Goal: Communication & Community: Participate in discussion

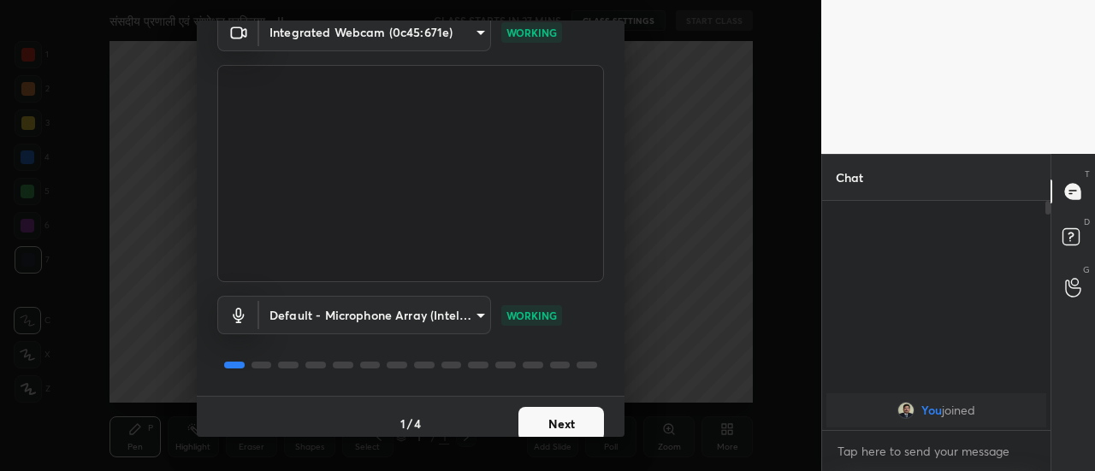
scroll to position [89, 0]
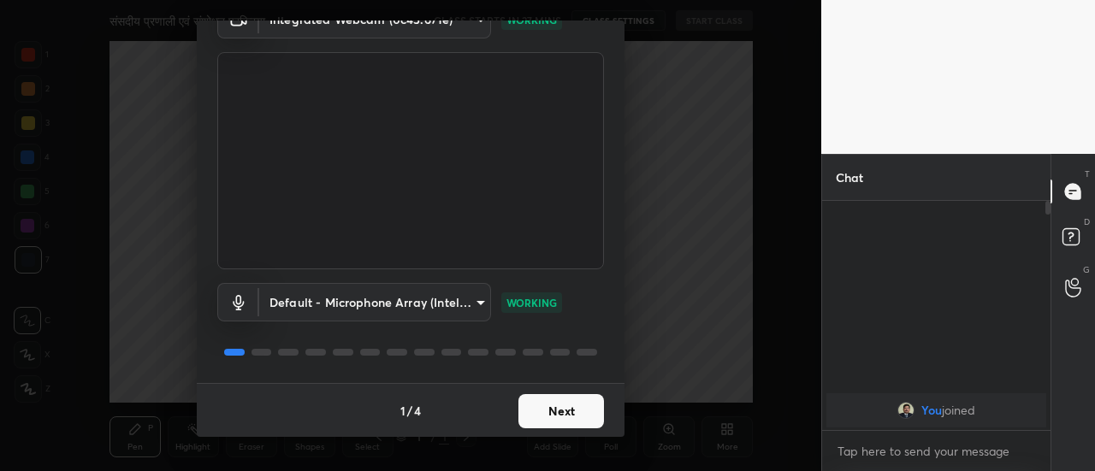
click at [575, 417] on button "Next" at bounding box center [561, 411] width 86 height 34
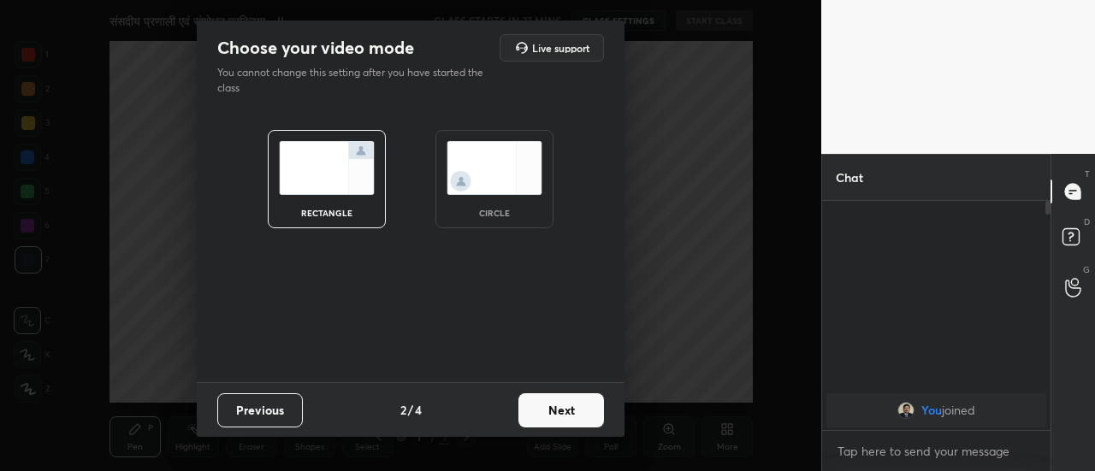
scroll to position [0, 0]
click at [575, 417] on button "Next" at bounding box center [561, 410] width 86 height 34
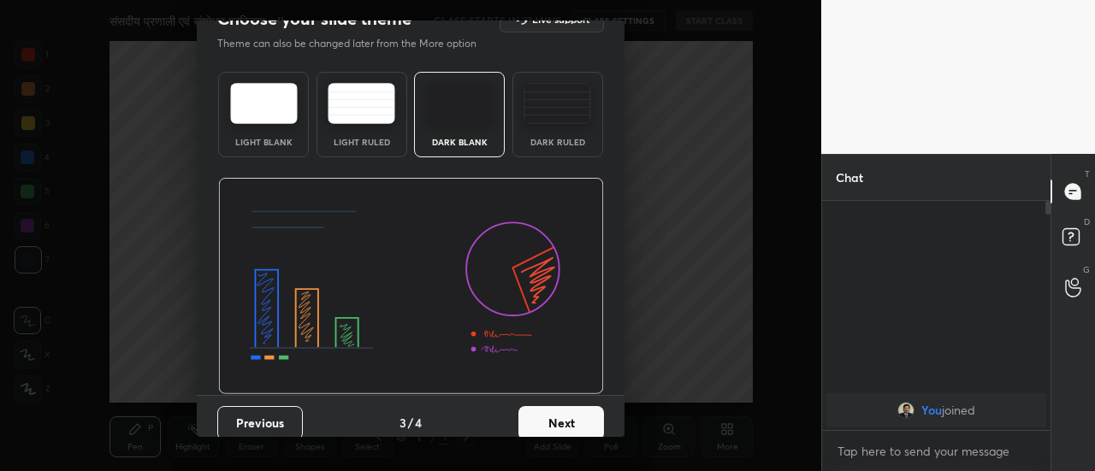
scroll to position [41, 0]
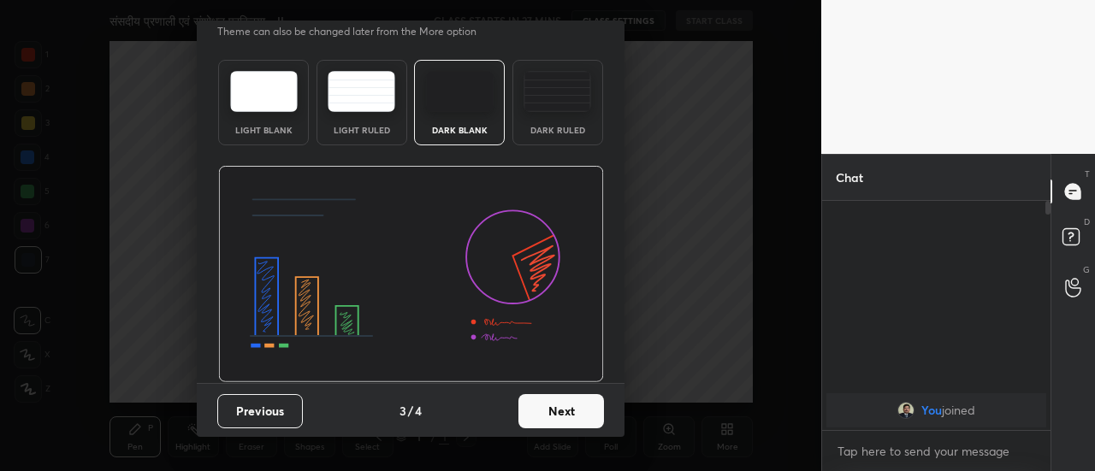
click at [588, 415] on button "Next" at bounding box center [561, 411] width 86 height 34
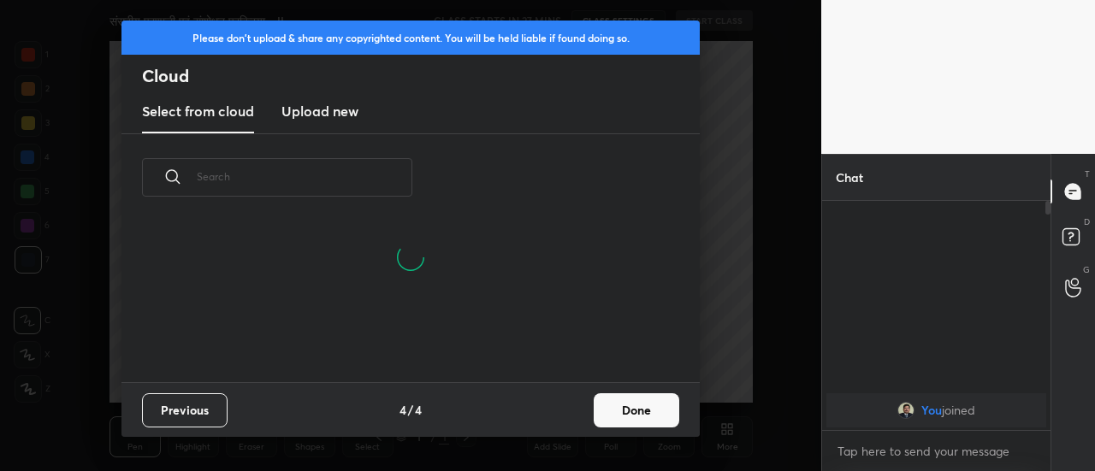
scroll to position [161, 549]
click at [619, 410] on button "Done" at bounding box center [636, 410] width 86 height 34
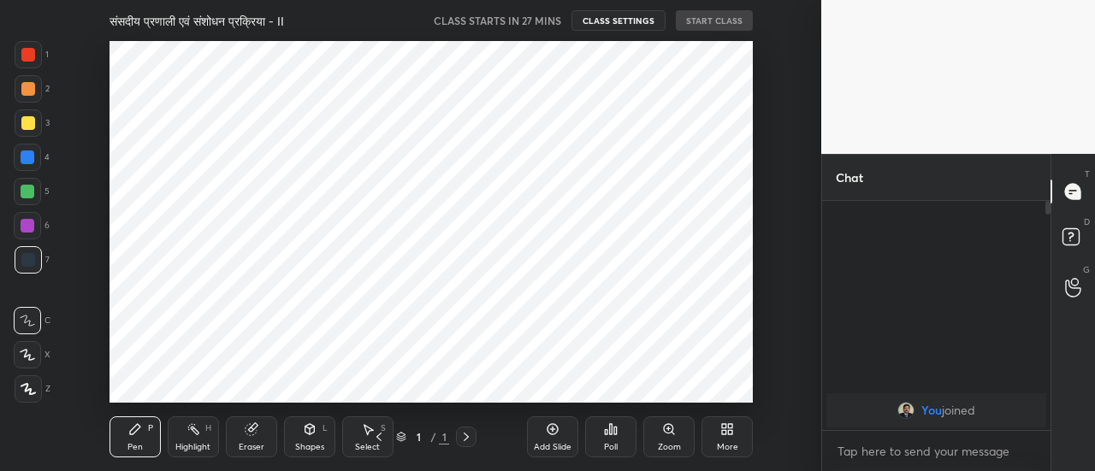
click at [558, 430] on icon at bounding box center [552, 429] width 11 height 11
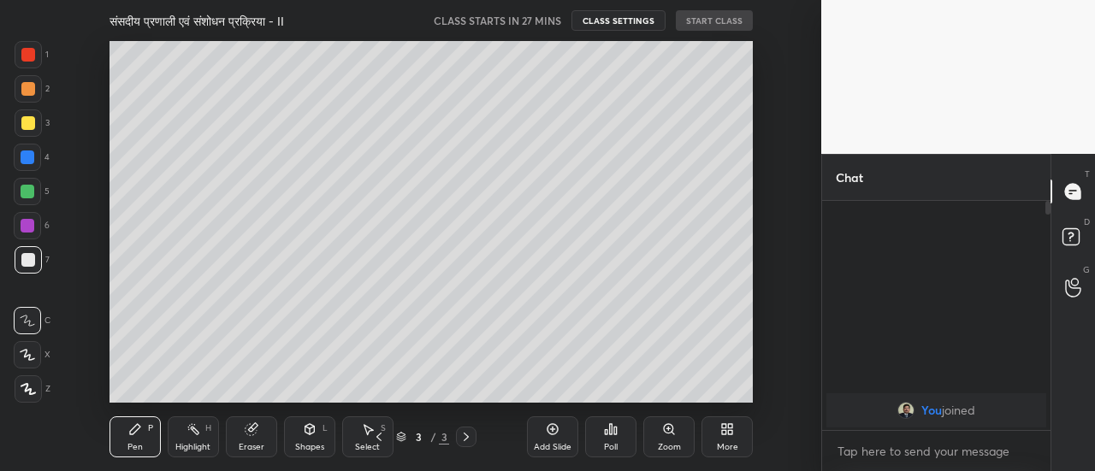
click at [558, 430] on icon at bounding box center [552, 429] width 11 height 11
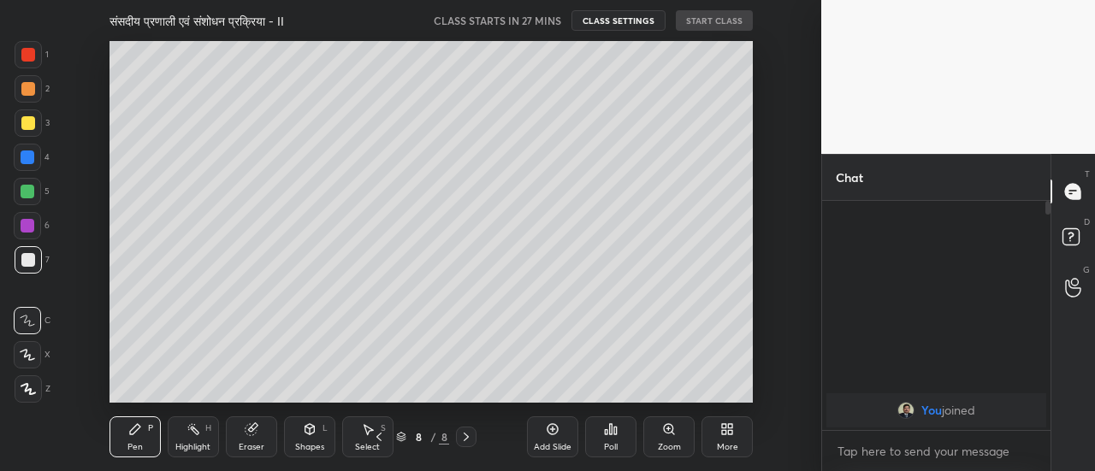
click at [558, 430] on icon at bounding box center [552, 429] width 11 height 11
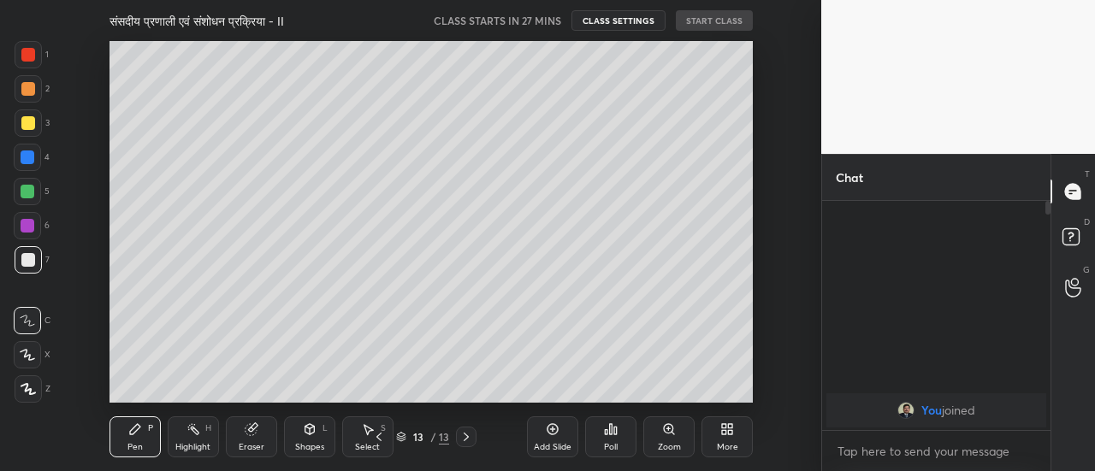
click at [558, 430] on icon at bounding box center [552, 429] width 11 height 11
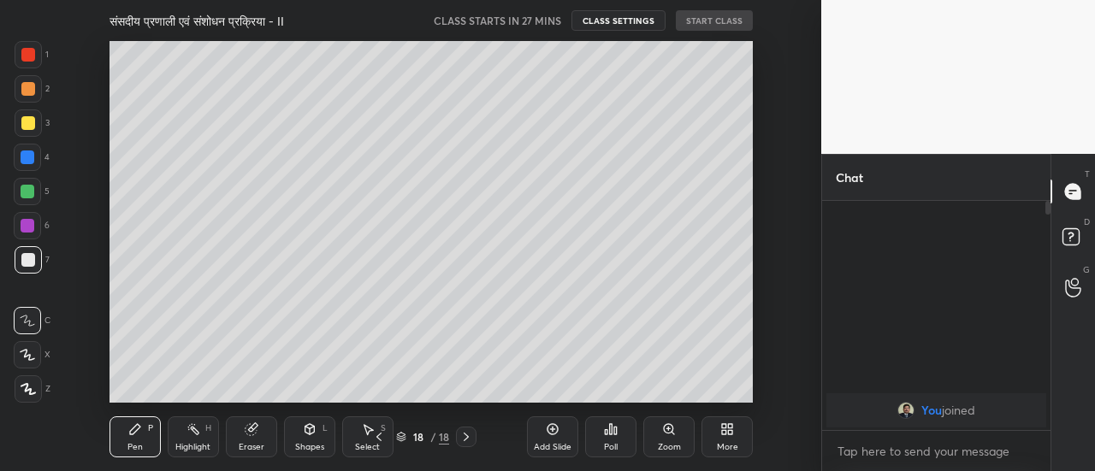
click at [558, 430] on icon at bounding box center [552, 429] width 11 height 11
click at [381, 436] on icon at bounding box center [379, 437] width 14 height 14
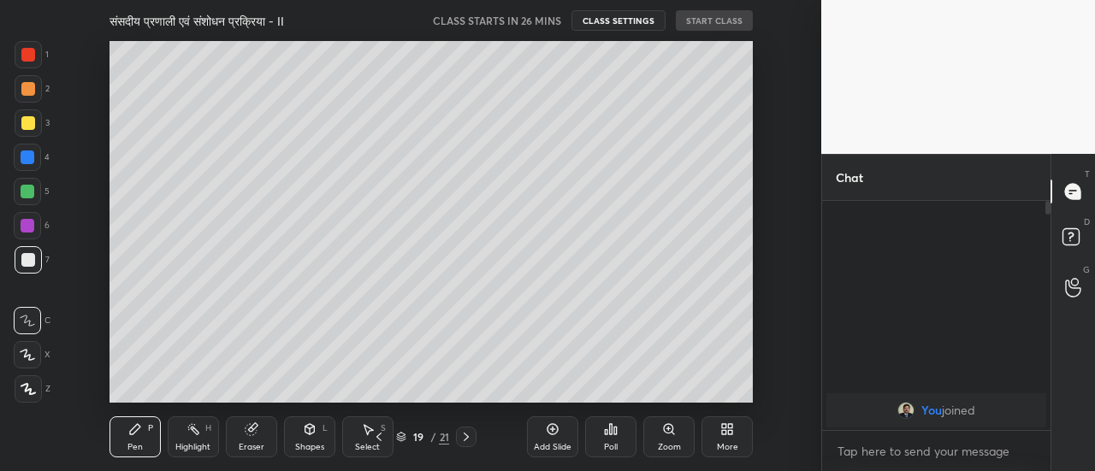
click at [381, 436] on icon at bounding box center [379, 437] width 14 height 14
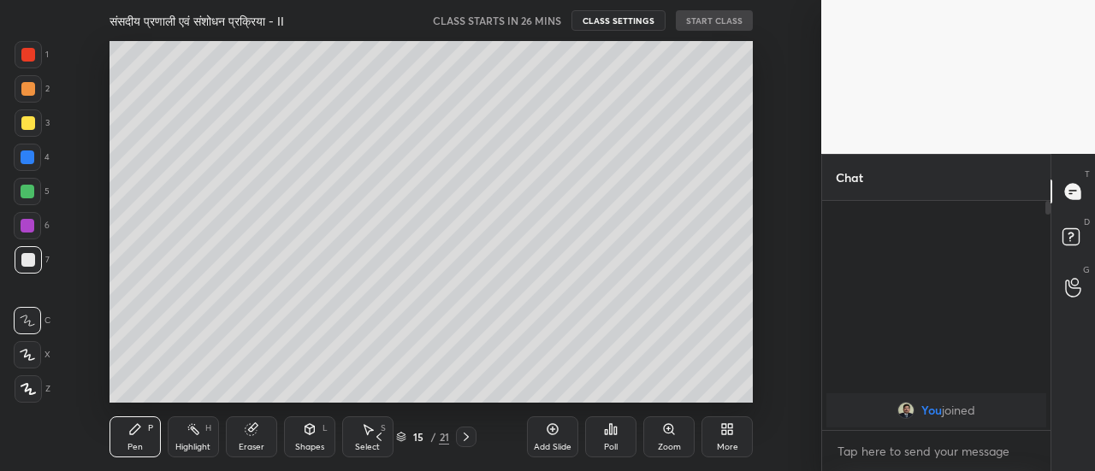
click at [381, 436] on icon at bounding box center [379, 437] width 14 height 14
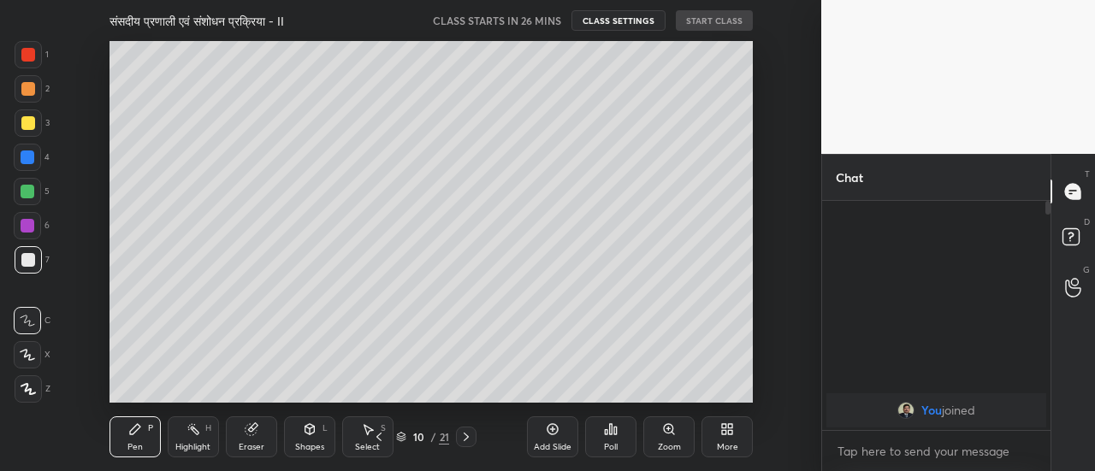
click at [381, 436] on icon at bounding box center [379, 437] width 14 height 14
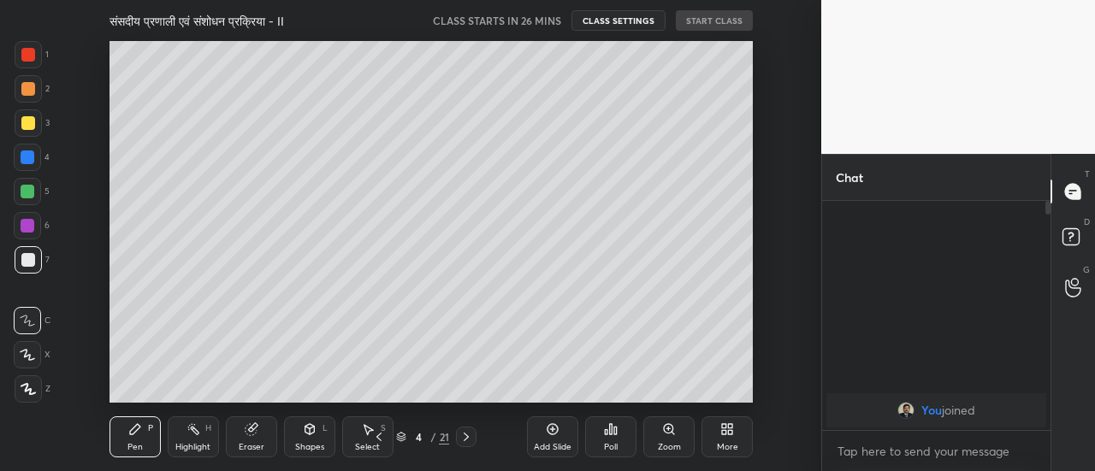
click at [381, 436] on icon at bounding box center [379, 437] width 14 height 14
click at [32, 389] on icon at bounding box center [28, 389] width 15 height 12
click at [22, 119] on div at bounding box center [28, 123] width 14 height 14
click at [251, 427] on icon at bounding box center [250, 429] width 11 height 11
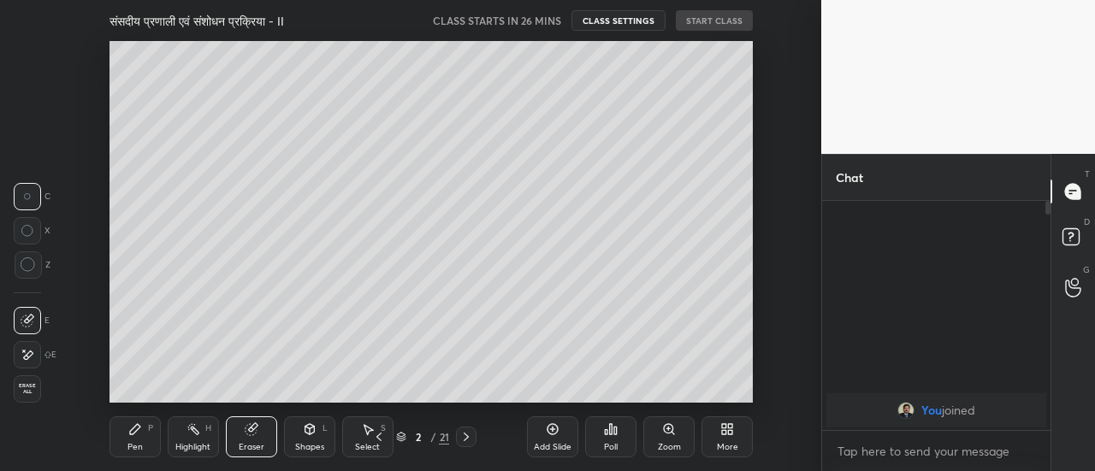
click at [28, 348] on icon at bounding box center [28, 355] width 14 height 15
click at [144, 432] on div "Pen P" at bounding box center [134, 436] width 51 height 41
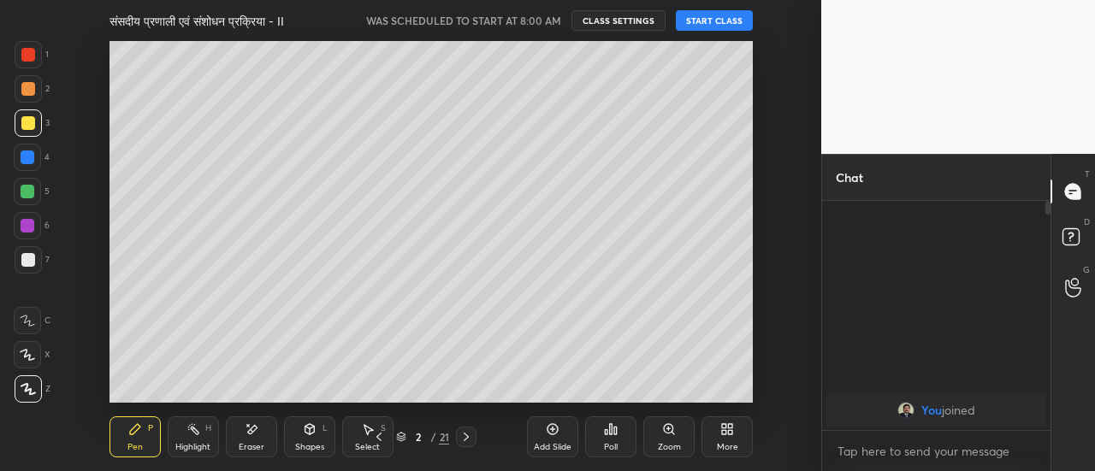
click at [717, 21] on button "START CLASS" at bounding box center [714, 20] width 77 height 21
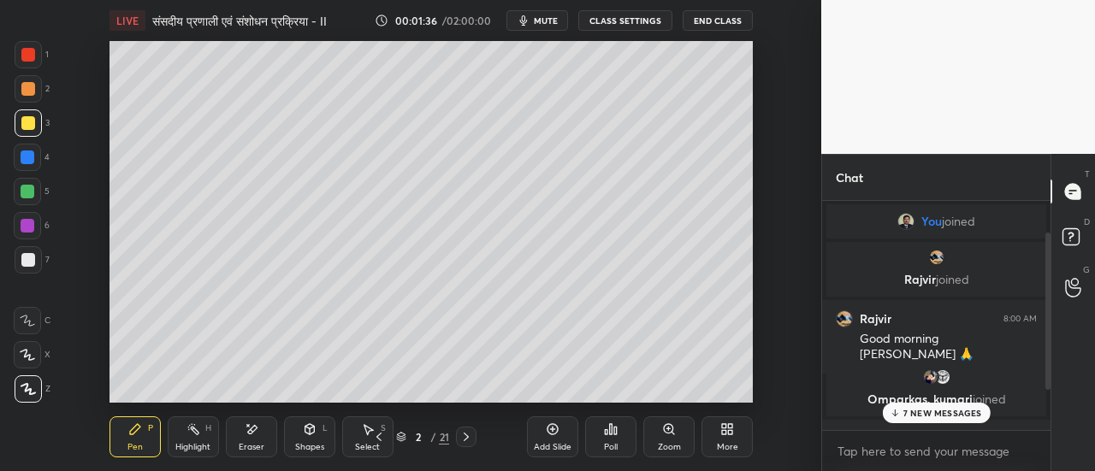
scroll to position [104, 0]
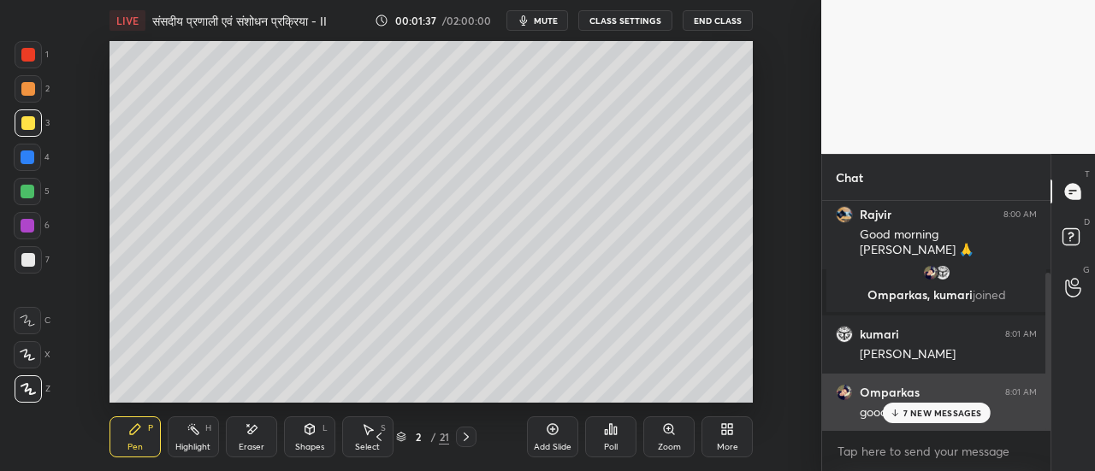
click at [918, 411] on p "7 NEW MESSAGES" at bounding box center [942, 413] width 79 height 10
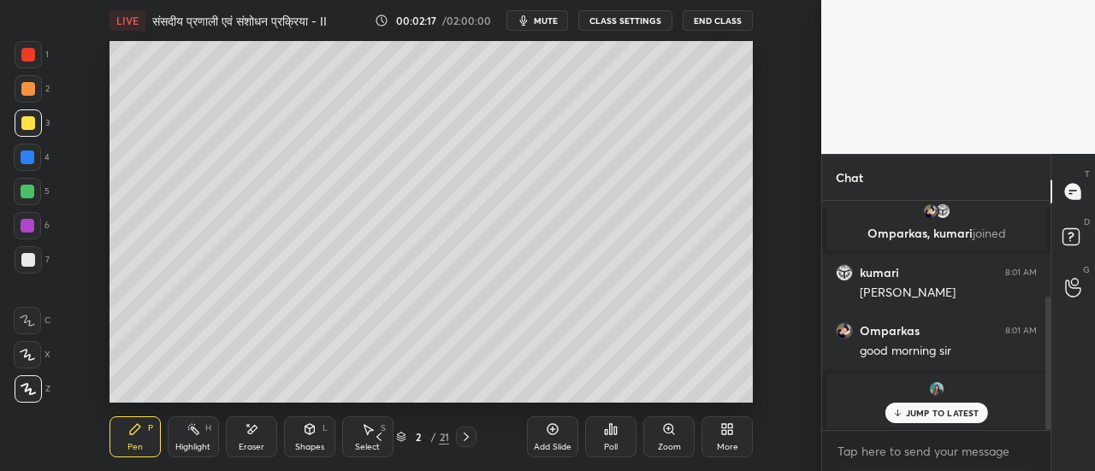
click at [927, 415] on p "JUMP TO LATEST" at bounding box center [943, 413] width 74 height 10
click at [936, 394] on img "grid" at bounding box center [936, 389] width 17 height 17
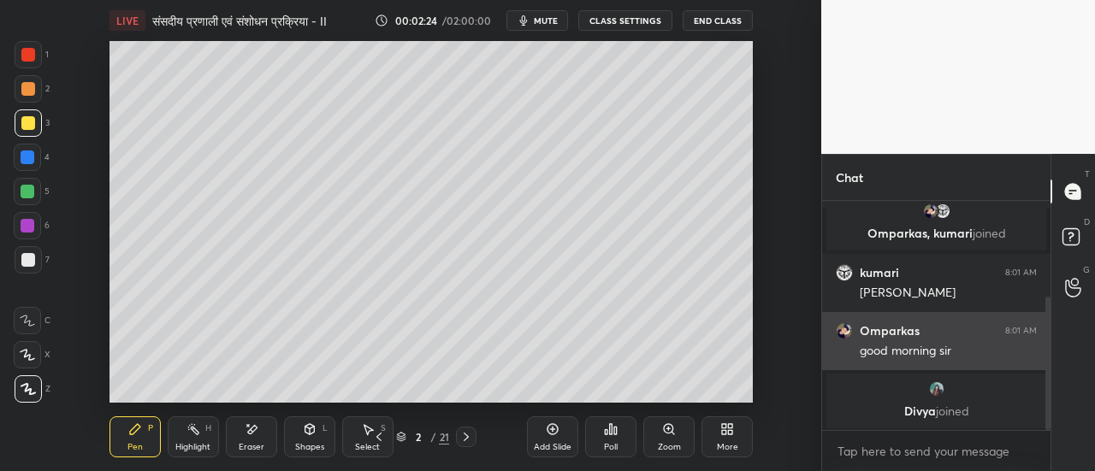
click at [845, 330] on img "grid" at bounding box center [843, 330] width 17 height 17
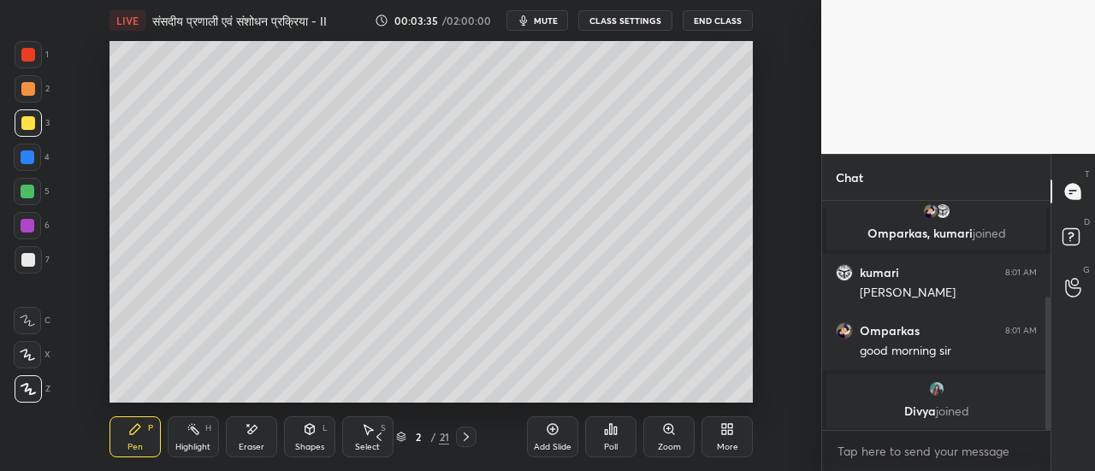
click at [30, 265] on div at bounding box center [28, 260] width 14 height 14
click at [260, 440] on div "Eraser" at bounding box center [251, 436] width 51 height 41
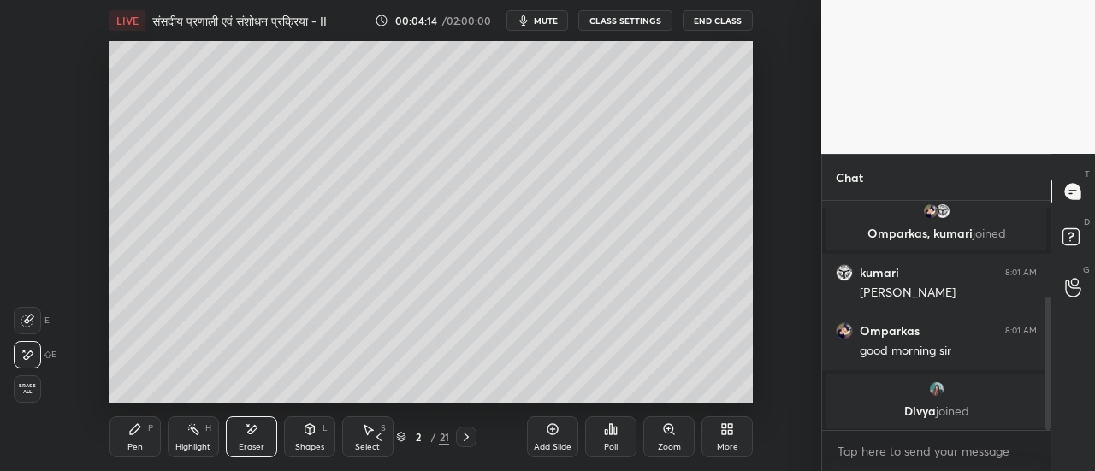
click at [138, 434] on icon at bounding box center [135, 429] width 14 height 14
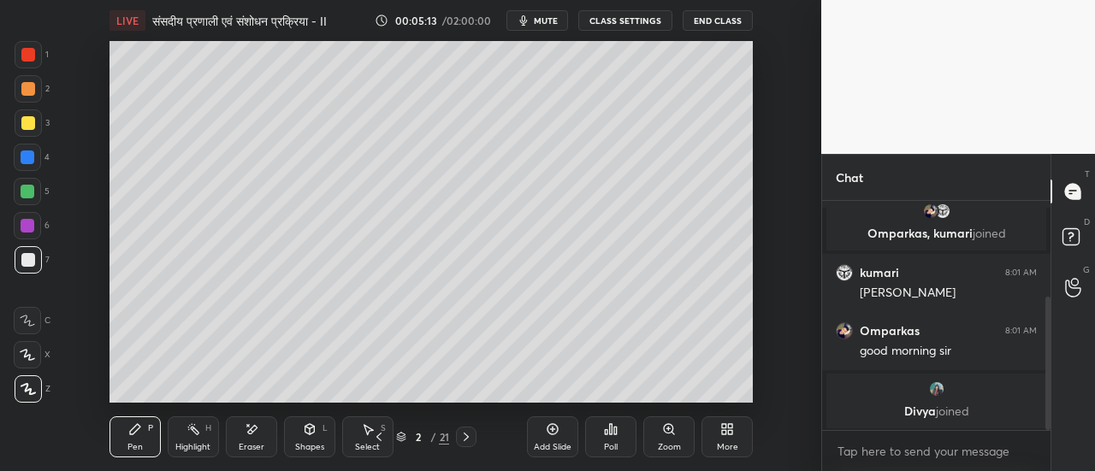
click at [465, 438] on icon at bounding box center [466, 437] width 14 height 14
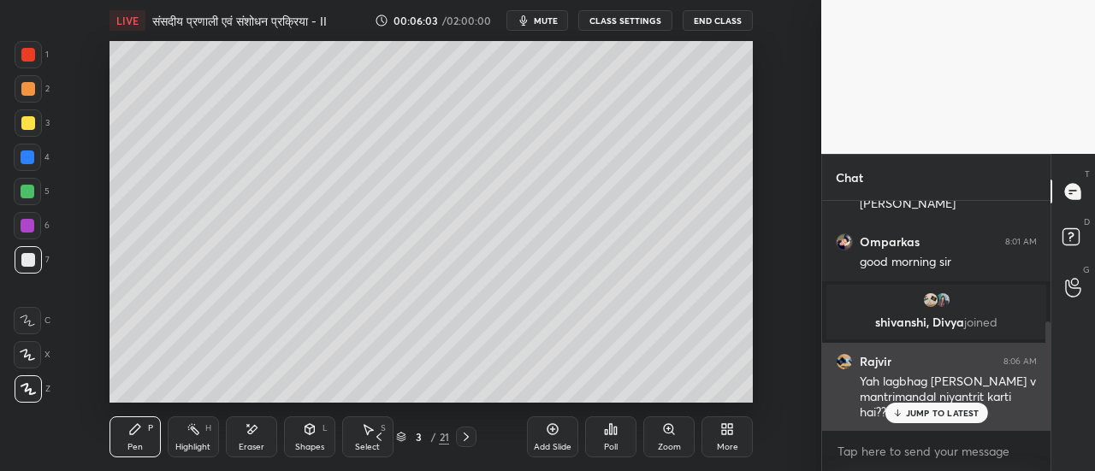
click at [926, 418] on p "JUMP TO LATEST" at bounding box center [943, 413] width 74 height 10
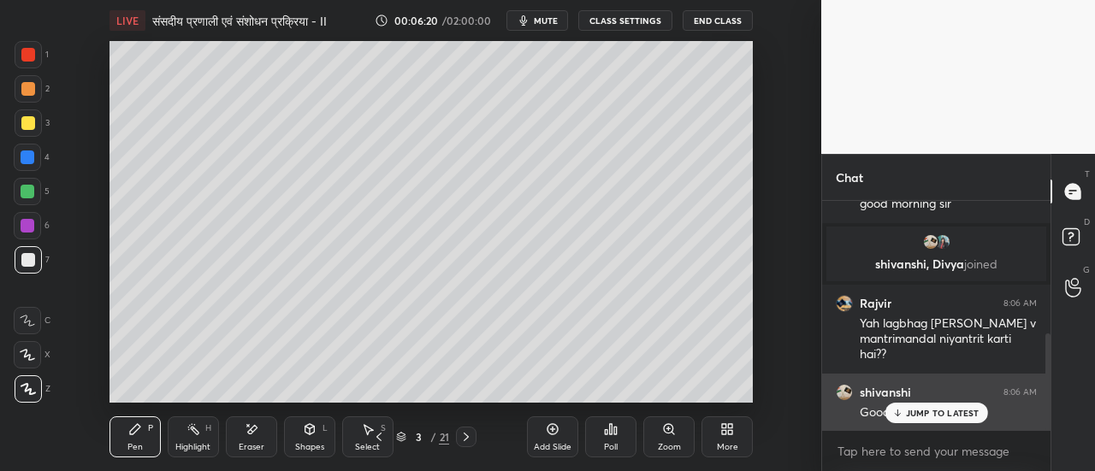
click at [909, 407] on div "JUMP TO LATEST" at bounding box center [935, 413] width 103 height 21
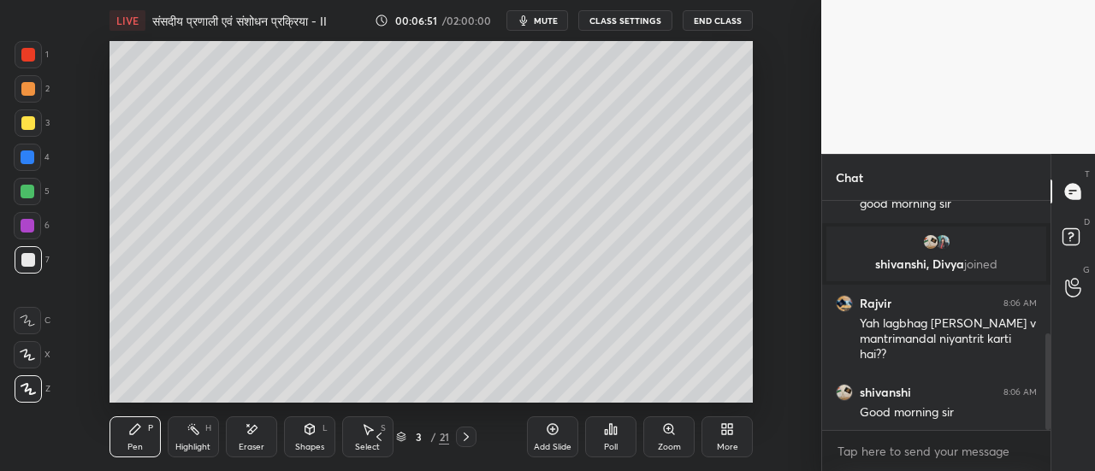
scroll to position [371, 0]
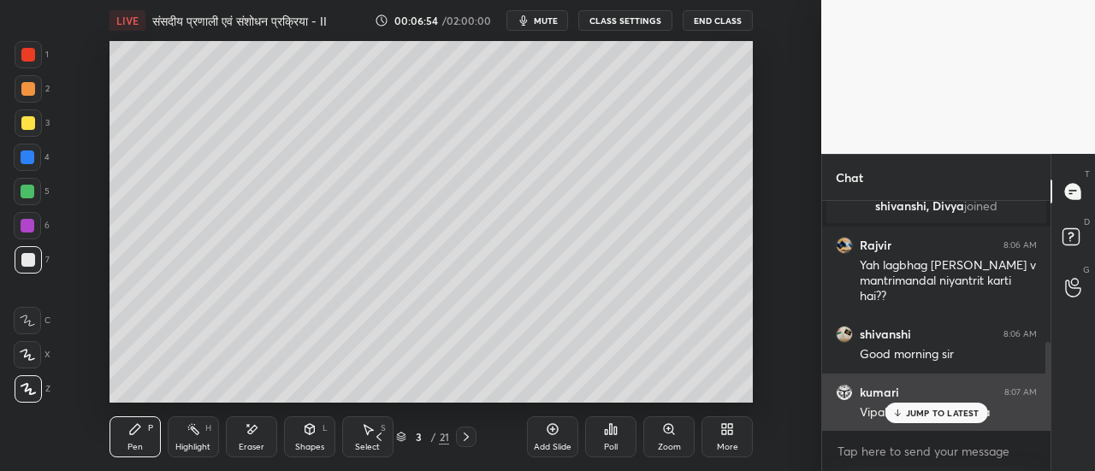
click at [914, 414] on p "JUMP TO LATEST" at bounding box center [943, 413] width 74 height 10
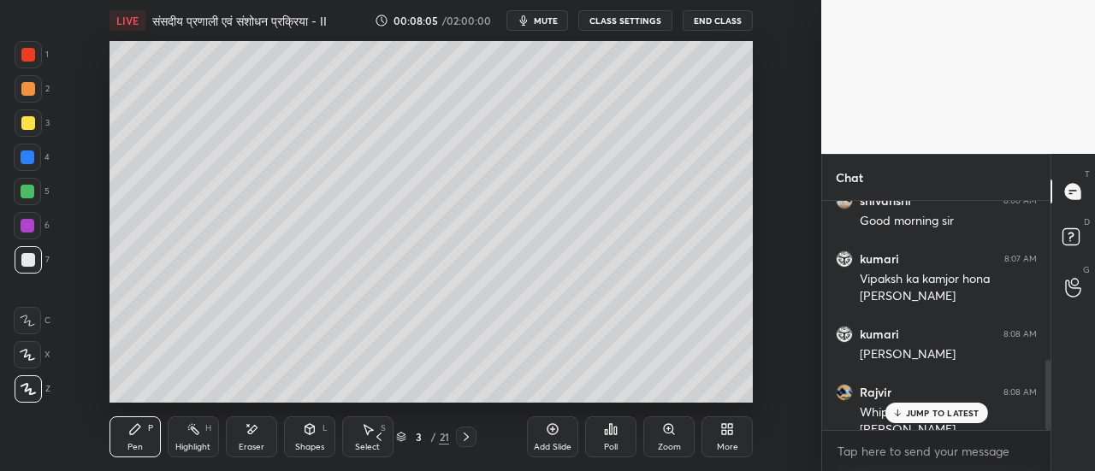
scroll to position [522, 0]
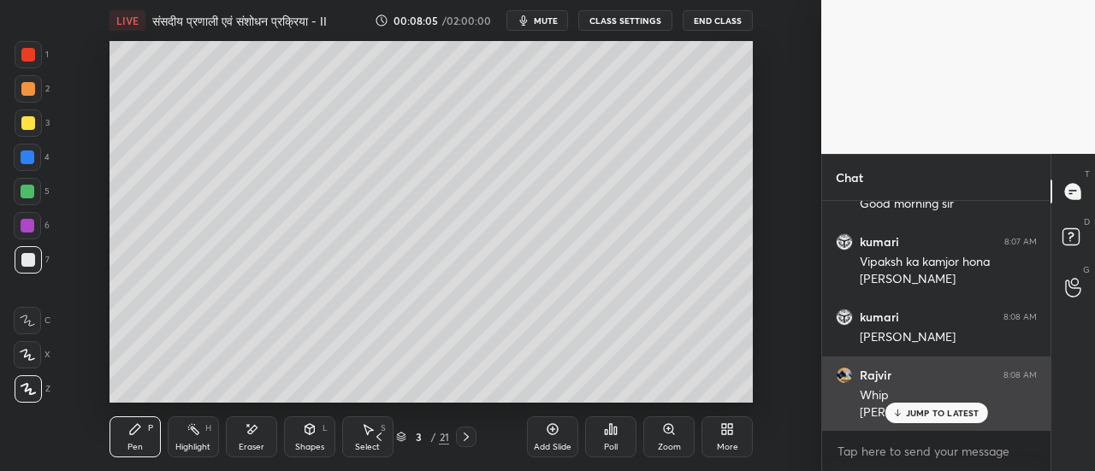
click at [910, 410] on p "JUMP TO LATEST" at bounding box center [943, 413] width 74 height 10
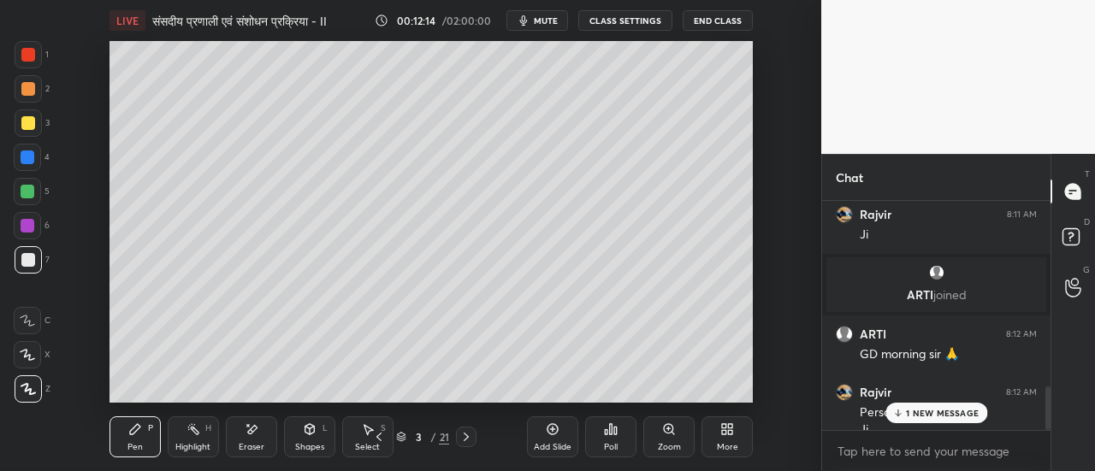
scroll to position [1007, 0]
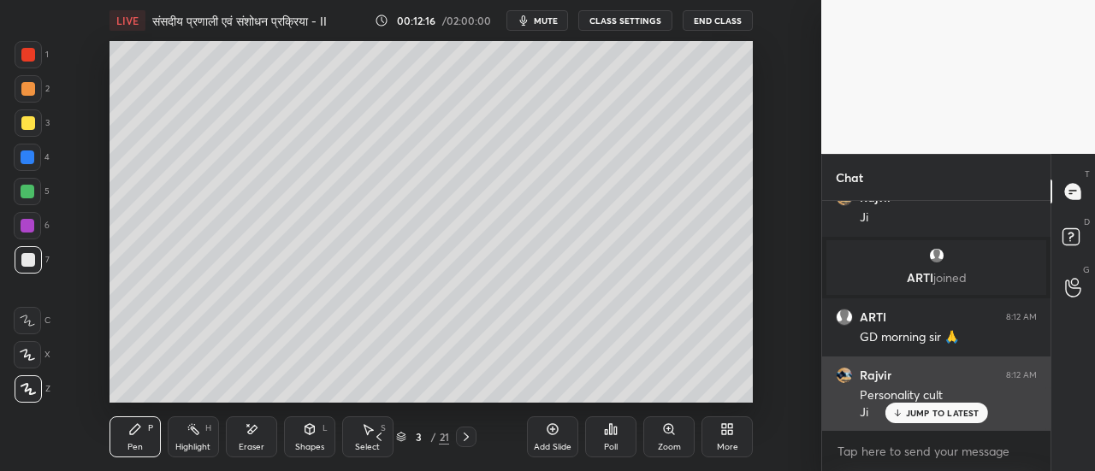
click at [918, 415] on p "JUMP TO LATEST" at bounding box center [943, 413] width 74 height 10
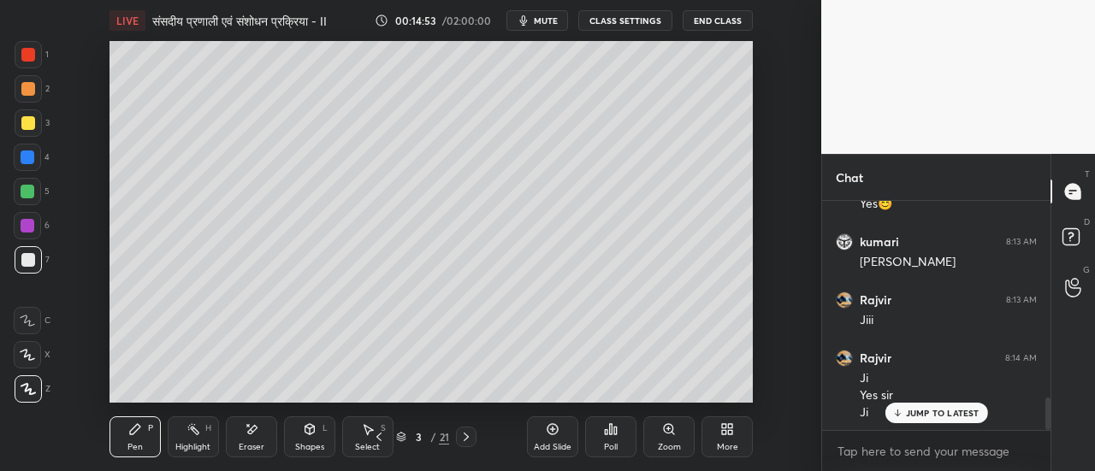
scroll to position [1464, 0]
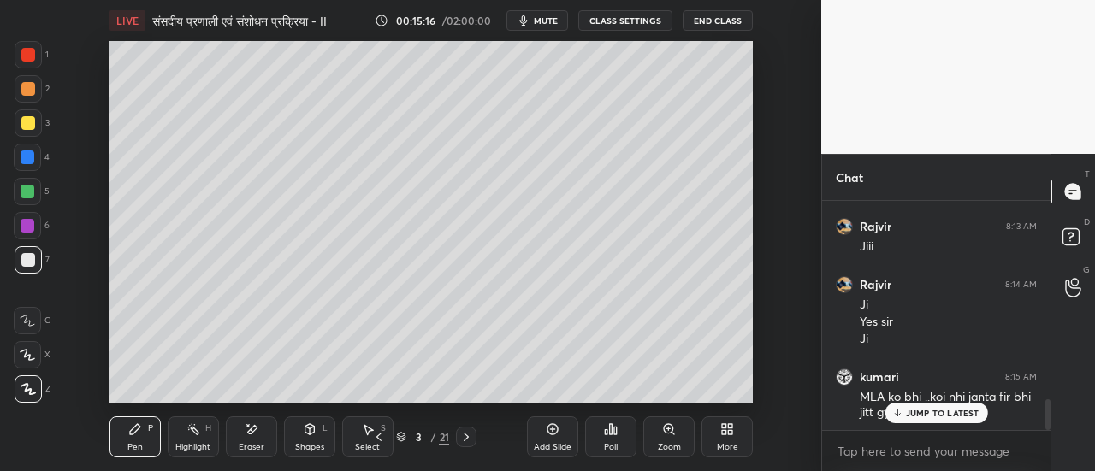
click at [920, 412] on p "JUMP TO LATEST" at bounding box center [943, 413] width 74 height 10
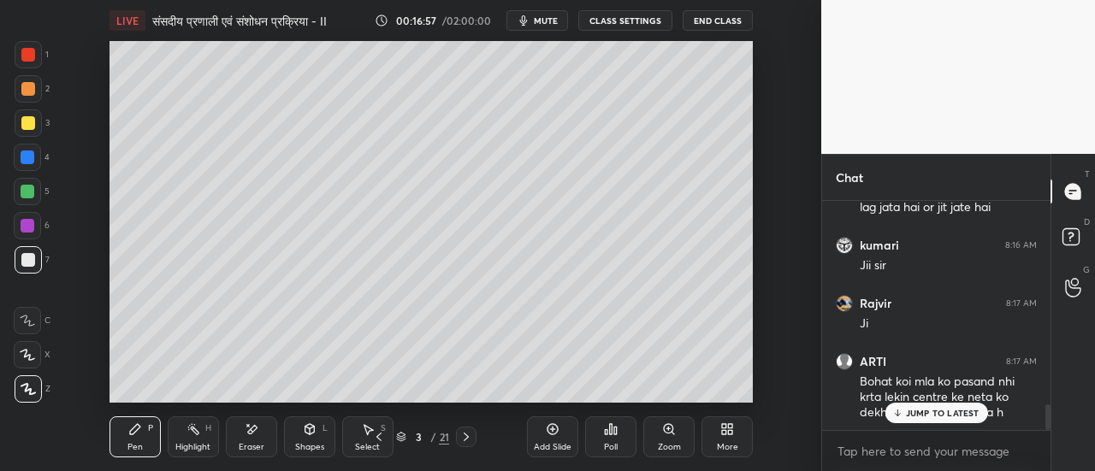
scroll to position [1859, 0]
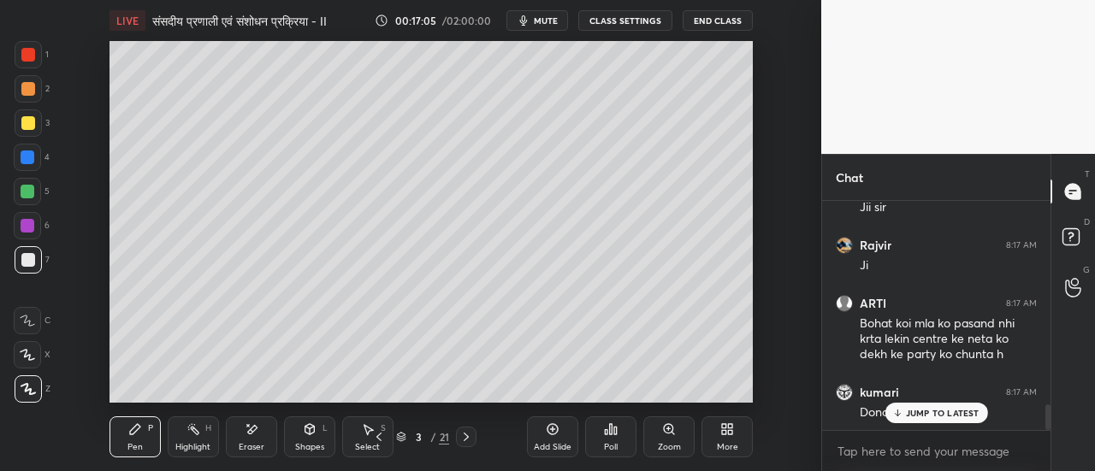
click at [29, 198] on div at bounding box center [28, 192] width 14 height 14
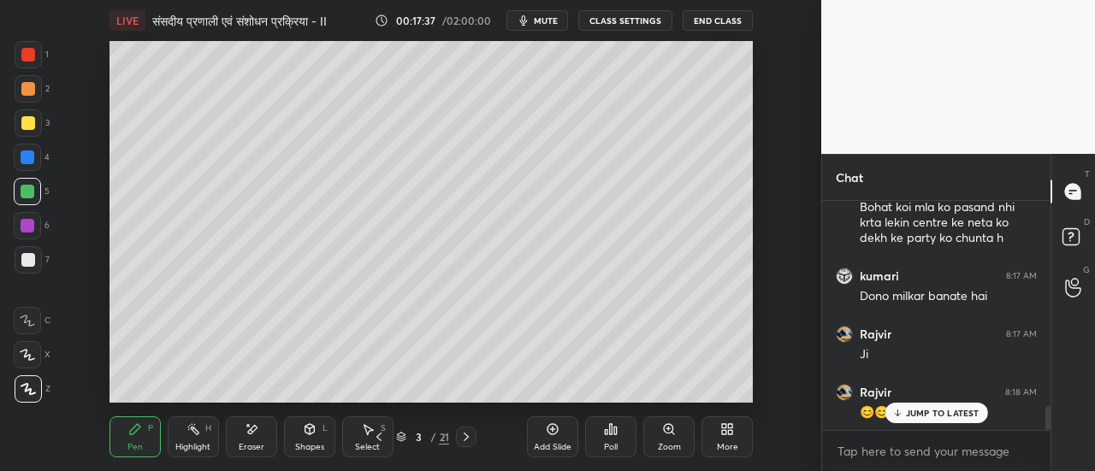
scroll to position [2033, 0]
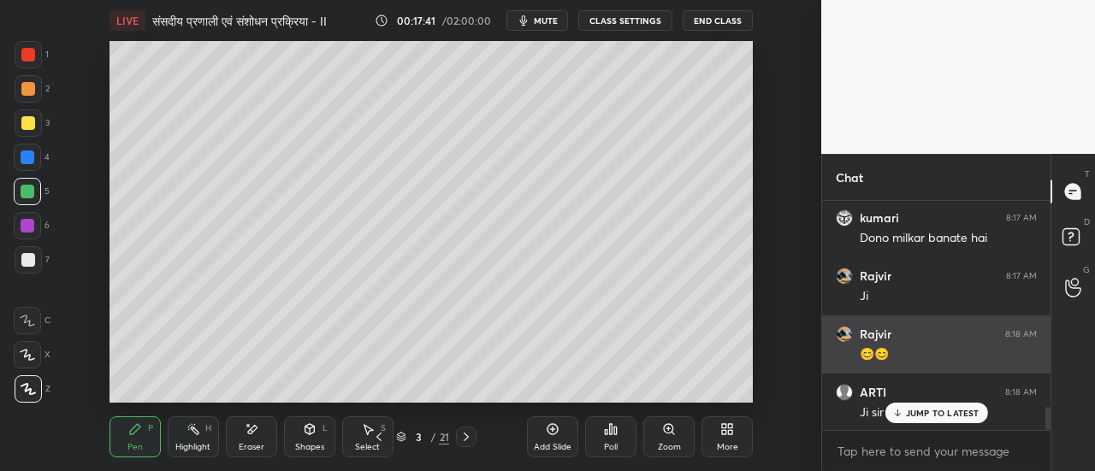
click at [925, 411] on p "JUMP TO LATEST" at bounding box center [943, 413] width 74 height 10
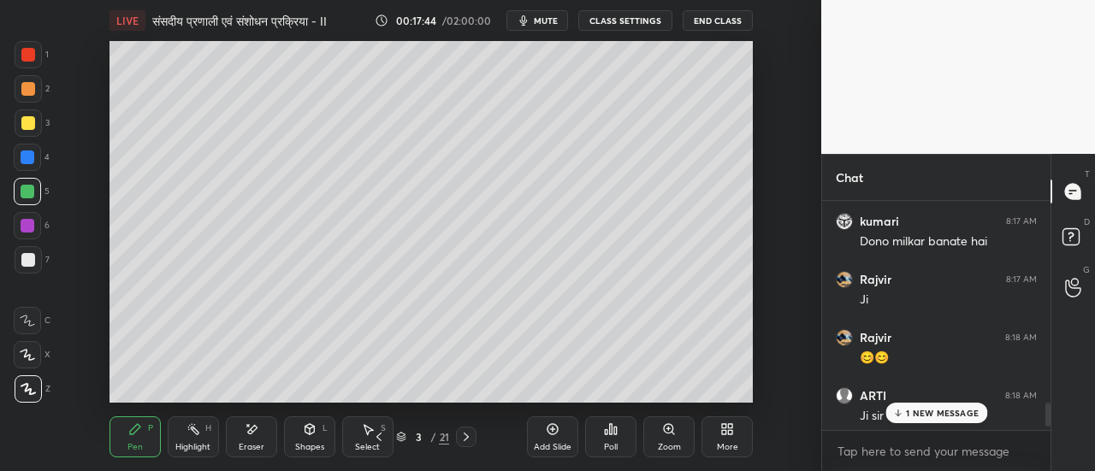
scroll to position [2092, 0]
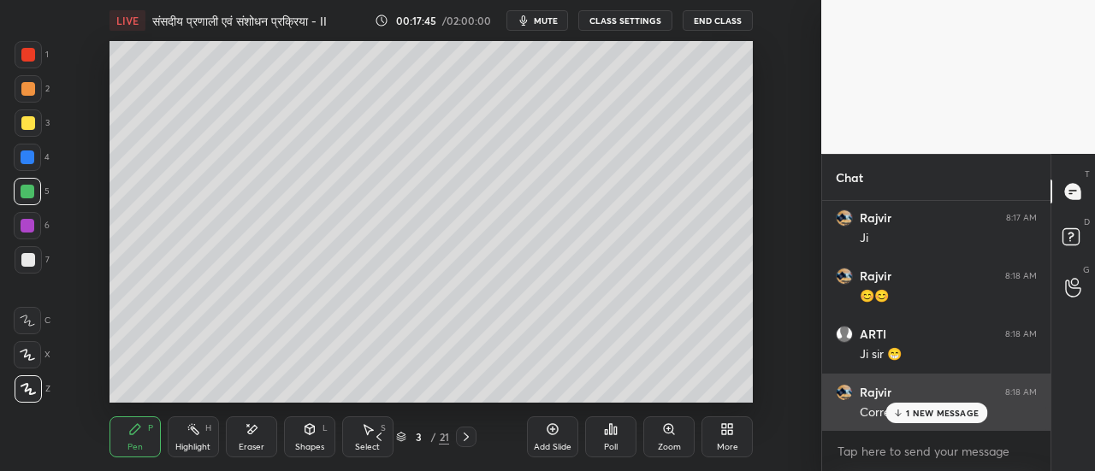
click at [920, 413] on p "1 NEW MESSAGE" at bounding box center [942, 413] width 73 height 10
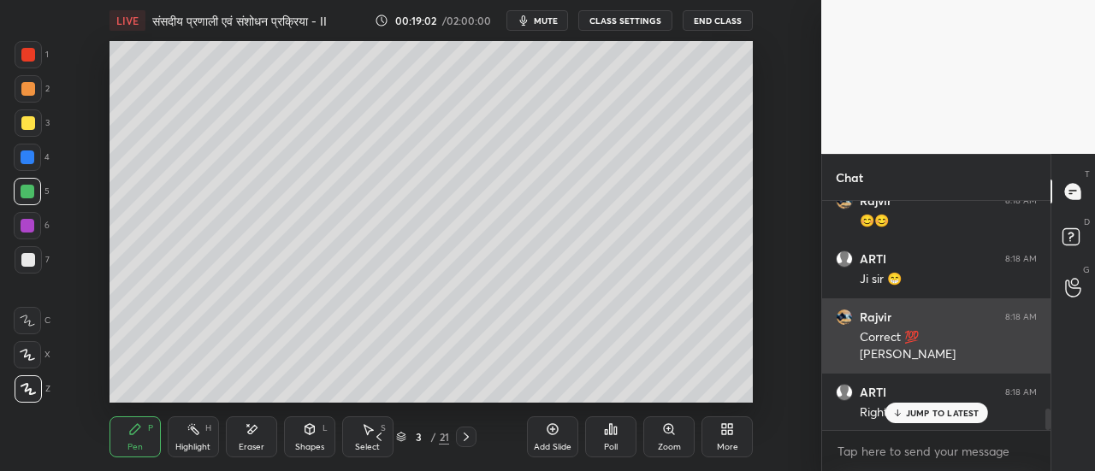
scroll to position [2225, 0]
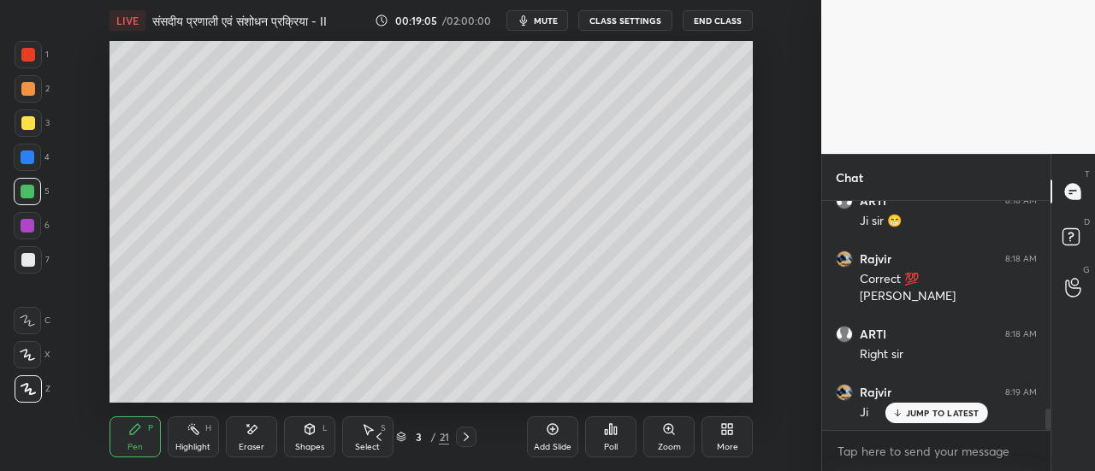
click at [924, 411] on p "JUMP TO LATEST" at bounding box center [943, 413] width 74 height 10
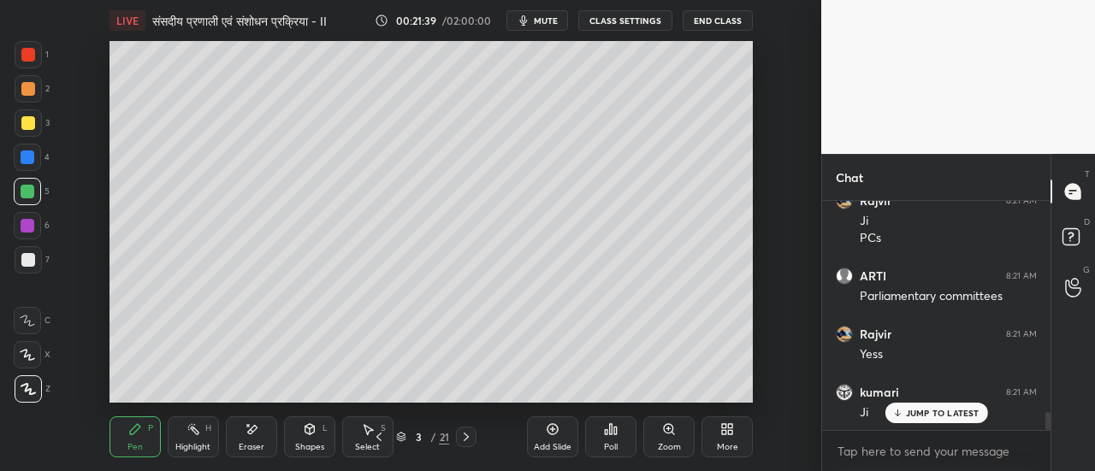
click at [466, 437] on icon at bounding box center [466, 437] width 14 height 14
click at [26, 127] on div at bounding box center [28, 123] width 14 height 14
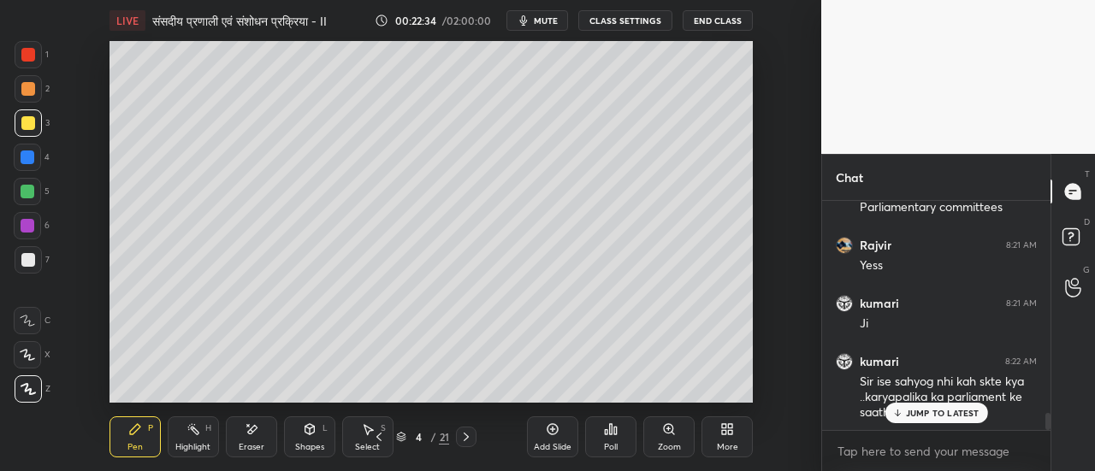
click at [918, 414] on p "JUMP TO LATEST" at bounding box center [943, 413] width 74 height 10
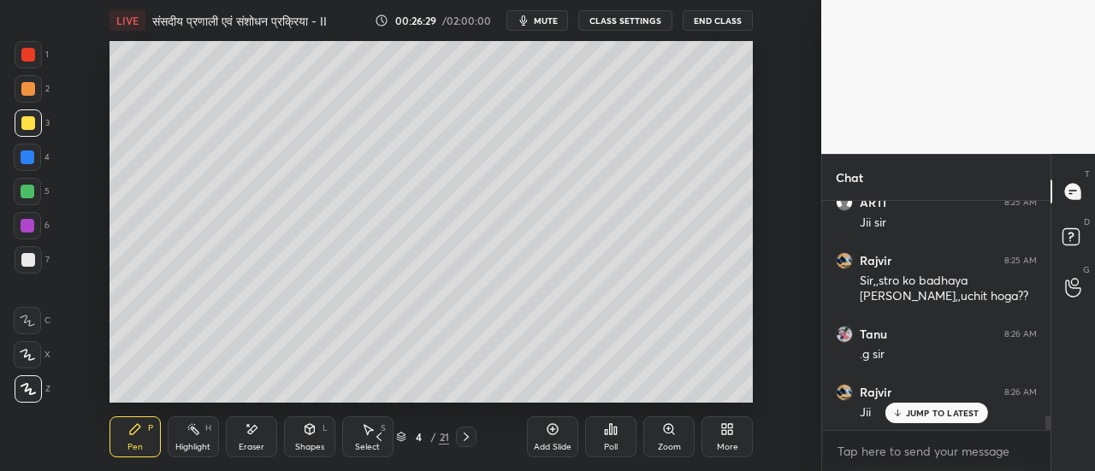
scroll to position [3427, 0]
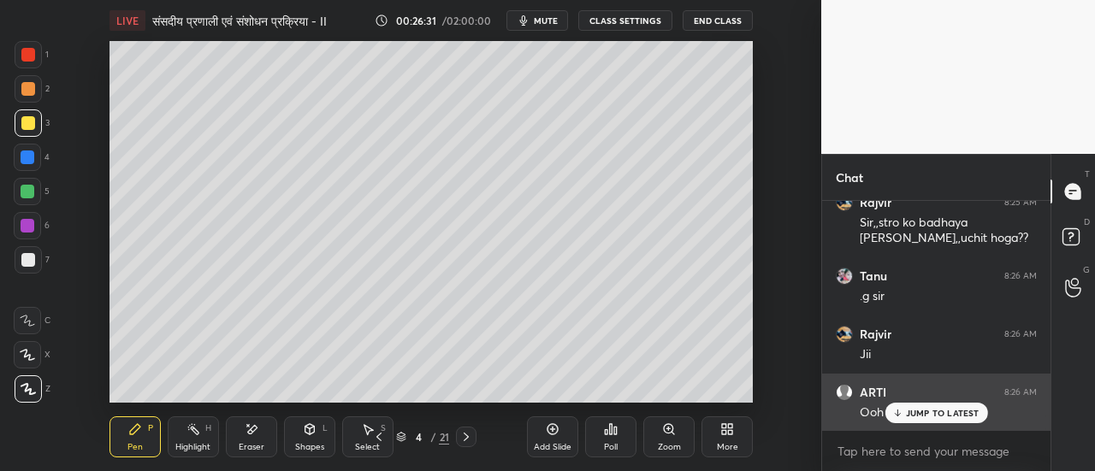
click at [921, 411] on p "JUMP TO LATEST" at bounding box center [943, 413] width 74 height 10
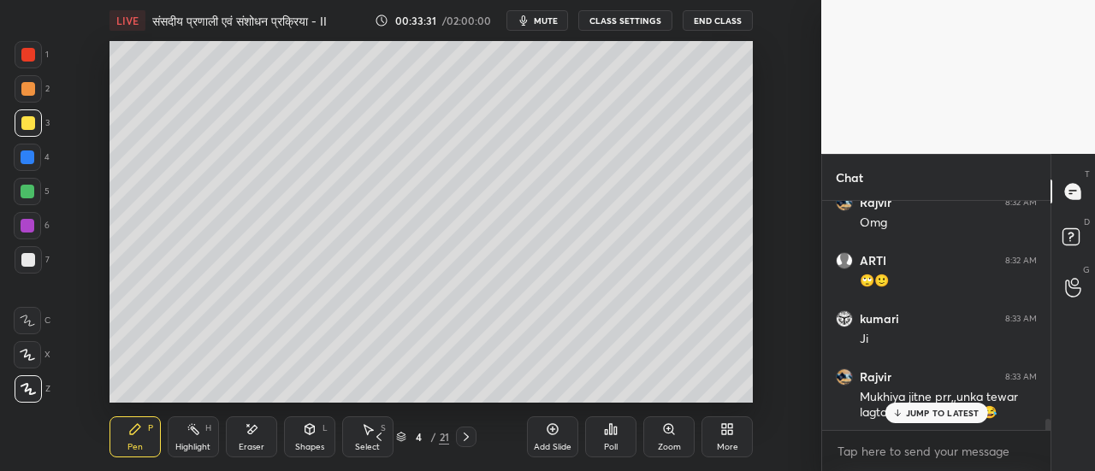
scroll to position [4438, 0]
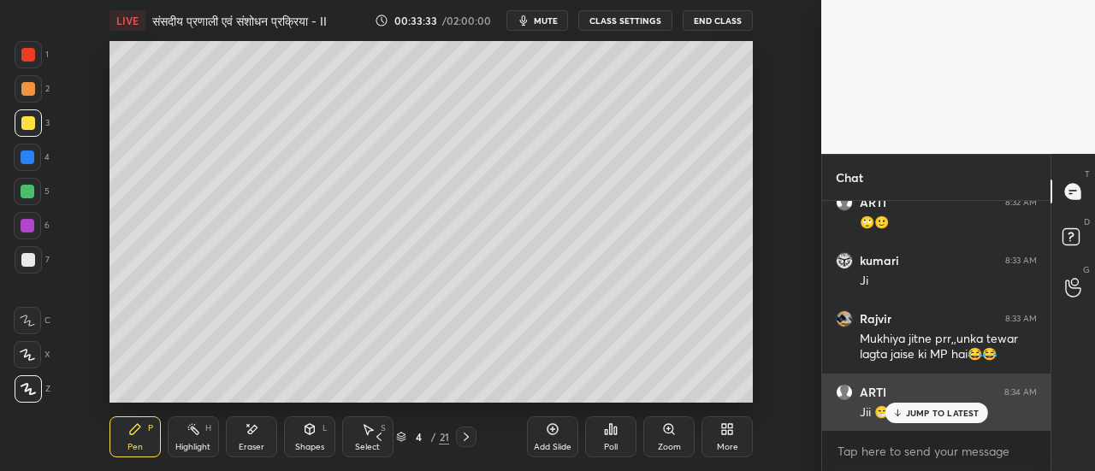
click at [936, 417] on p "JUMP TO LATEST" at bounding box center [943, 413] width 74 height 10
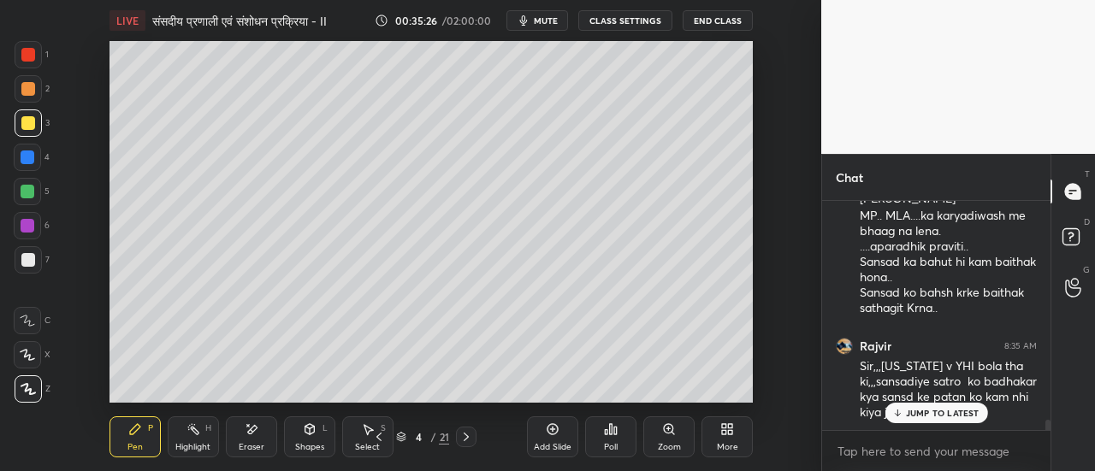
scroll to position [4768, 0]
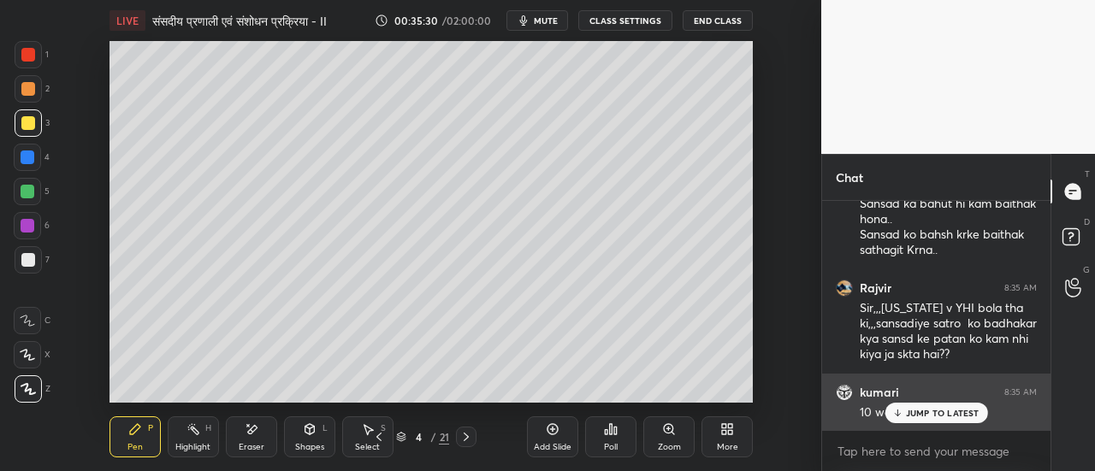
click at [921, 415] on p "JUMP TO LATEST" at bounding box center [943, 413] width 74 height 10
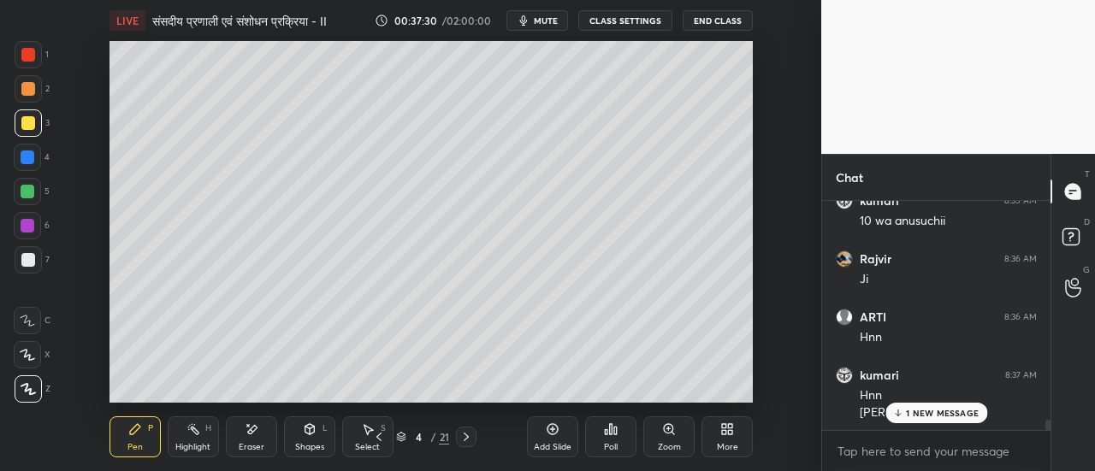
scroll to position [5018, 0]
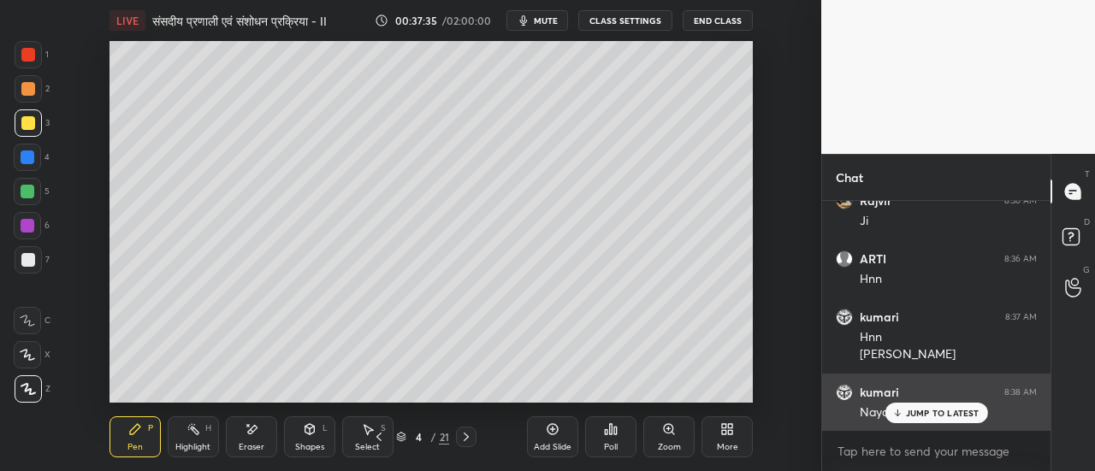
click at [939, 412] on p "JUMP TO LATEST" at bounding box center [943, 413] width 74 height 10
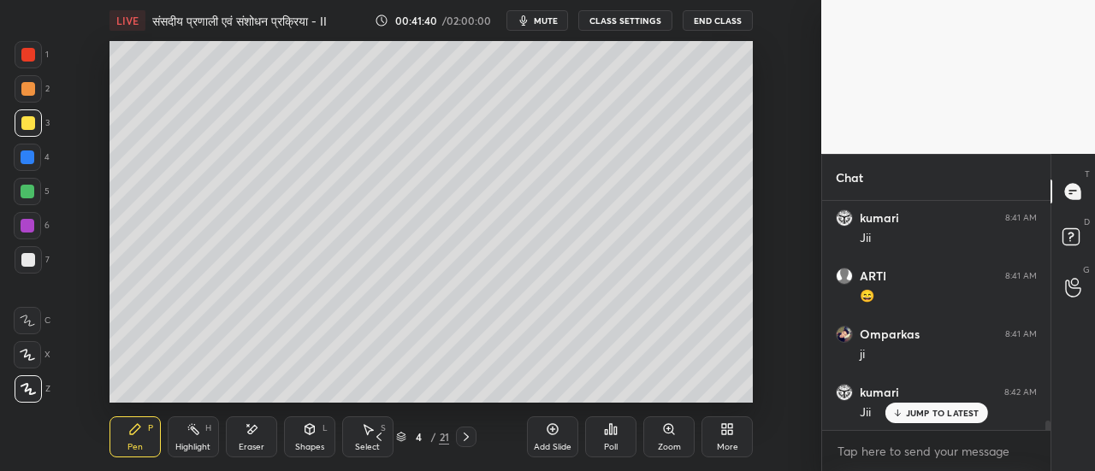
scroll to position [5541, 0]
click at [464, 438] on icon at bounding box center [466, 437] width 14 height 14
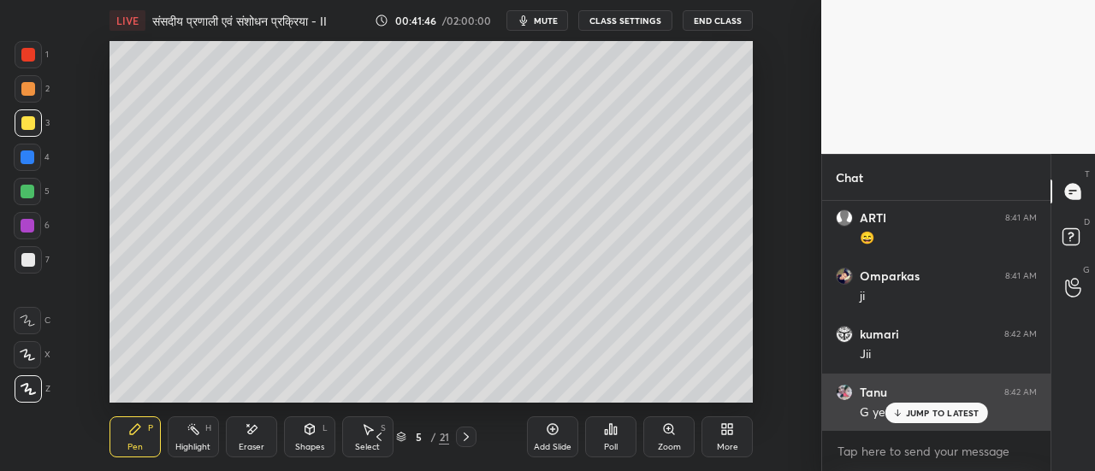
click at [939, 414] on p "JUMP TO LATEST" at bounding box center [943, 413] width 74 height 10
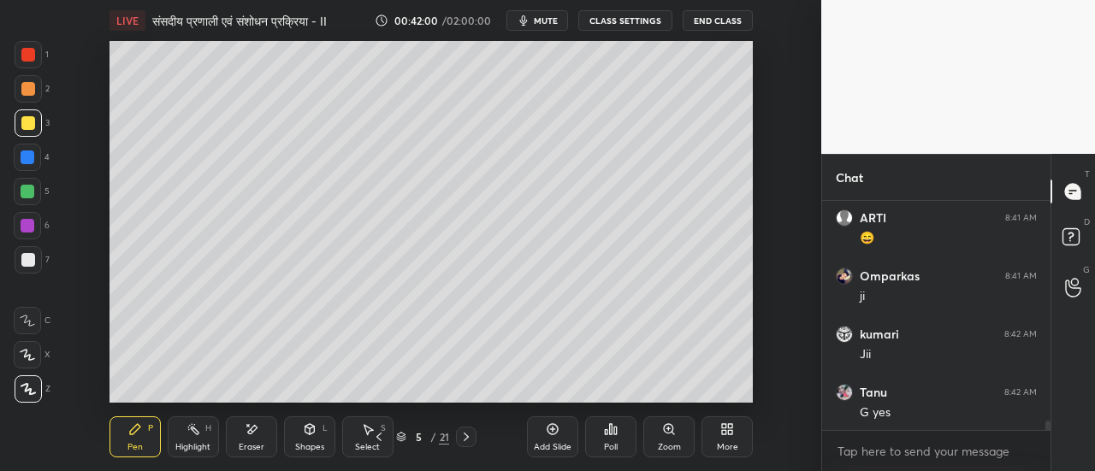
scroll to position [5615, 0]
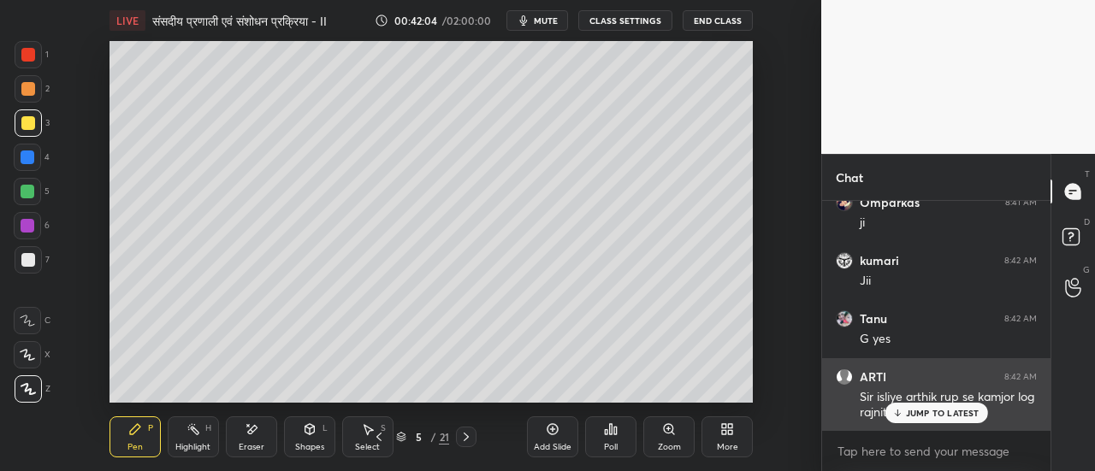
click at [919, 416] on p "JUMP TO LATEST" at bounding box center [943, 413] width 74 height 10
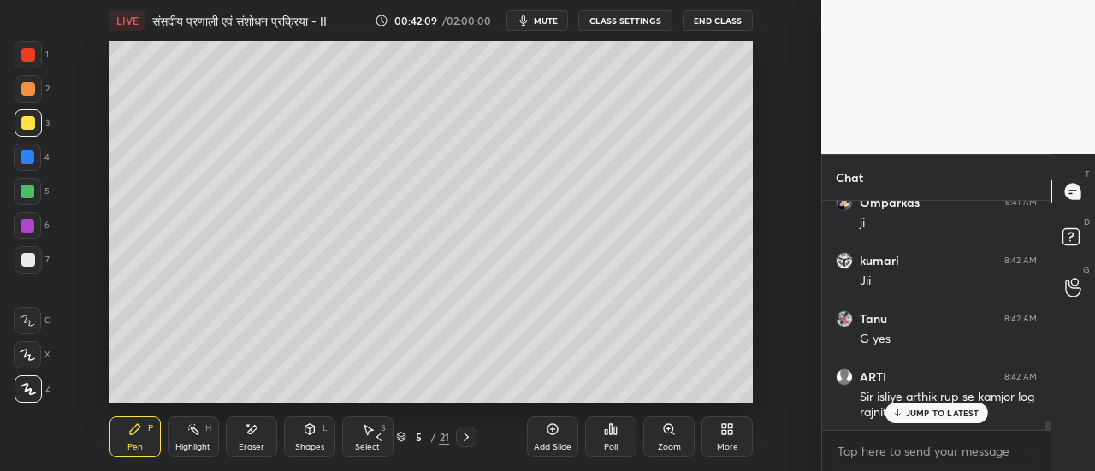
scroll to position [5704, 0]
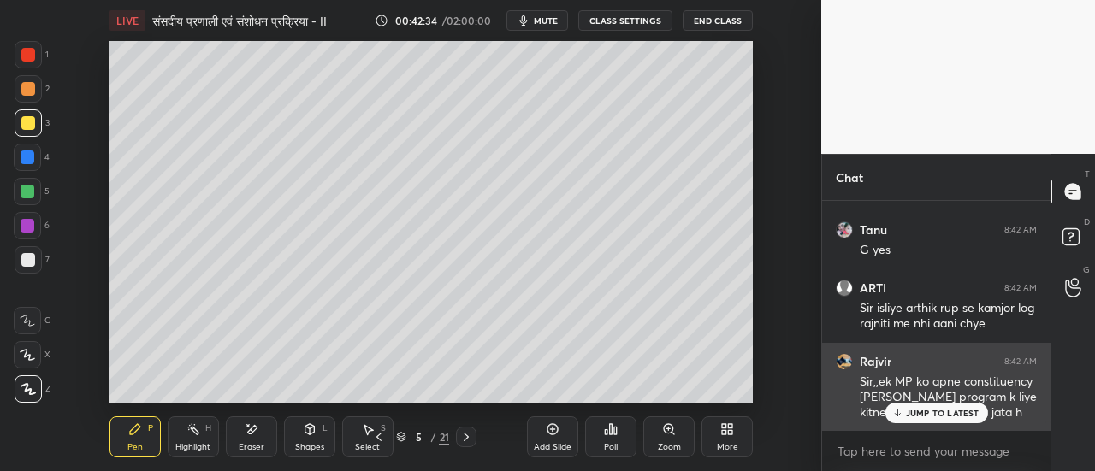
click at [920, 416] on p "JUMP TO LATEST" at bounding box center [943, 413] width 74 height 10
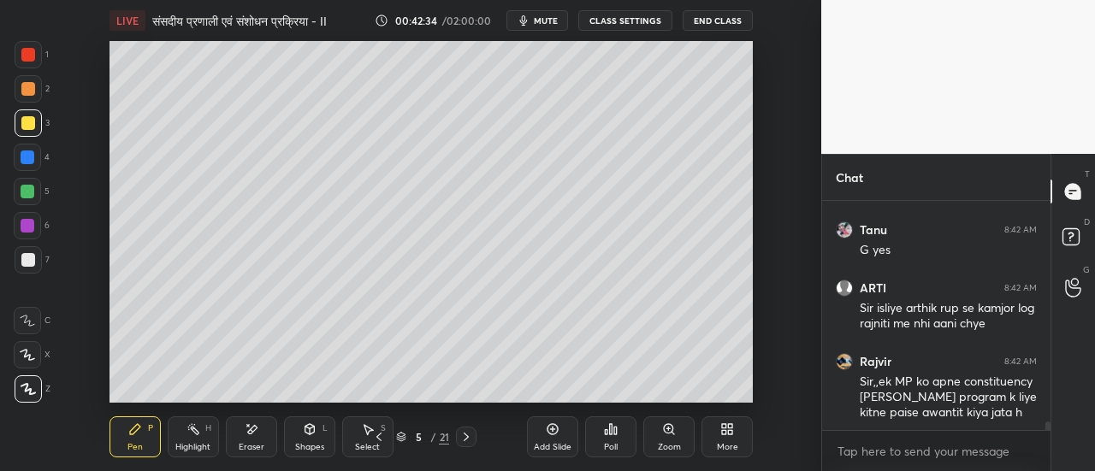
scroll to position [5762, 0]
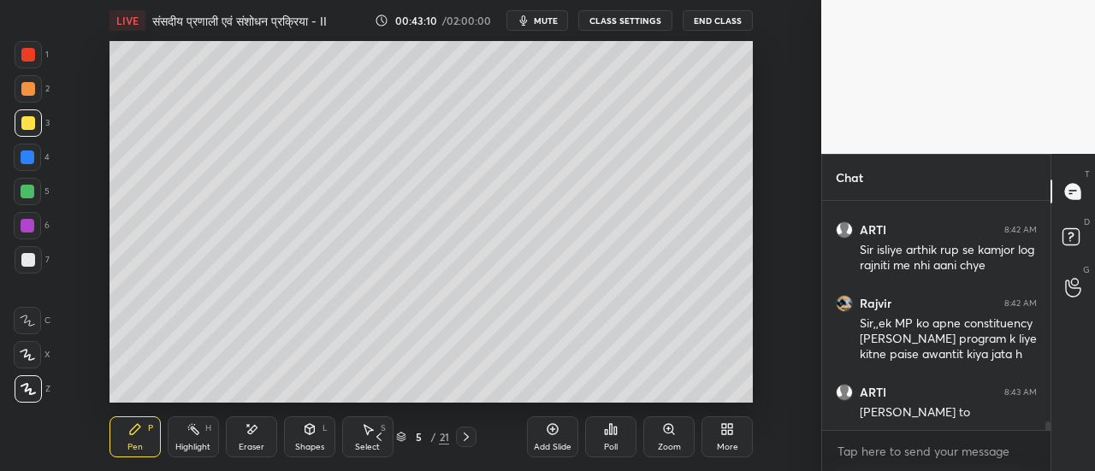
click at [34, 264] on div at bounding box center [28, 259] width 27 height 27
click at [30, 195] on div at bounding box center [28, 192] width 14 height 14
click at [30, 95] on div at bounding box center [28, 89] width 14 height 14
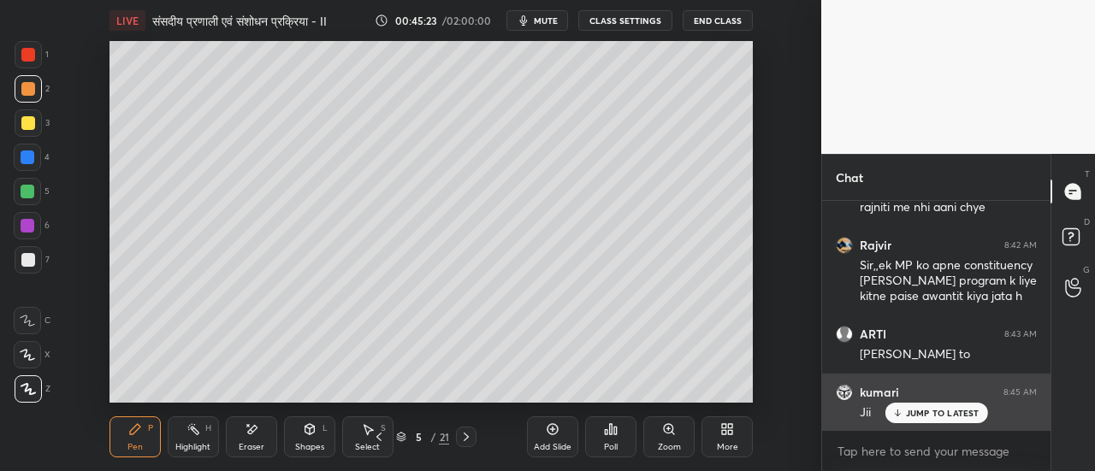
click at [952, 417] on p "JUMP TO LATEST" at bounding box center [943, 413] width 74 height 10
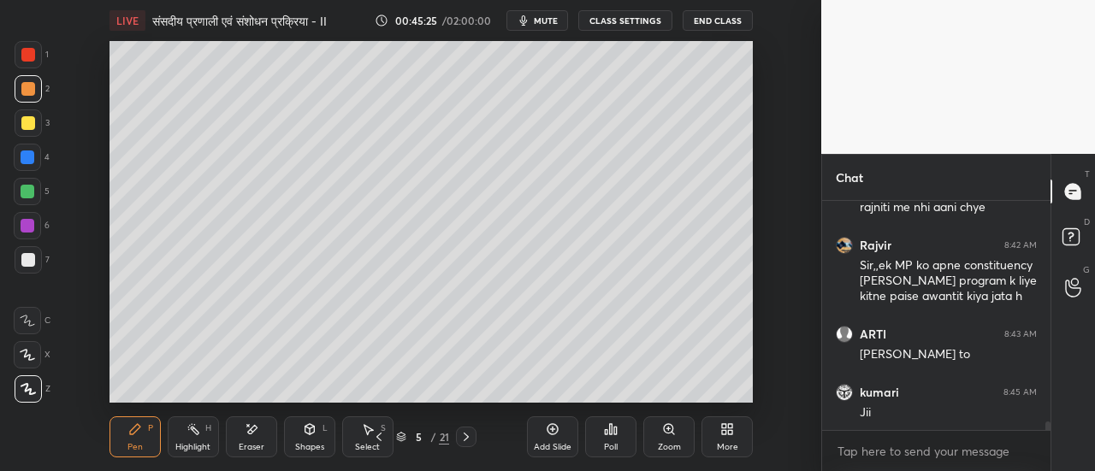
click at [469, 437] on icon at bounding box center [466, 437] width 14 height 14
click at [251, 440] on div "Eraser" at bounding box center [251, 436] width 51 height 41
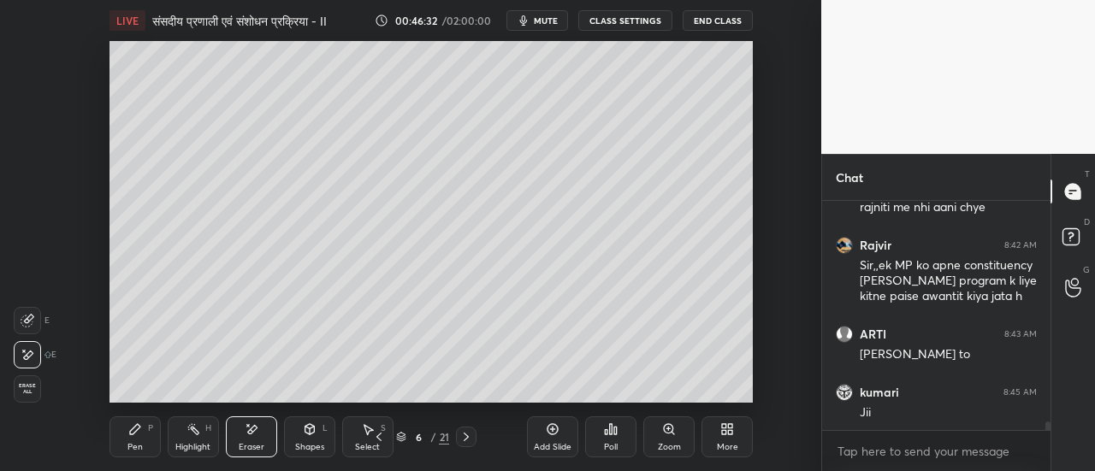
click at [138, 439] on div "Pen P" at bounding box center [134, 436] width 51 height 41
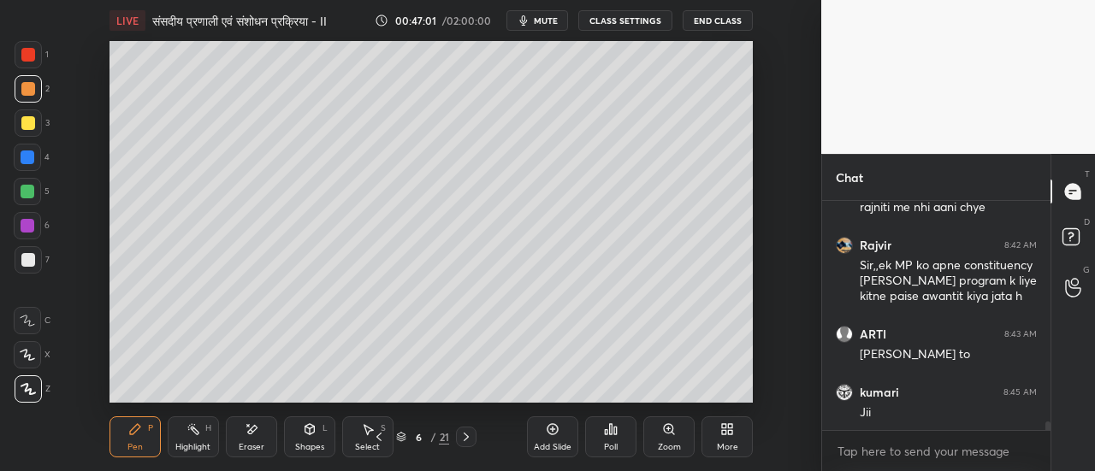
click at [32, 127] on div at bounding box center [28, 123] width 14 height 14
click at [28, 90] on div at bounding box center [28, 89] width 14 height 14
click at [378, 439] on icon at bounding box center [378, 437] width 5 height 9
click at [32, 194] on div at bounding box center [28, 192] width 14 height 14
click at [467, 437] on icon at bounding box center [465, 437] width 5 height 9
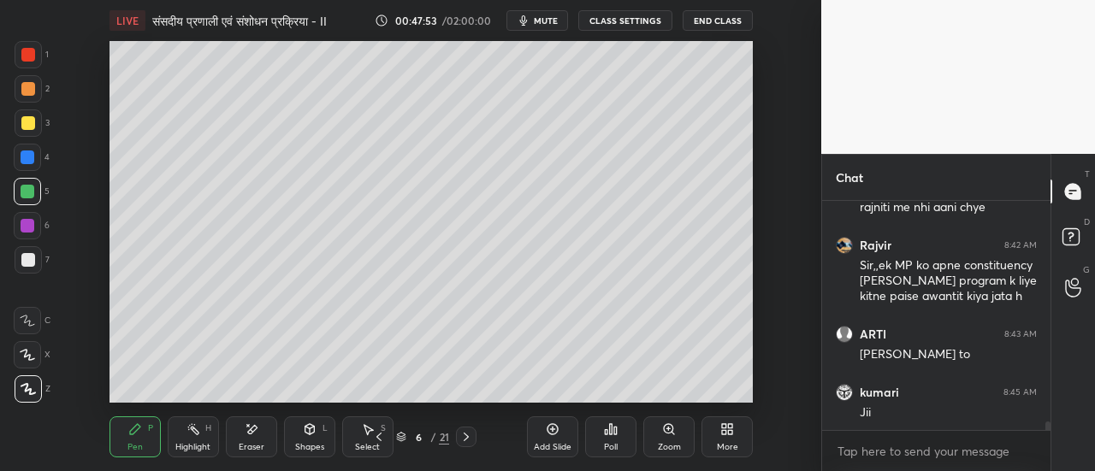
click at [381, 436] on icon at bounding box center [379, 437] width 14 height 14
click at [32, 87] on div at bounding box center [28, 89] width 14 height 14
click at [468, 437] on icon at bounding box center [465, 437] width 5 height 9
click at [30, 161] on div at bounding box center [28, 157] width 14 height 14
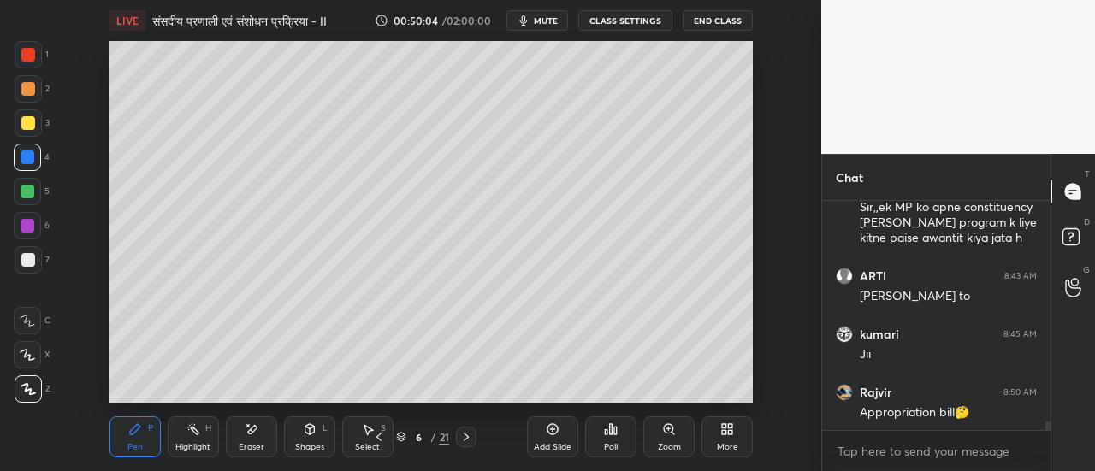
scroll to position [5936, 0]
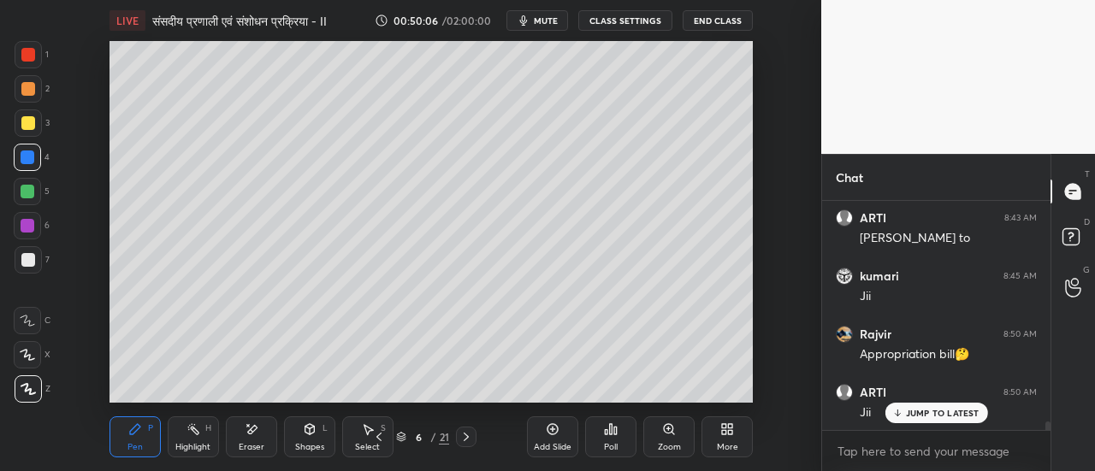
click at [31, 258] on div at bounding box center [28, 260] width 14 height 14
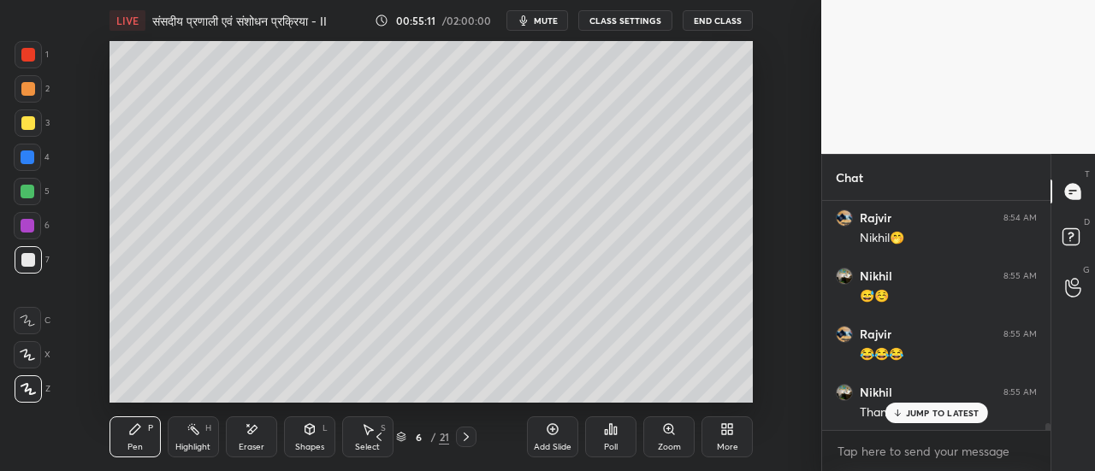
scroll to position [7120, 0]
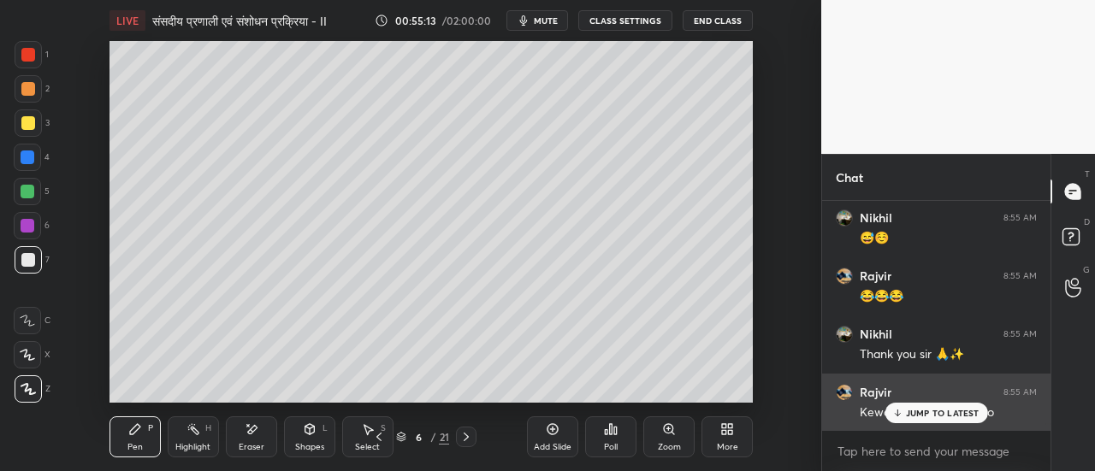
click at [927, 415] on p "JUMP TO LATEST" at bounding box center [943, 413] width 74 height 10
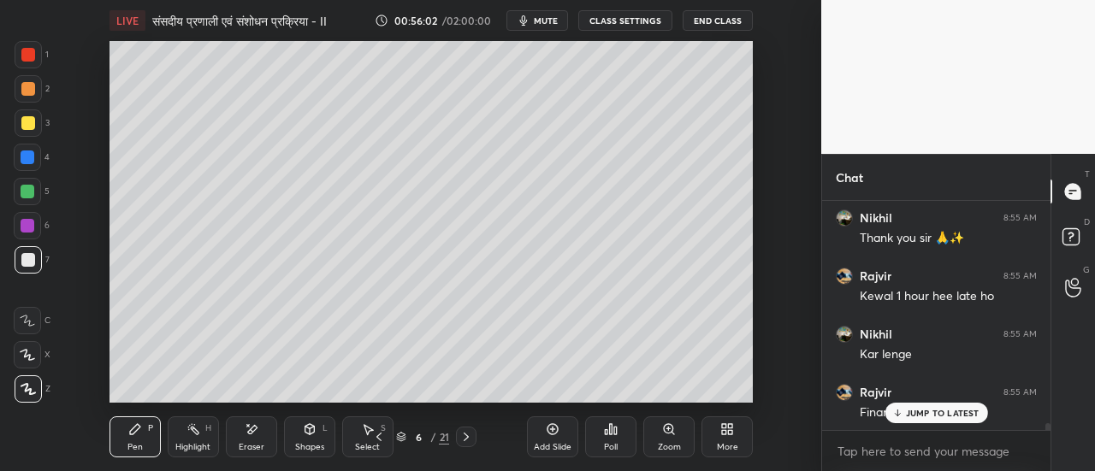
scroll to position [7309, 0]
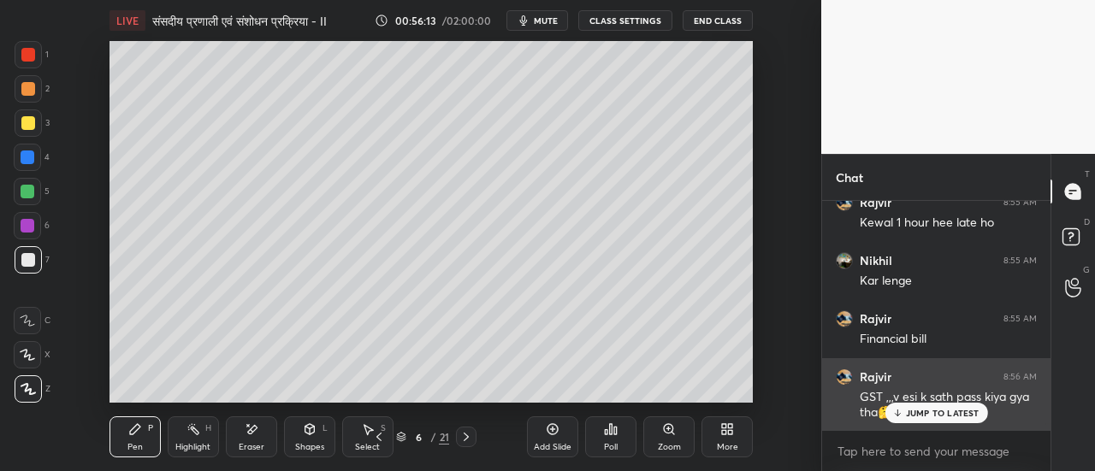
click at [906, 410] on p "JUMP TO LATEST" at bounding box center [943, 413] width 74 height 10
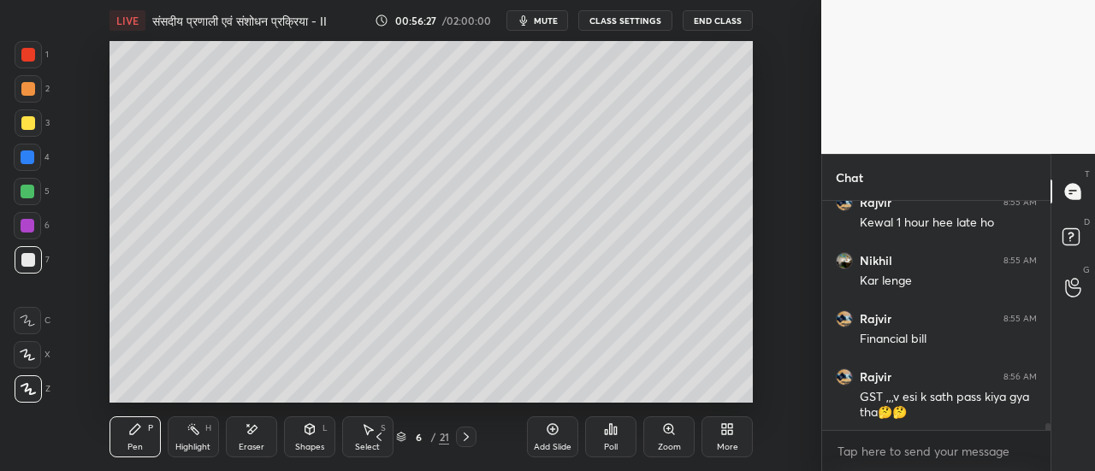
click at [546, 23] on span "mute" at bounding box center [546, 21] width 24 height 12
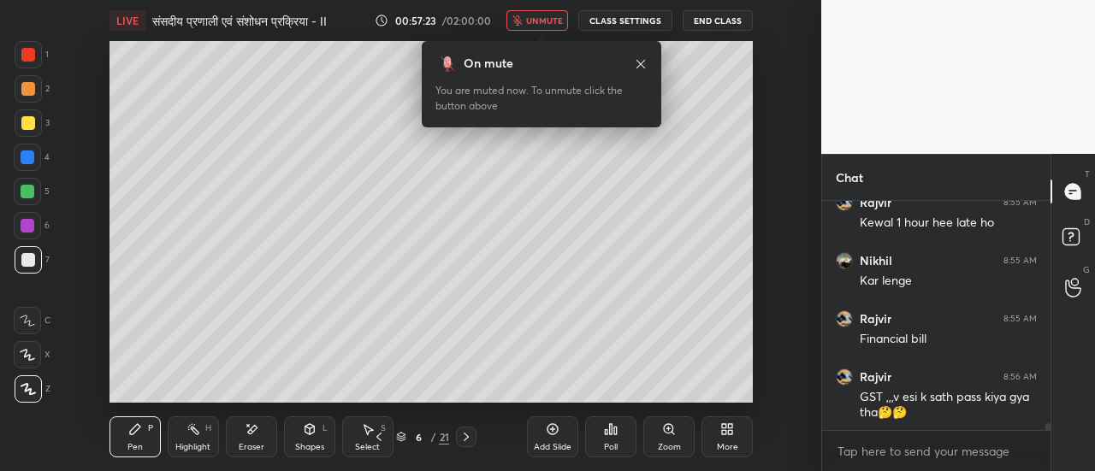
click at [547, 25] on span "unmute" at bounding box center [544, 21] width 37 height 12
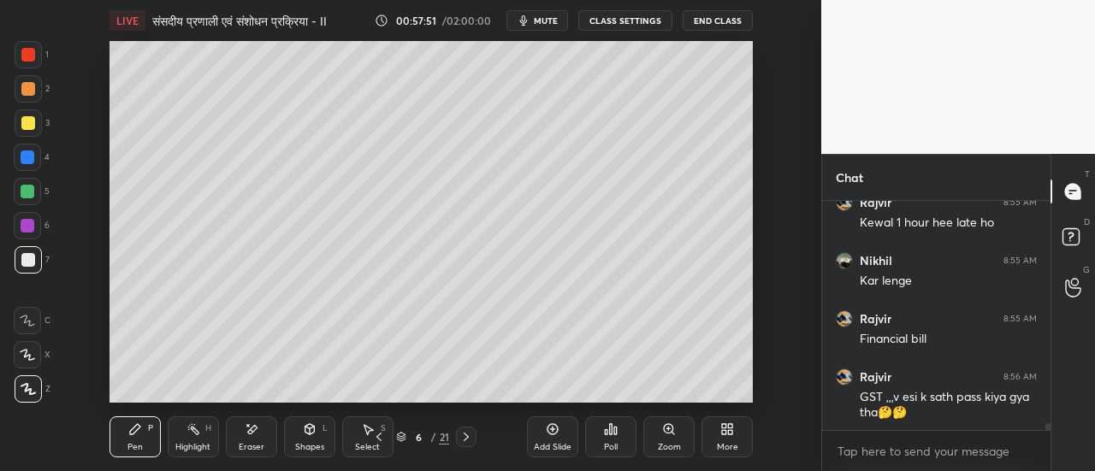
scroll to position [7368, 0]
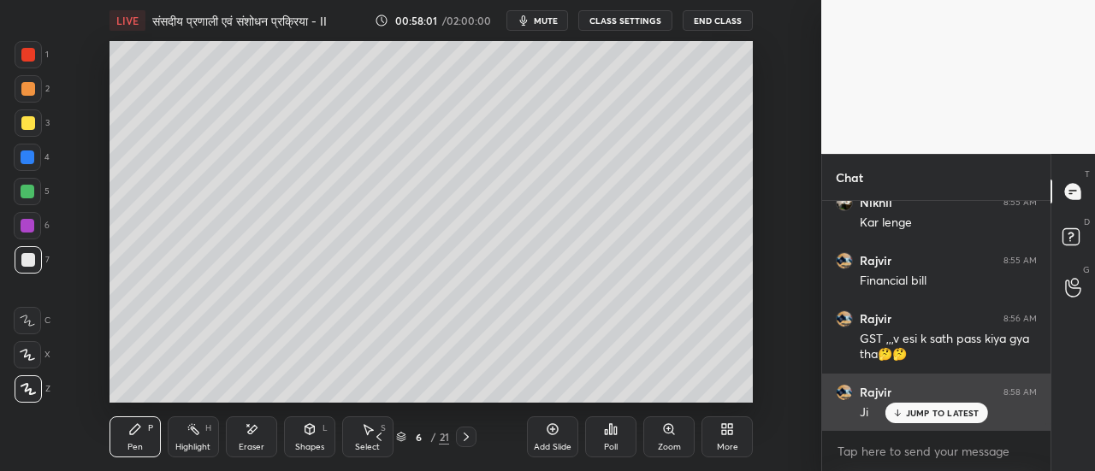
click at [926, 411] on p "JUMP TO LATEST" at bounding box center [943, 413] width 74 height 10
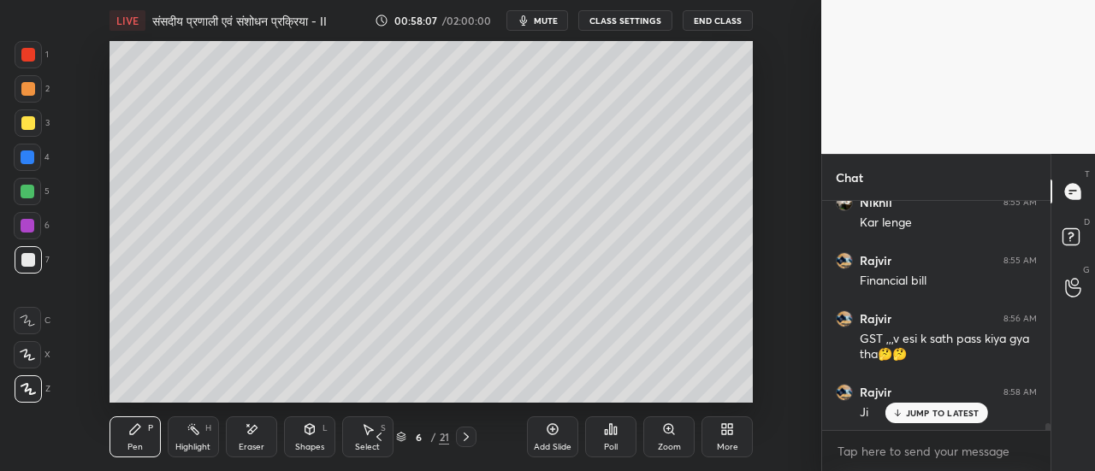
click at [915, 411] on p "JUMP TO LATEST" at bounding box center [943, 413] width 74 height 10
click at [32, 57] on div at bounding box center [28, 55] width 14 height 14
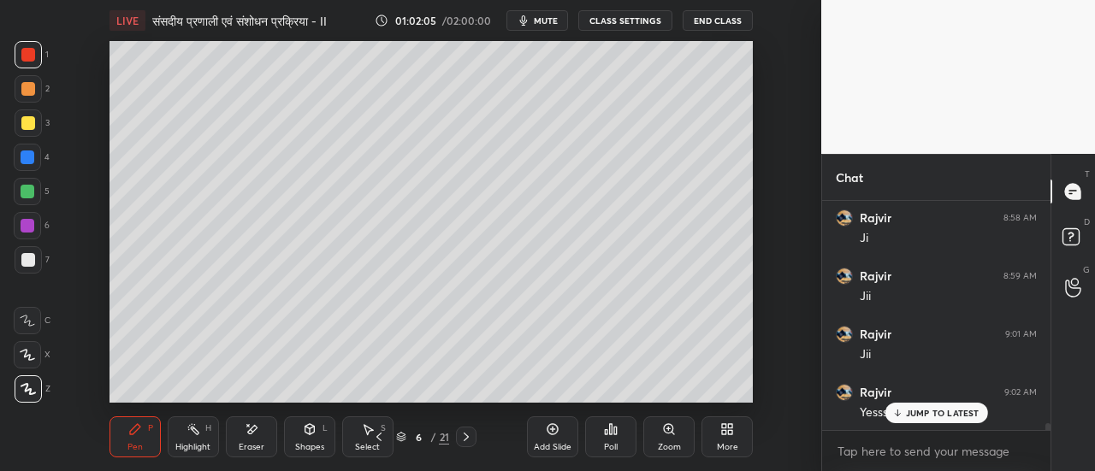
scroll to position [7600, 0]
click at [937, 410] on p "JUMP TO LATEST" at bounding box center [943, 413] width 74 height 10
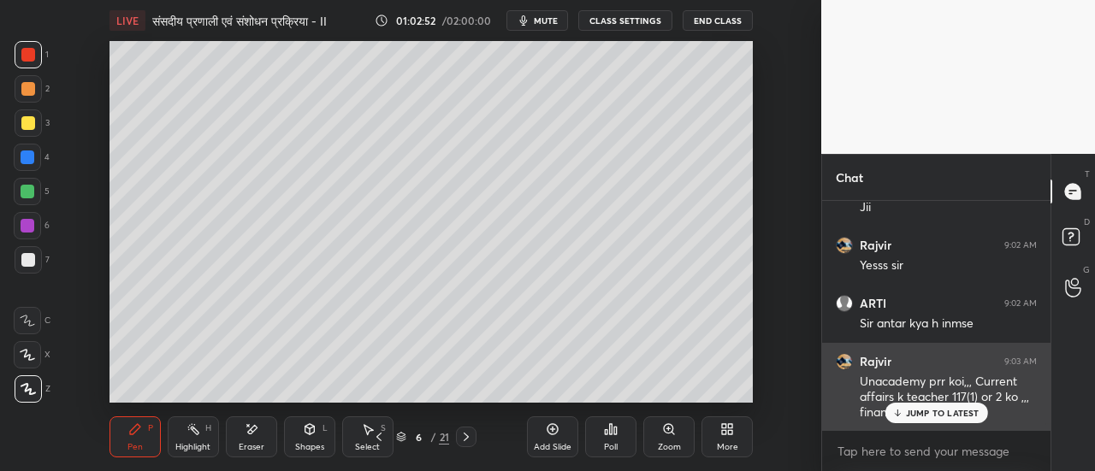
click at [936, 411] on p "JUMP TO LATEST" at bounding box center [943, 413] width 74 height 10
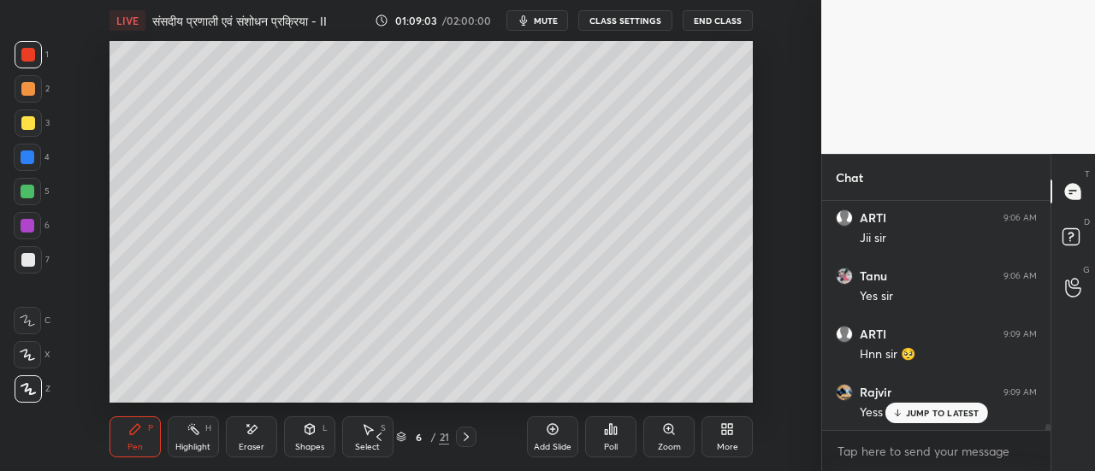
scroll to position [8130, 0]
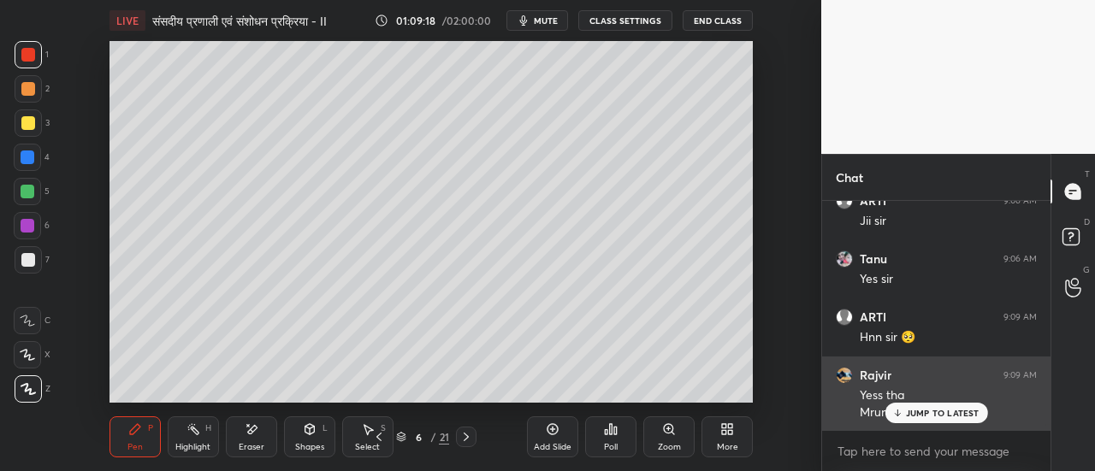
click at [929, 411] on p "JUMP TO LATEST" at bounding box center [943, 413] width 74 height 10
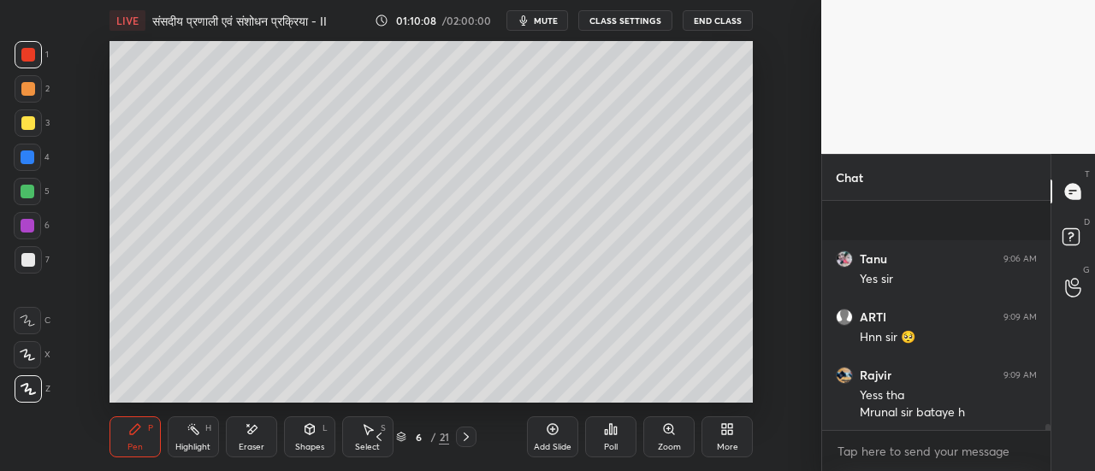
scroll to position [8235, 0]
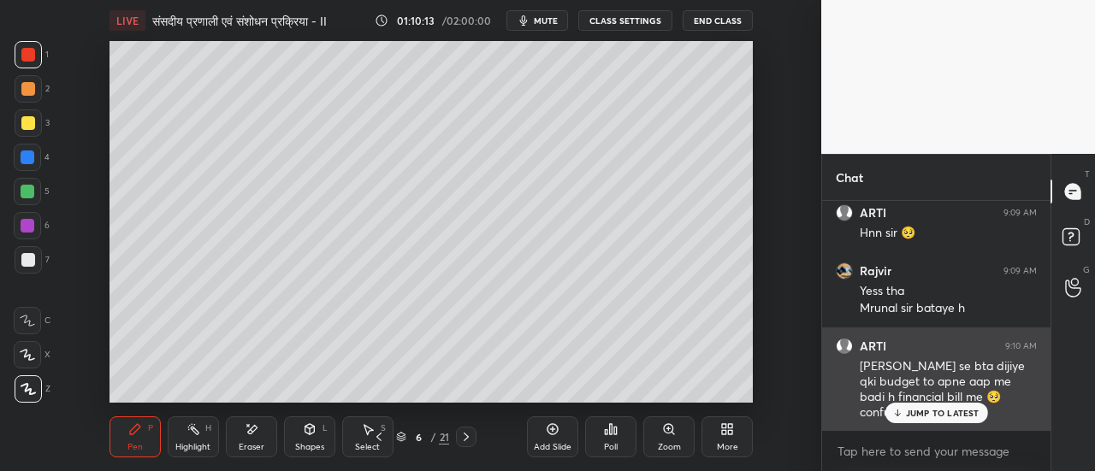
click at [919, 419] on div "JUMP TO LATEST" at bounding box center [935, 413] width 103 height 21
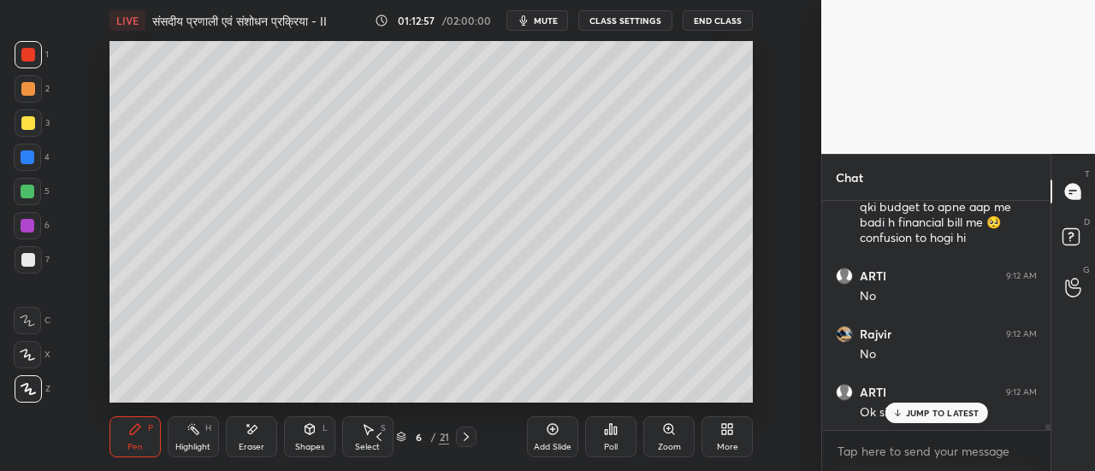
scroll to position [8483, 0]
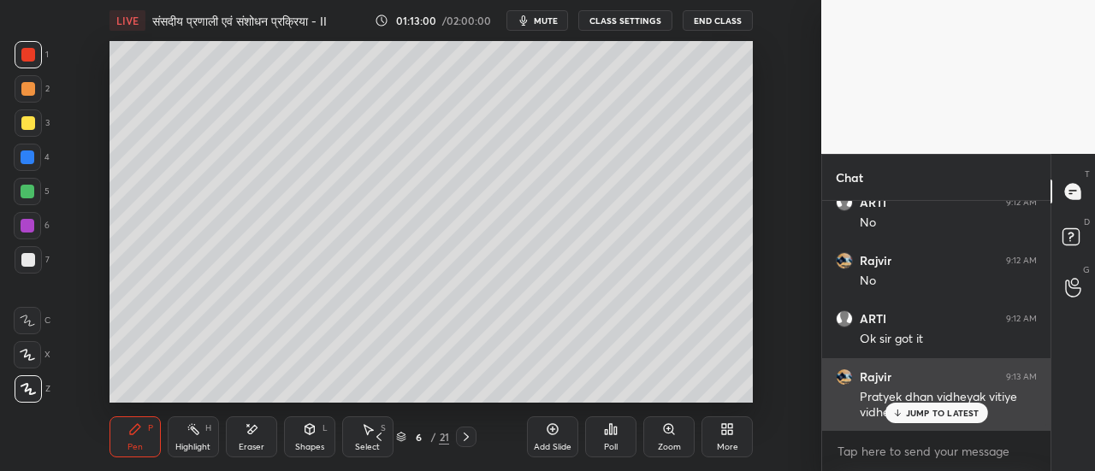
click at [925, 416] on p "JUMP TO LATEST" at bounding box center [943, 413] width 74 height 10
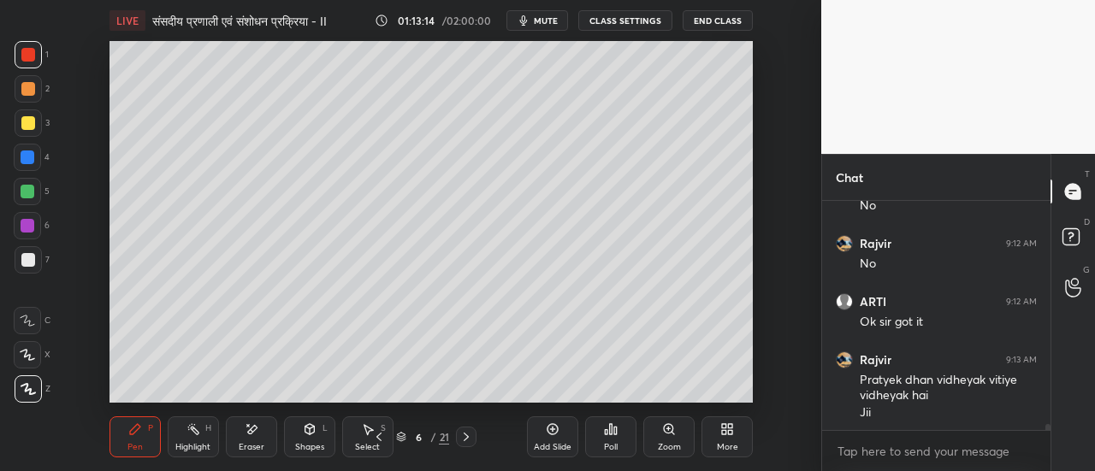
scroll to position [8573, 0]
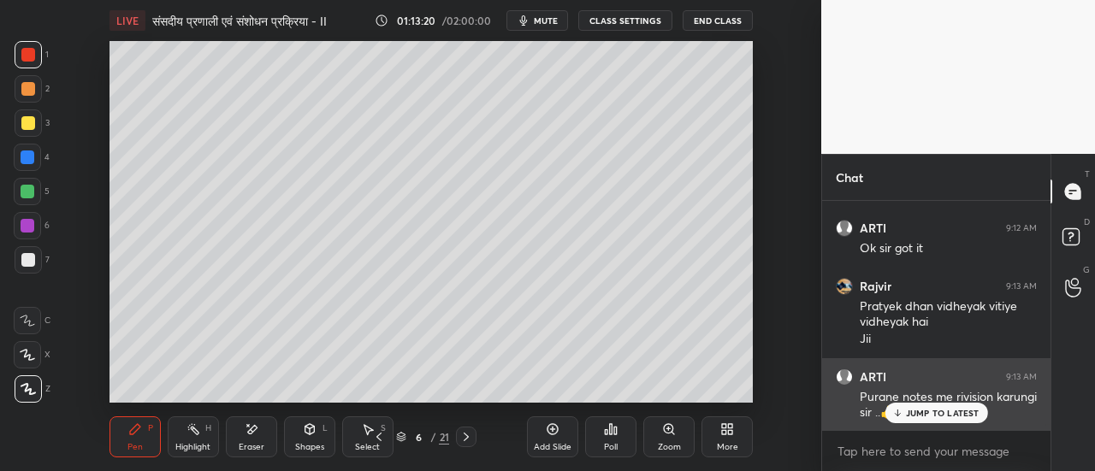
click at [906, 416] on p "JUMP TO LATEST" at bounding box center [943, 413] width 74 height 10
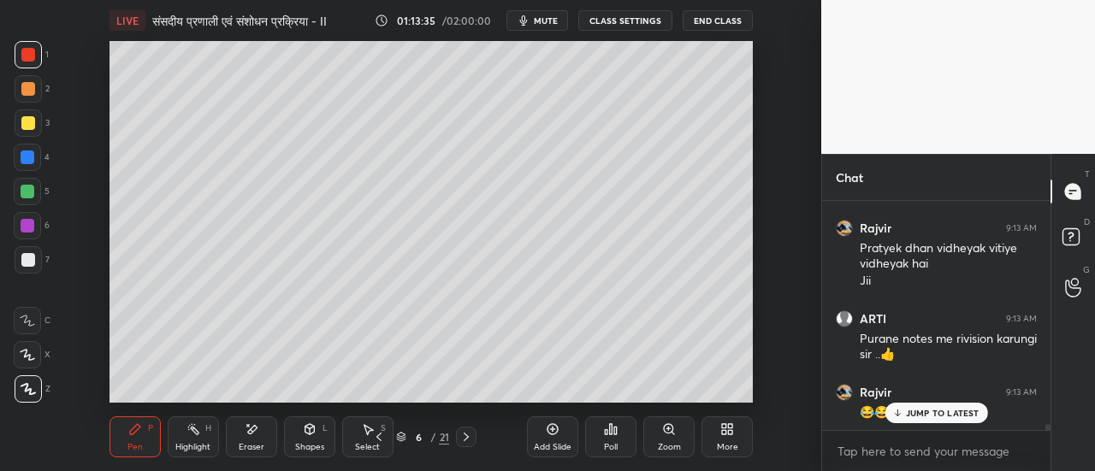
scroll to position [8690, 0]
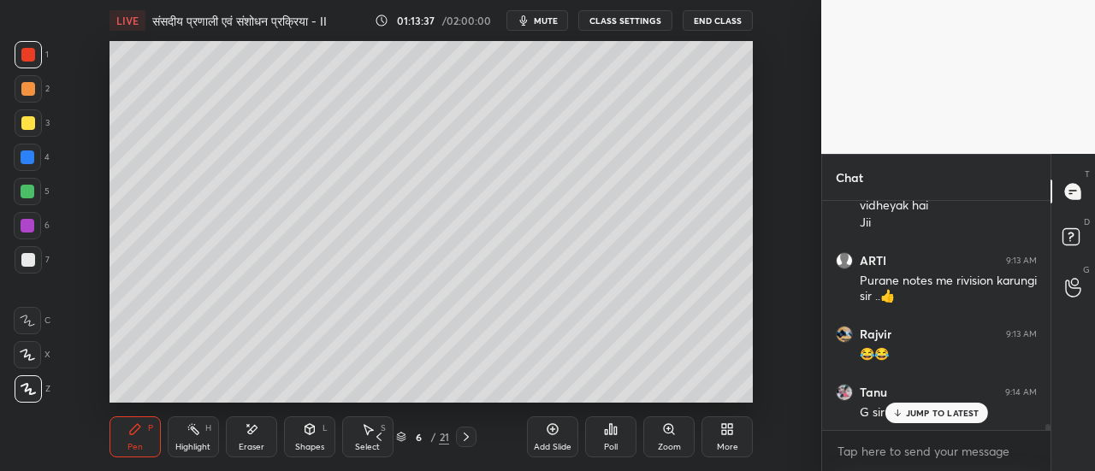
click at [380, 438] on icon at bounding box center [379, 437] width 14 height 14
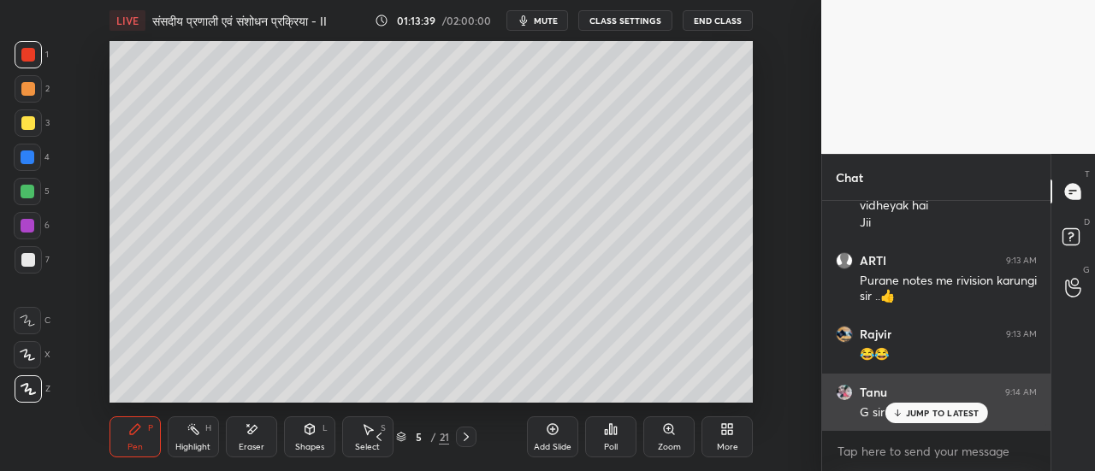
click at [920, 411] on p "JUMP TO LATEST" at bounding box center [943, 413] width 74 height 10
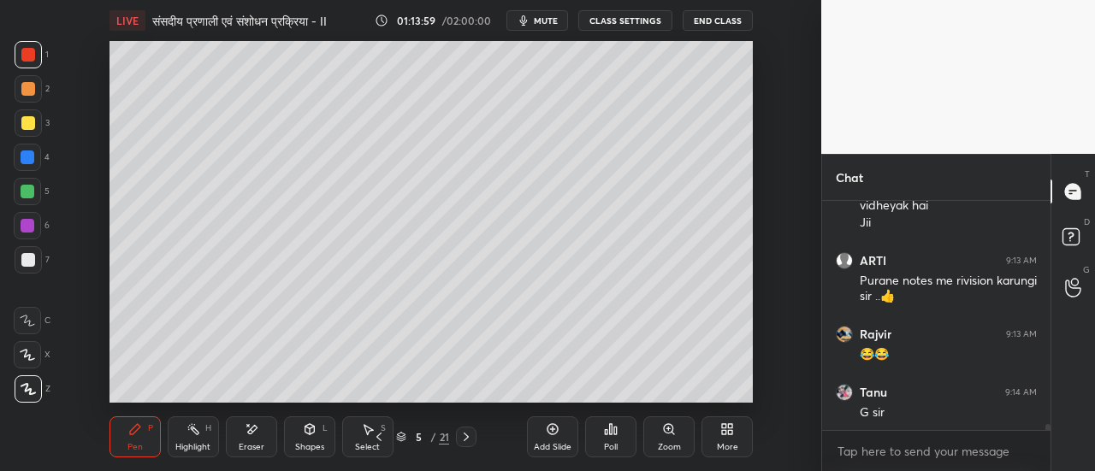
click at [33, 161] on div at bounding box center [28, 157] width 14 height 14
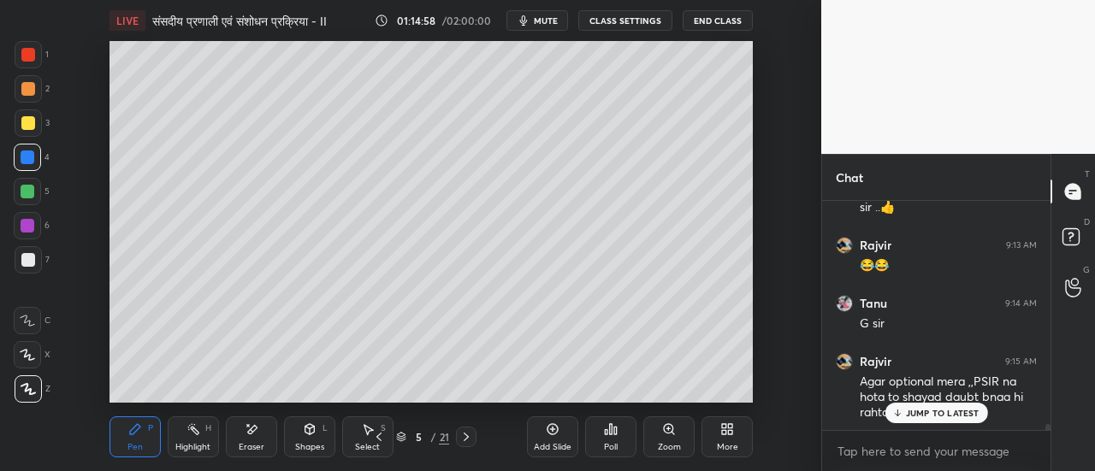
click at [931, 413] on p "JUMP TO LATEST" at bounding box center [943, 413] width 74 height 10
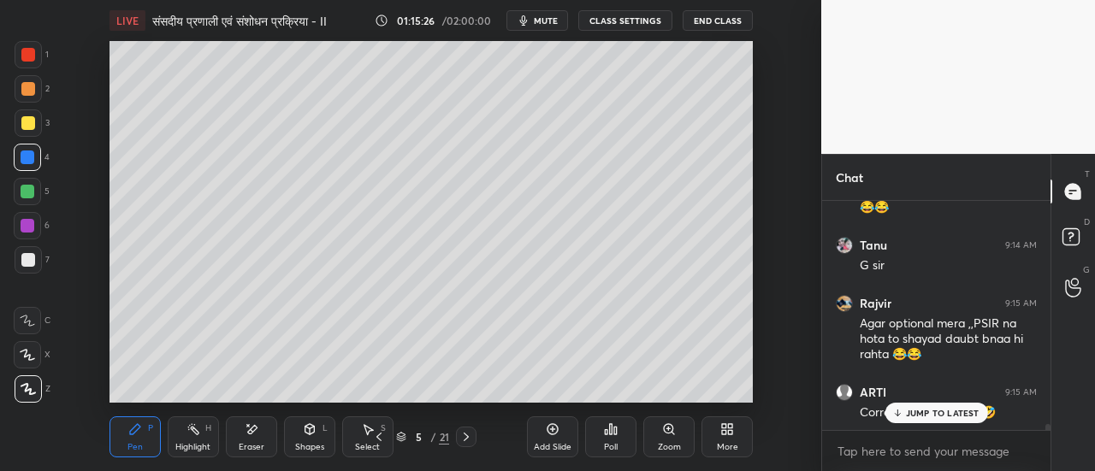
click at [469, 437] on icon at bounding box center [466, 437] width 14 height 14
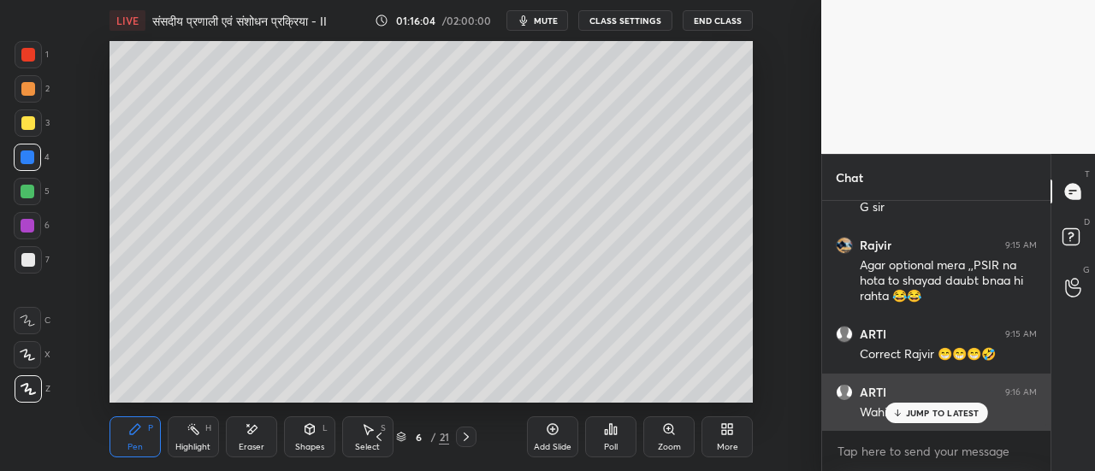
click at [924, 417] on p "JUMP TO LATEST" at bounding box center [943, 413] width 74 height 10
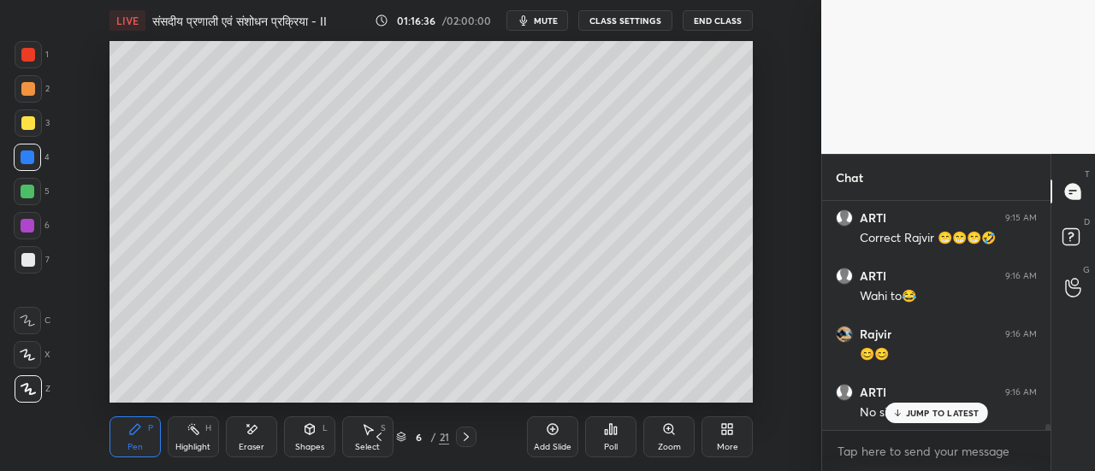
scroll to position [9069, 0]
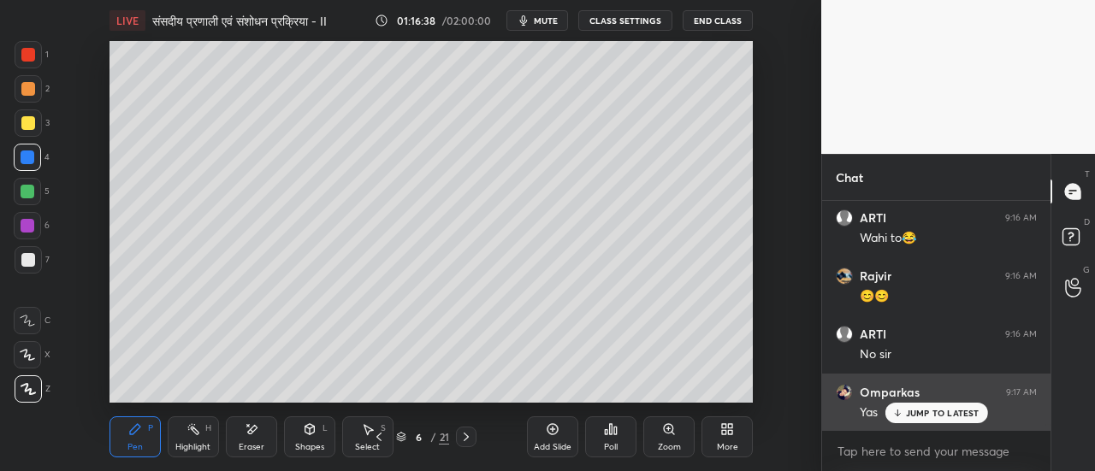
click at [917, 414] on p "JUMP TO LATEST" at bounding box center [943, 413] width 74 height 10
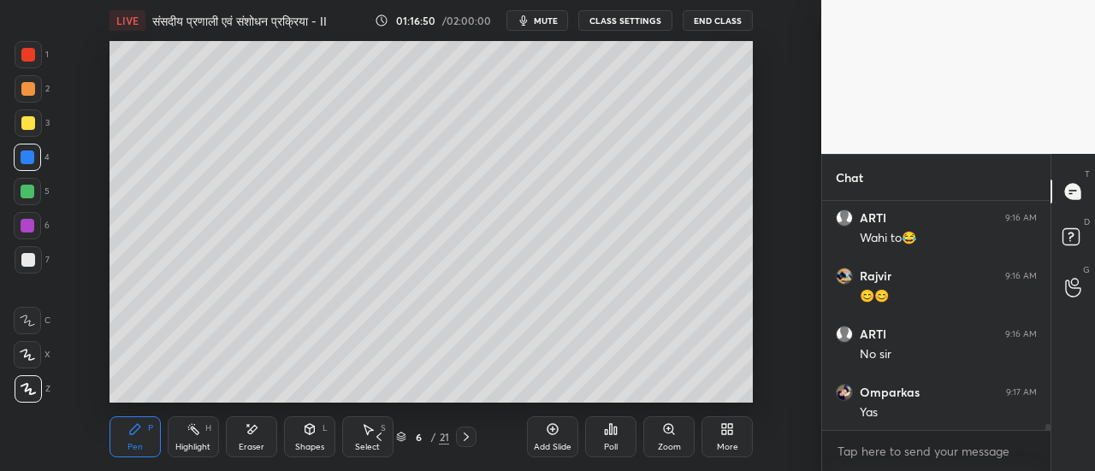
click at [467, 439] on icon at bounding box center [465, 437] width 5 height 9
click at [28, 90] on div at bounding box center [28, 89] width 14 height 14
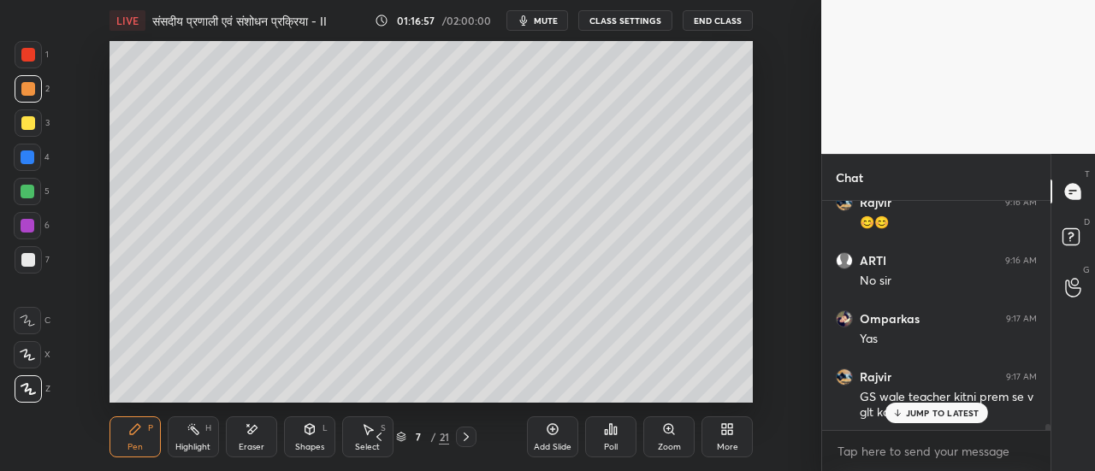
click at [936, 411] on p "JUMP TO LATEST" at bounding box center [943, 413] width 74 height 10
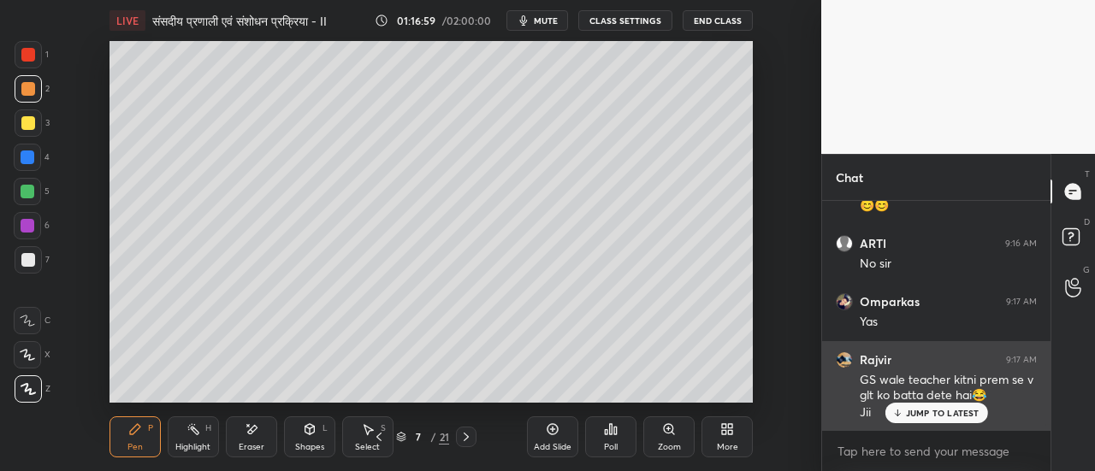
click at [919, 416] on p "JUMP TO LATEST" at bounding box center [943, 413] width 74 height 10
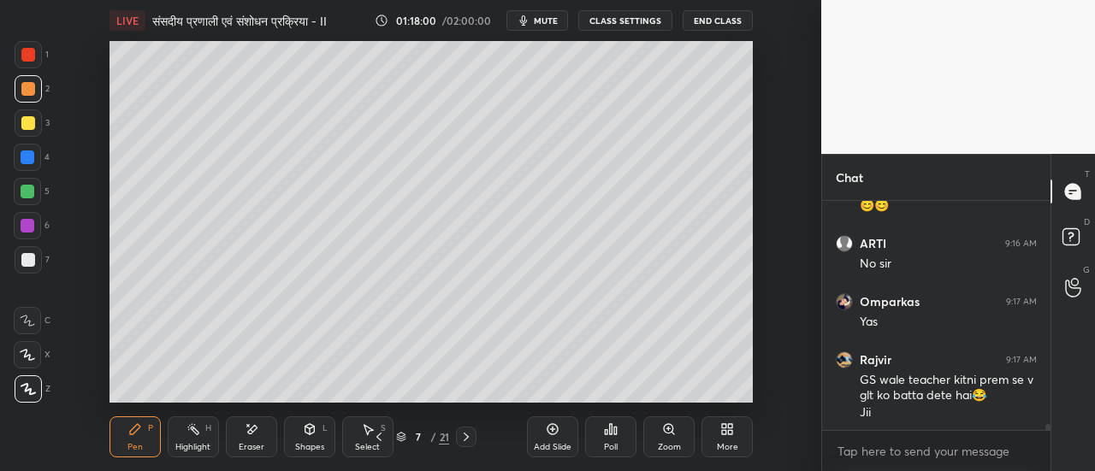
click at [376, 440] on icon at bounding box center [379, 437] width 14 height 14
click at [462, 440] on icon at bounding box center [466, 437] width 14 height 14
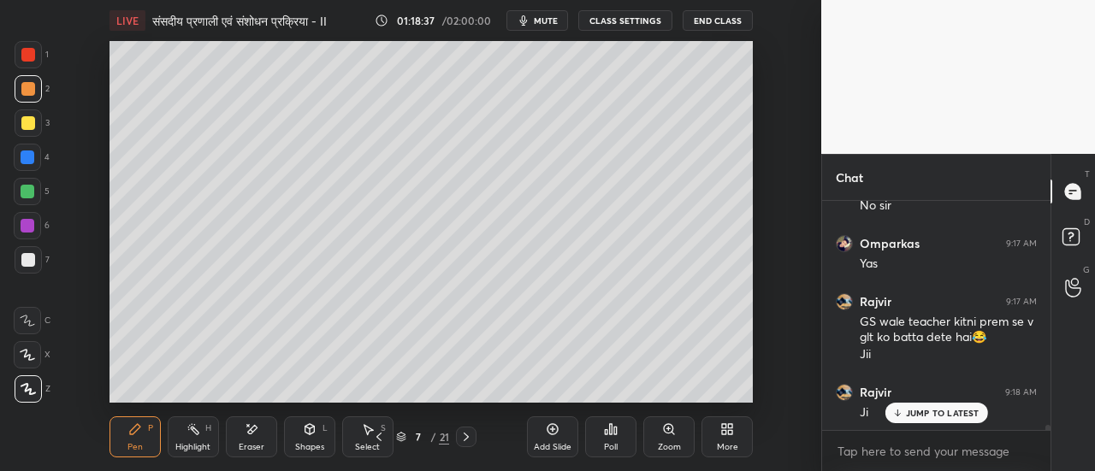
scroll to position [9276, 0]
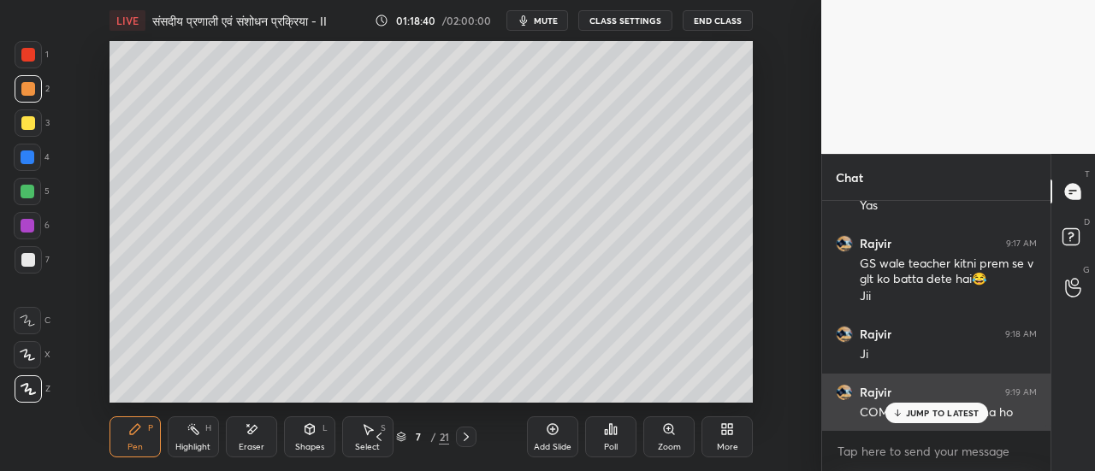
click at [925, 412] on p "JUMP TO LATEST" at bounding box center [943, 413] width 74 height 10
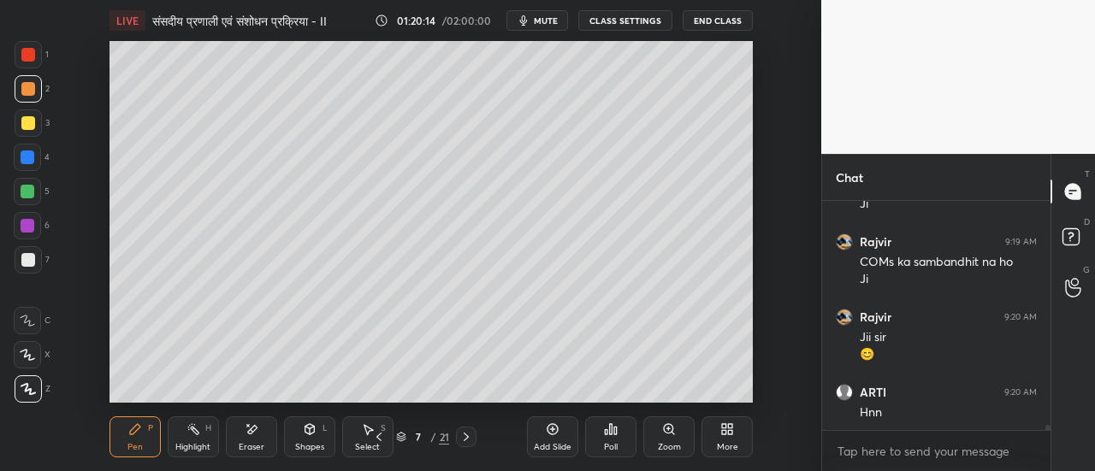
scroll to position [9488, 0]
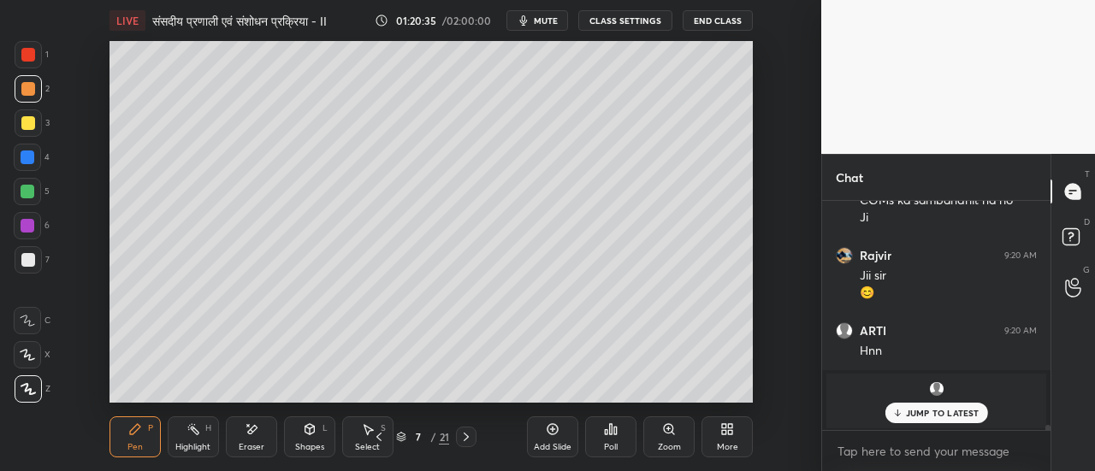
click at [924, 411] on p "JUMP TO LATEST" at bounding box center [943, 413] width 74 height 10
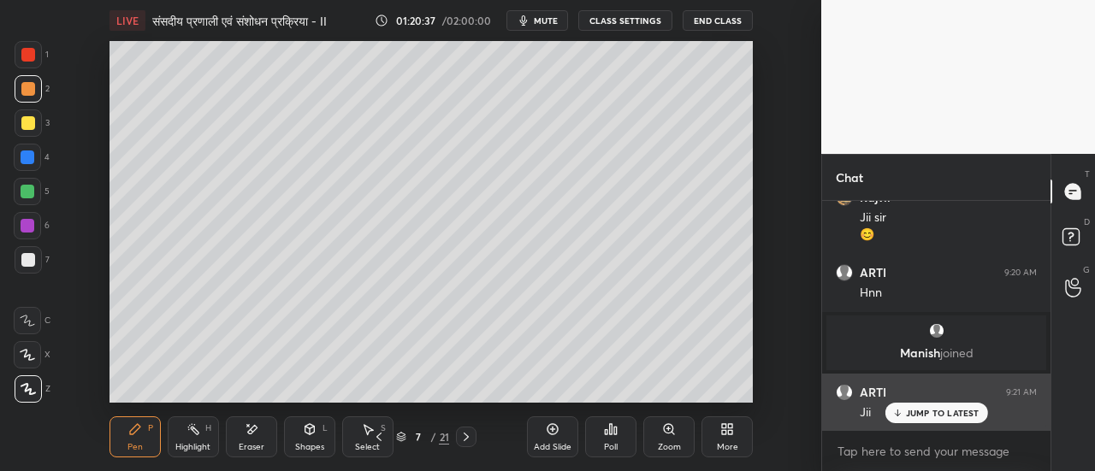
click at [926, 416] on p "JUMP TO LATEST" at bounding box center [943, 413] width 74 height 10
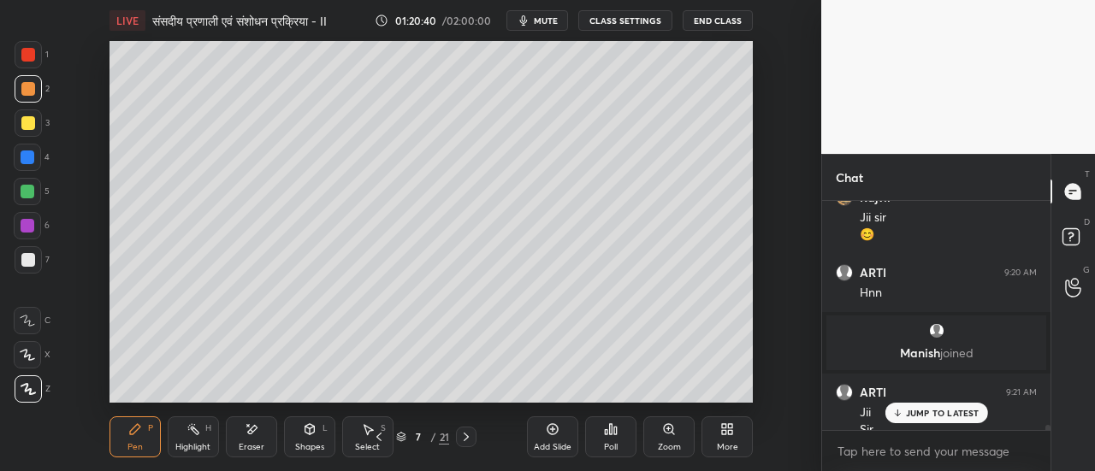
scroll to position [9563, 0]
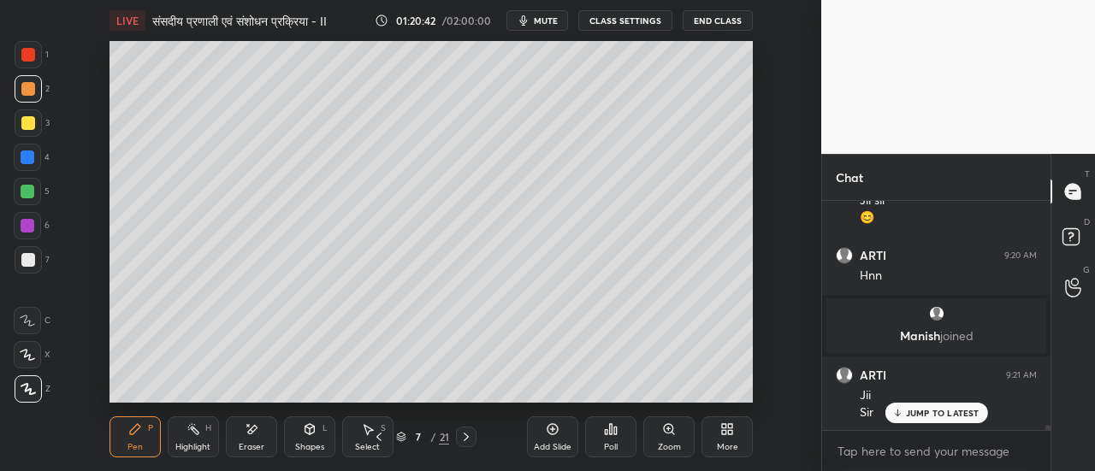
click at [937, 414] on p "JUMP TO LATEST" at bounding box center [943, 413] width 74 height 10
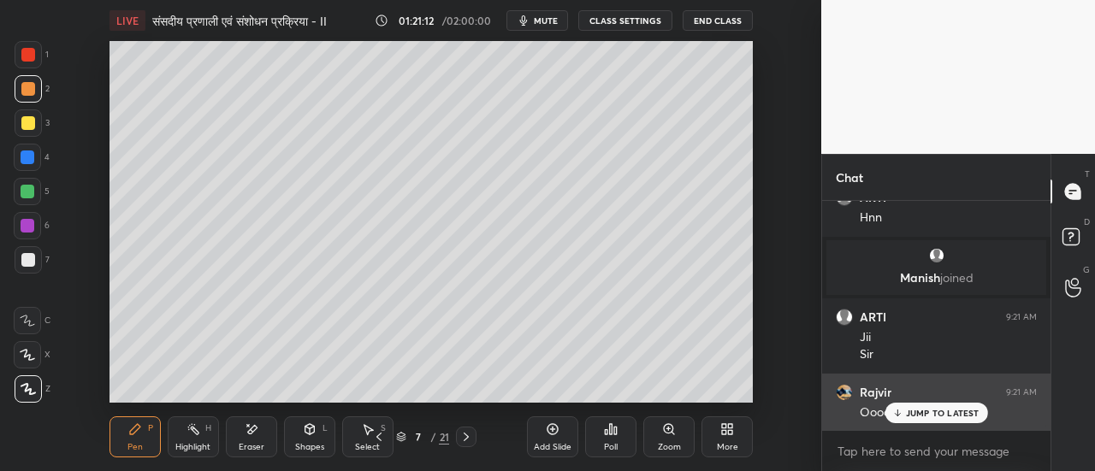
click at [930, 415] on p "JUMP TO LATEST" at bounding box center [943, 413] width 74 height 10
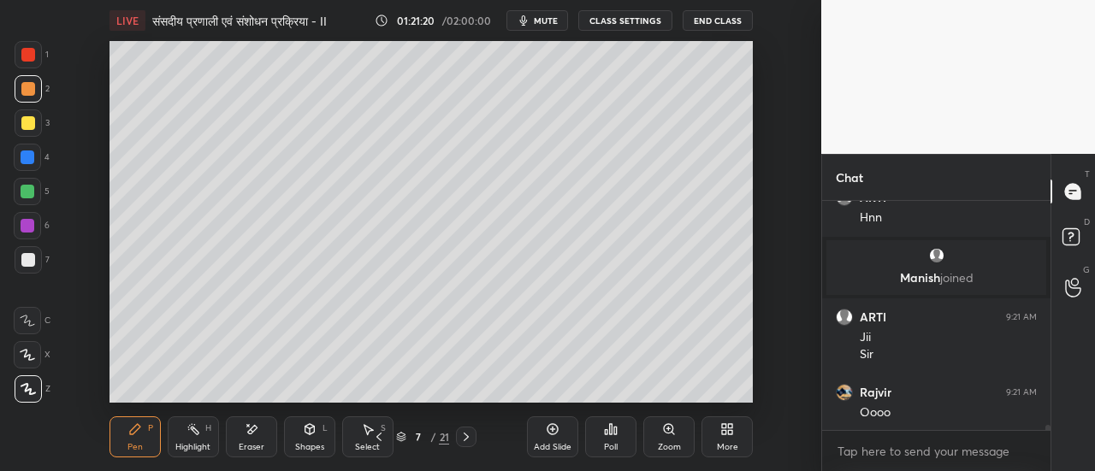
click at [29, 127] on div at bounding box center [28, 123] width 14 height 14
click at [27, 57] on div at bounding box center [28, 55] width 14 height 14
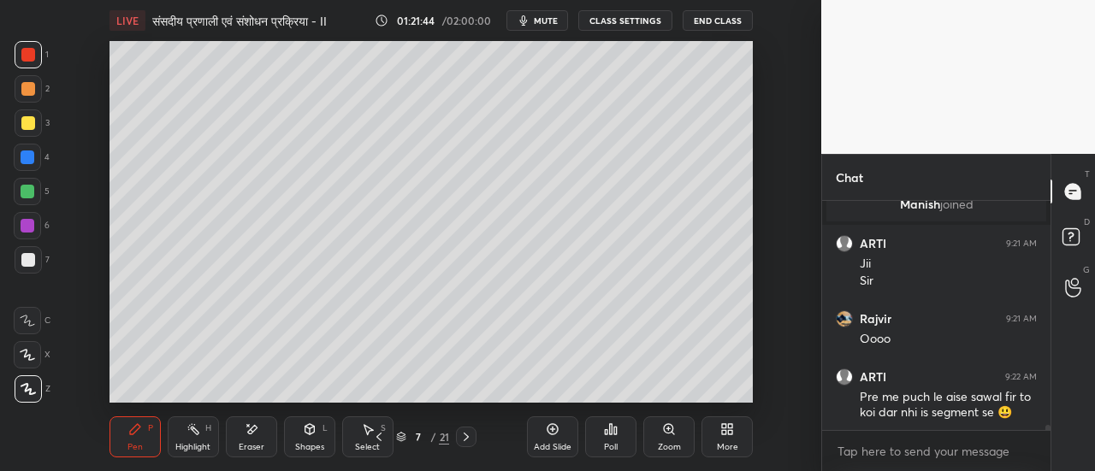
scroll to position [9753, 0]
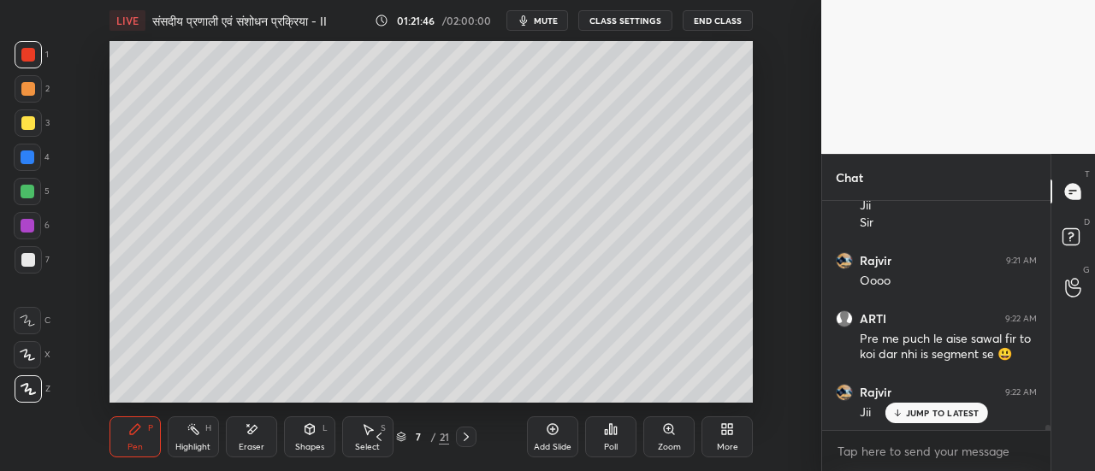
click at [929, 417] on p "JUMP TO LATEST" at bounding box center [943, 413] width 74 height 10
click at [552, 23] on span "mute" at bounding box center [546, 21] width 24 height 12
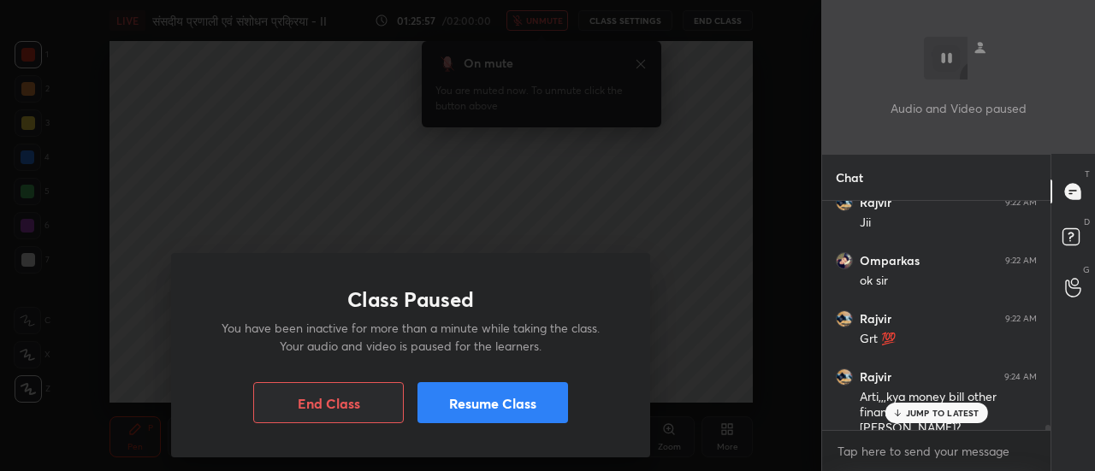
scroll to position [10001, 0]
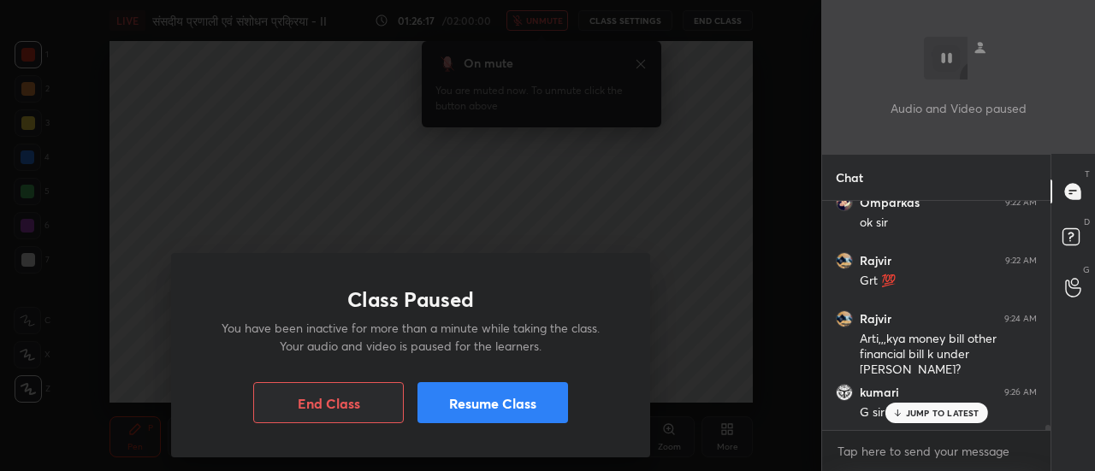
click at [905, 414] on div "JUMP TO LATEST" at bounding box center [935, 413] width 103 height 21
click at [539, 404] on button "Resume Class" at bounding box center [492, 402] width 150 height 41
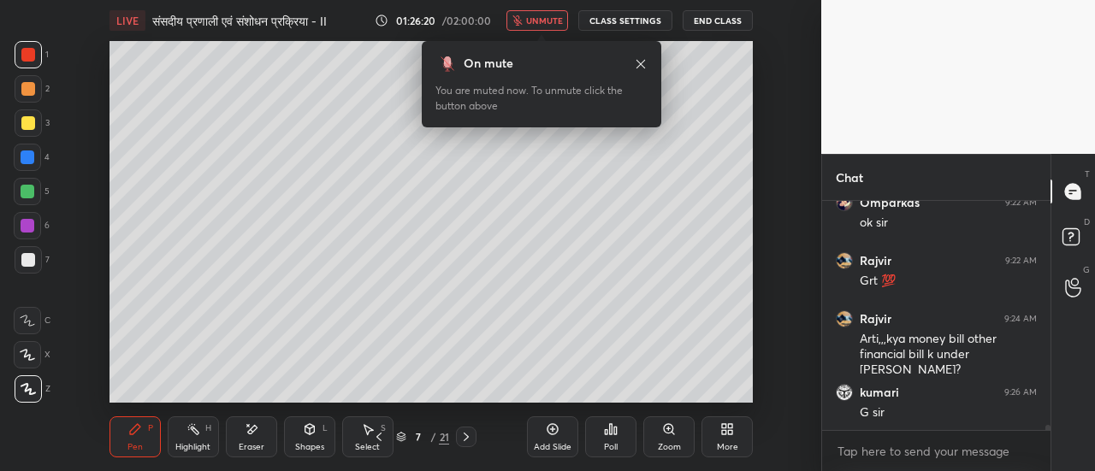
click at [540, 20] on span "unmute" at bounding box center [544, 21] width 37 height 12
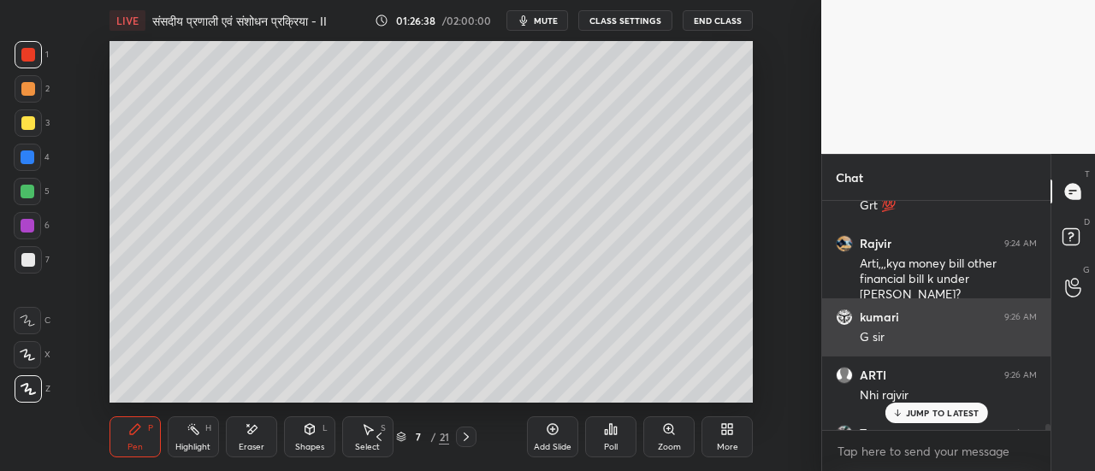
scroll to position [10065, 0]
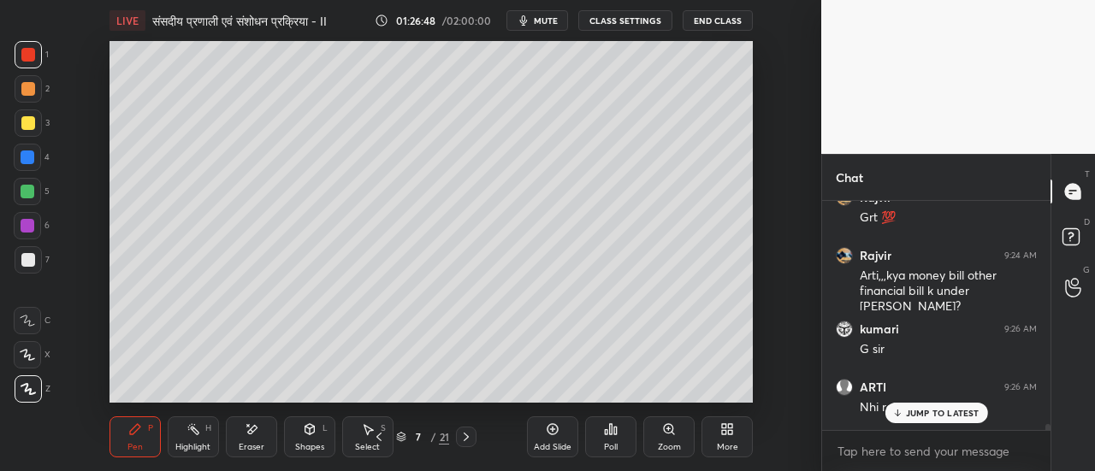
click at [378, 438] on icon at bounding box center [378, 437] width 5 height 9
click at [929, 414] on p "JUMP TO LATEST" at bounding box center [943, 413] width 74 height 10
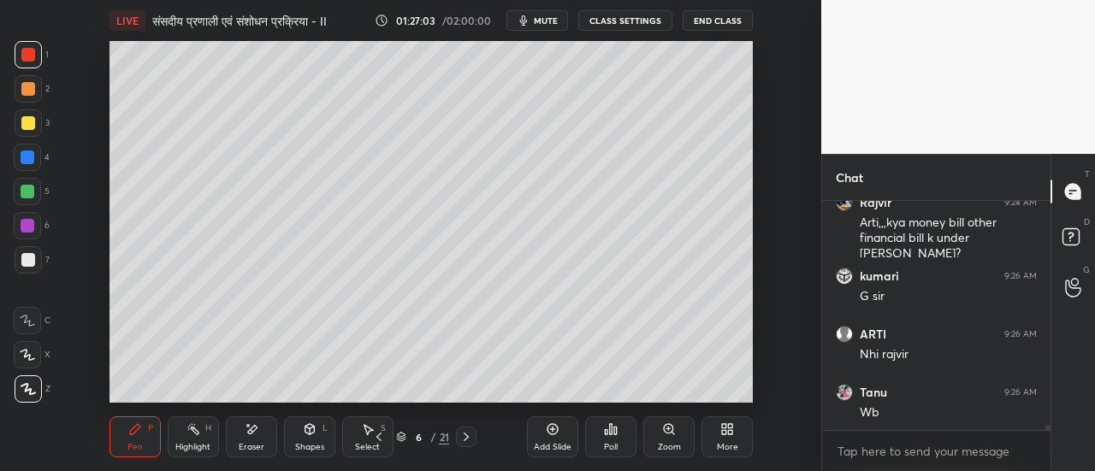
scroll to position [10176, 0]
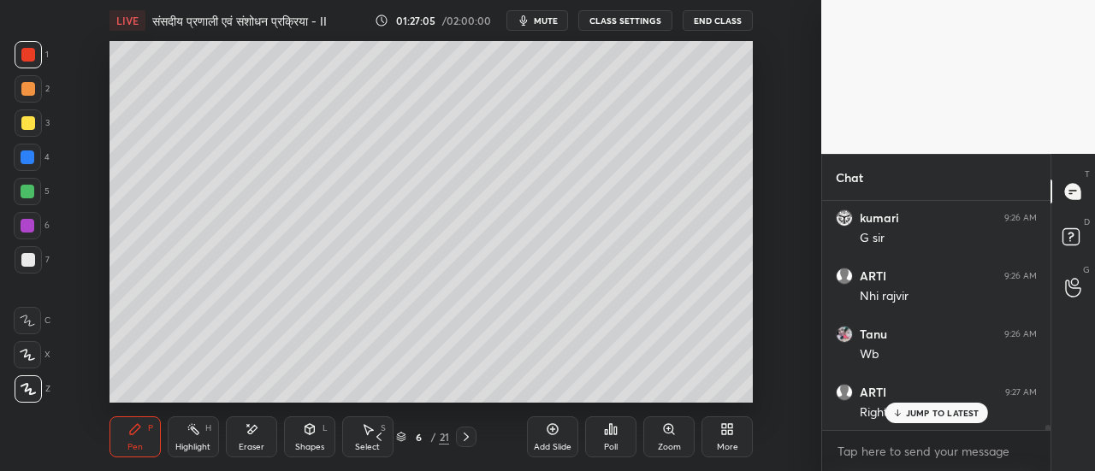
click at [31, 131] on div at bounding box center [28, 122] width 27 height 27
click at [463, 436] on icon at bounding box center [466, 437] width 14 height 14
click at [255, 435] on icon at bounding box center [252, 429] width 14 height 15
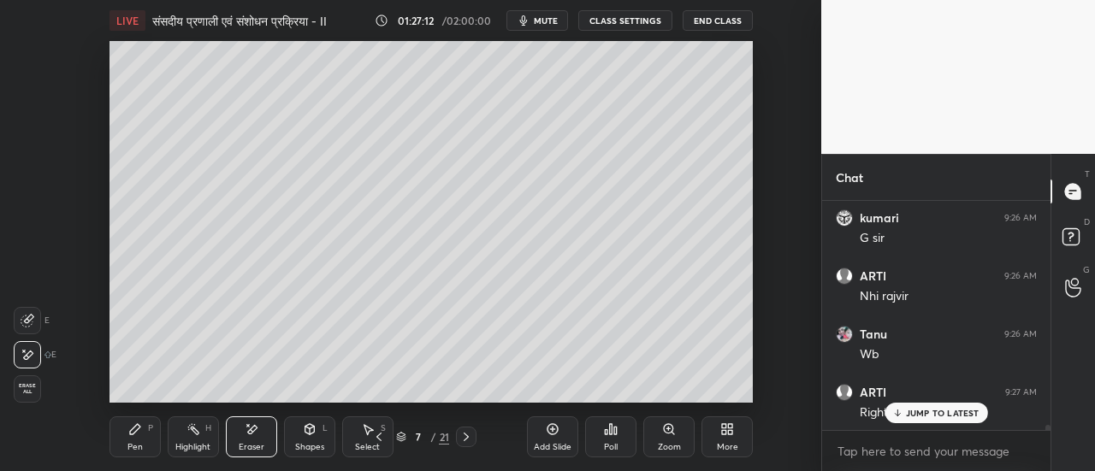
scroll to position [10234, 0]
click at [132, 444] on div "Pen" at bounding box center [134, 447] width 15 height 9
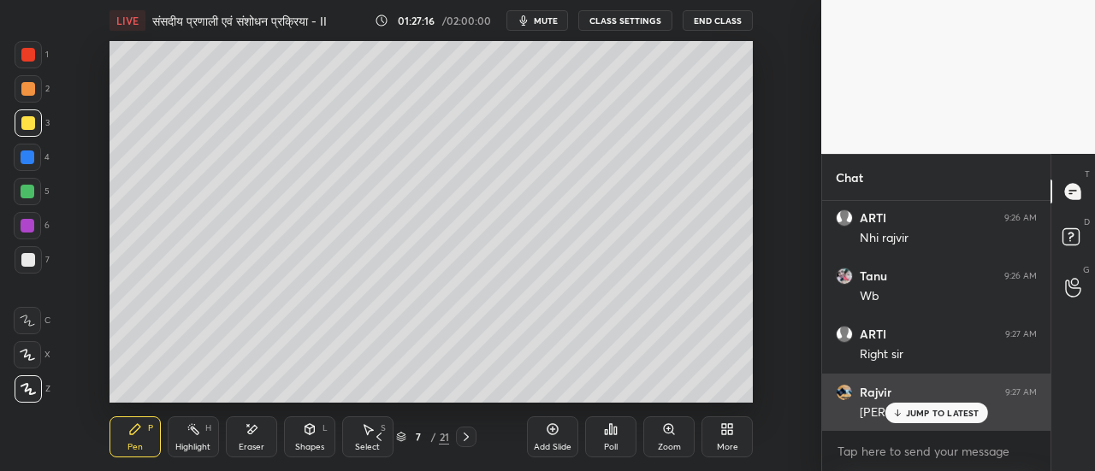
click at [951, 413] on p "JUMP TO LATEST" at bounding box center [943, 413] width 74 height 10
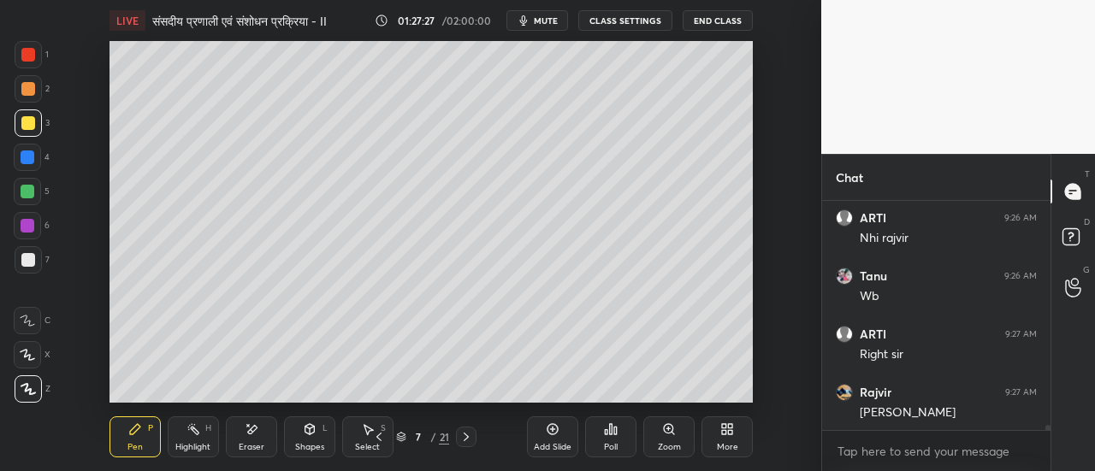
scroll to position [10251, 0]
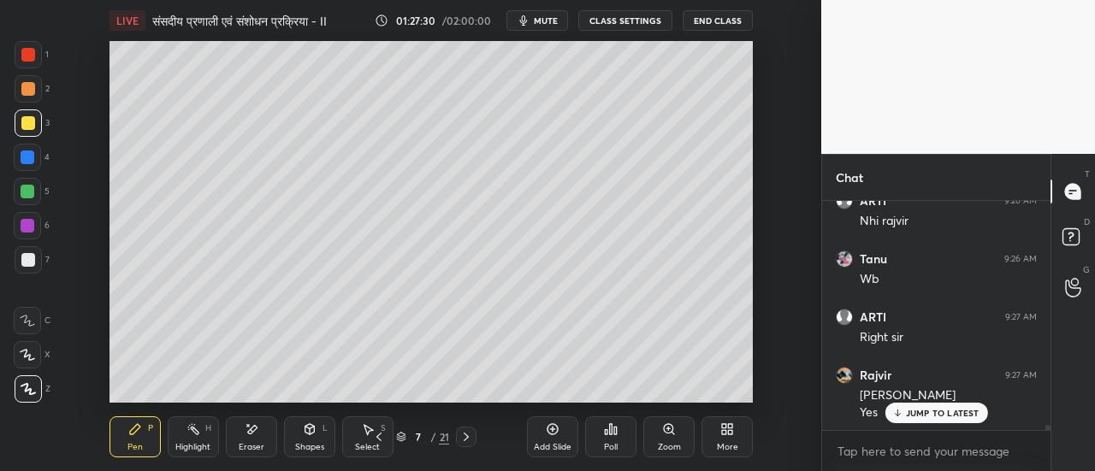
click at [31, 94] on div at bounding box center [28, 89] width 14 height 14
click at [29, 266] on div at bounding box center [28, 260] width 14 height 14
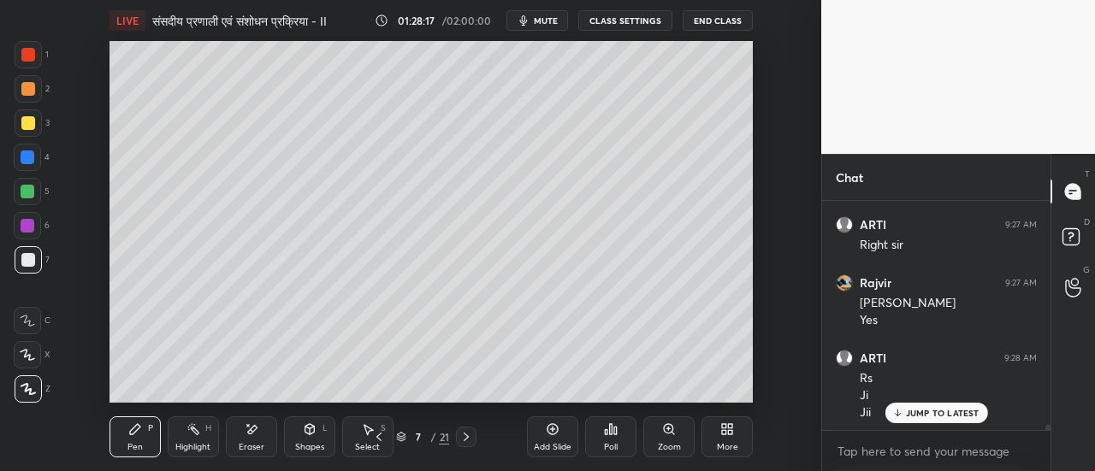
scroll to position [10402, 0]
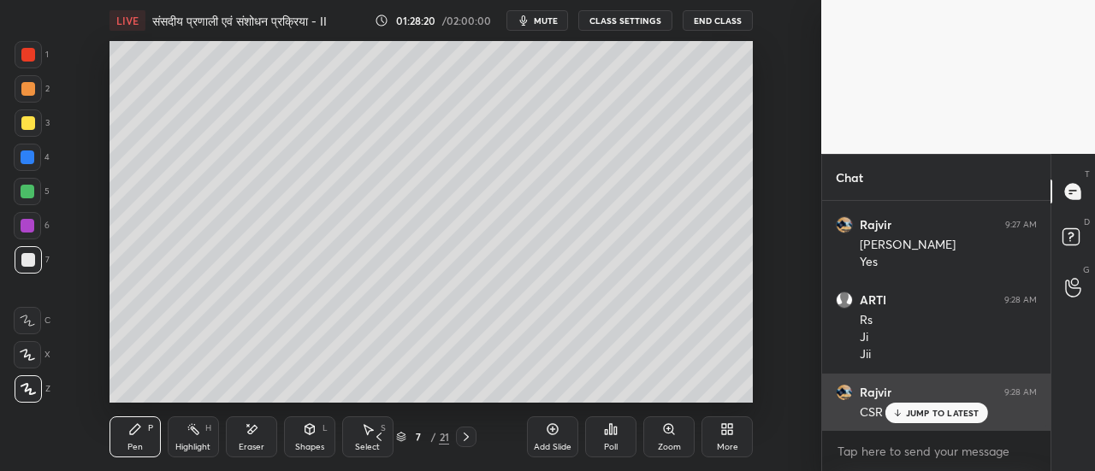
click at [920, 413] on p "JUMP TO LATEST" at bounding box center [943, 413] width 74 height 10
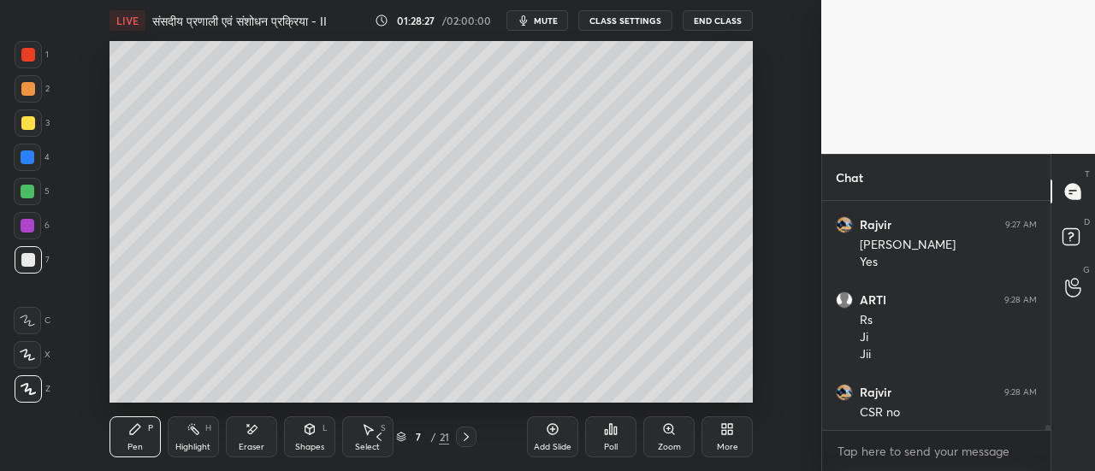
scroll to position [10460, 0]
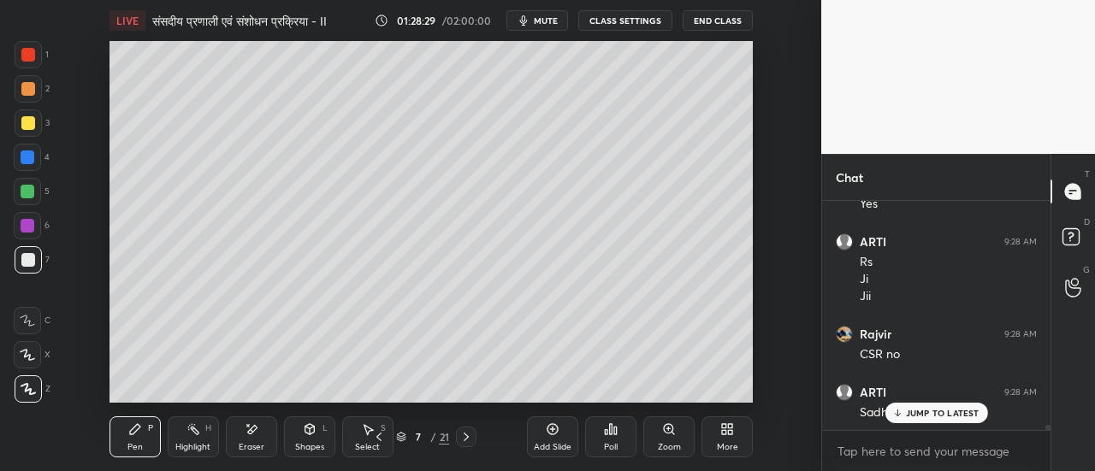
click at [37, 322] on div at bounding box center [27, 320] width 27 height 27
click at [920, 417] on p "JUMP TO LATEST" at bounding box center [943, 413] width 74 height 10
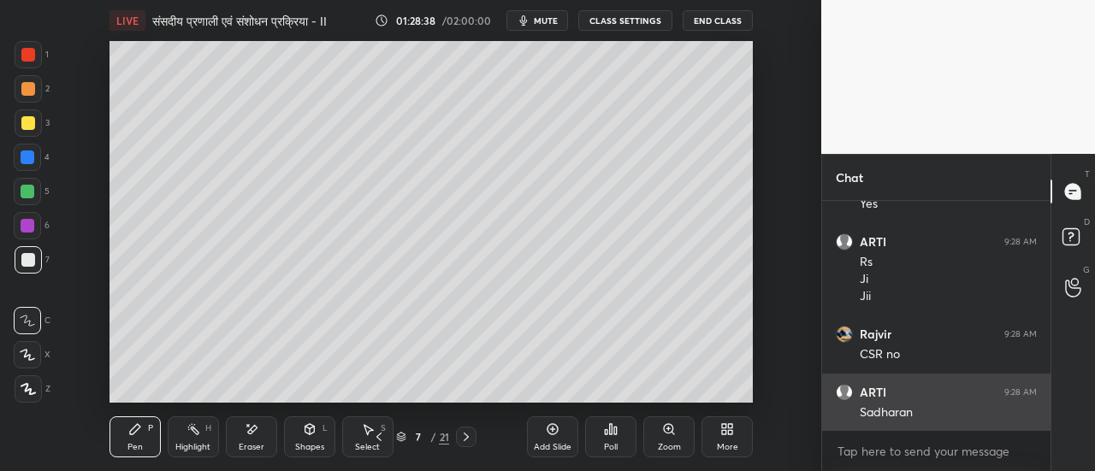
scroll to position [10518, 0]
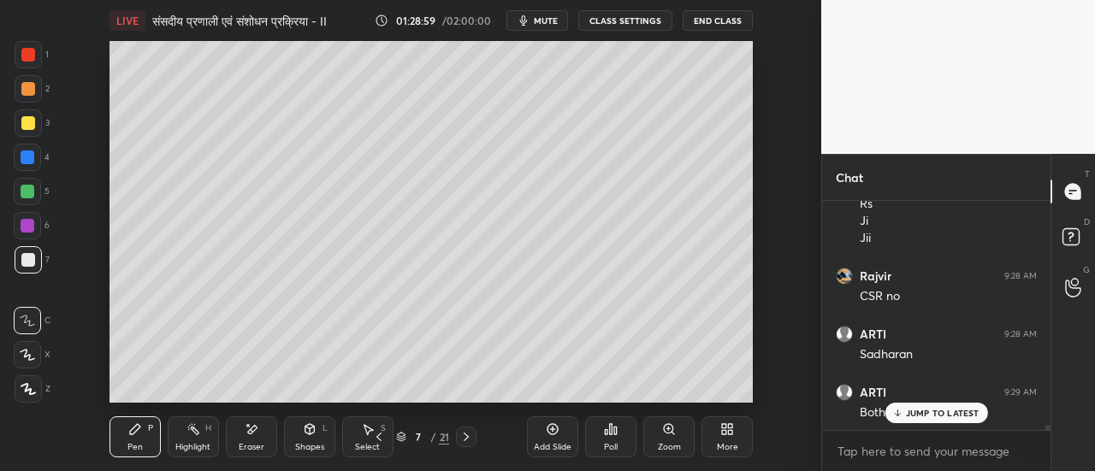
click at [29, 58] on div at bounding box center [28, 55] width 14 height 14
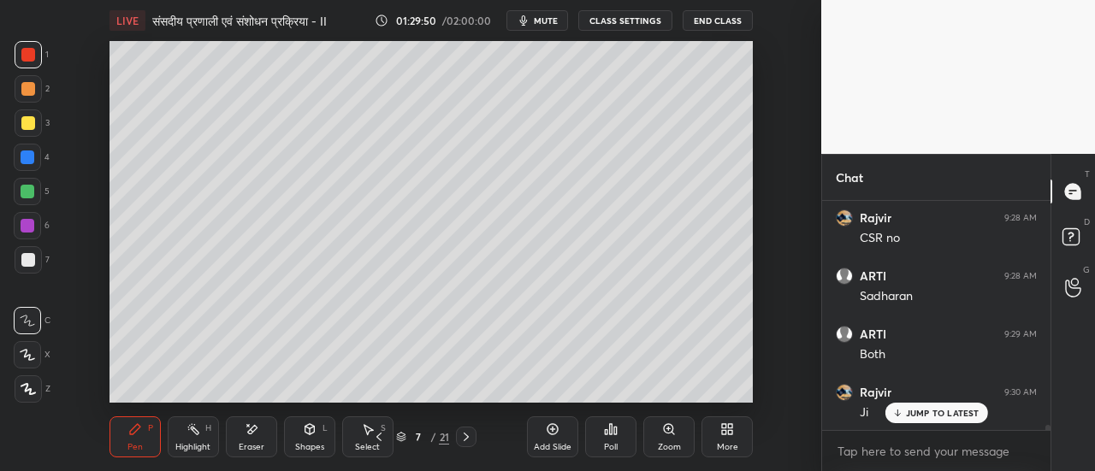
click at [32, 166] on div at bounding box center [27, 157] width 27 height 27
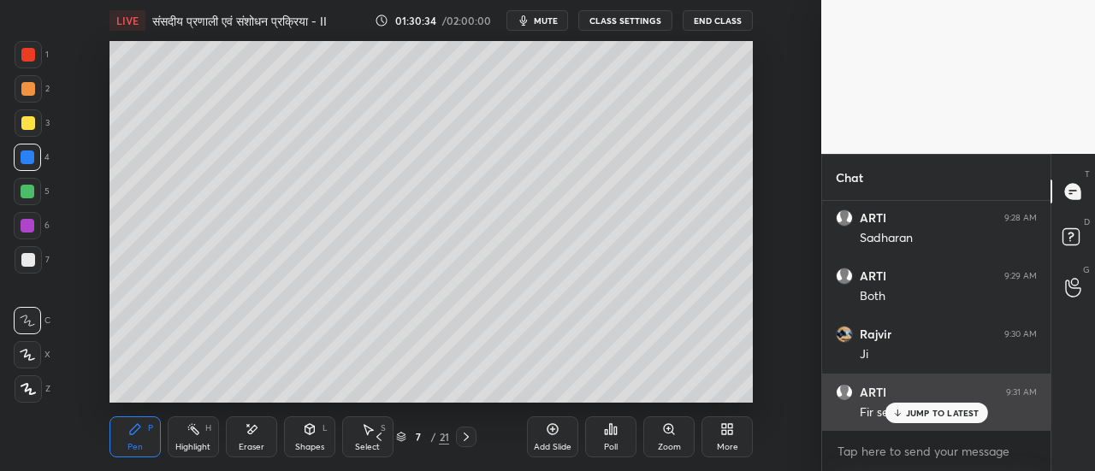
click at [915, 416] on p "JUMP TO LATEST" at bounding box center [943, 413] width 74 height 10
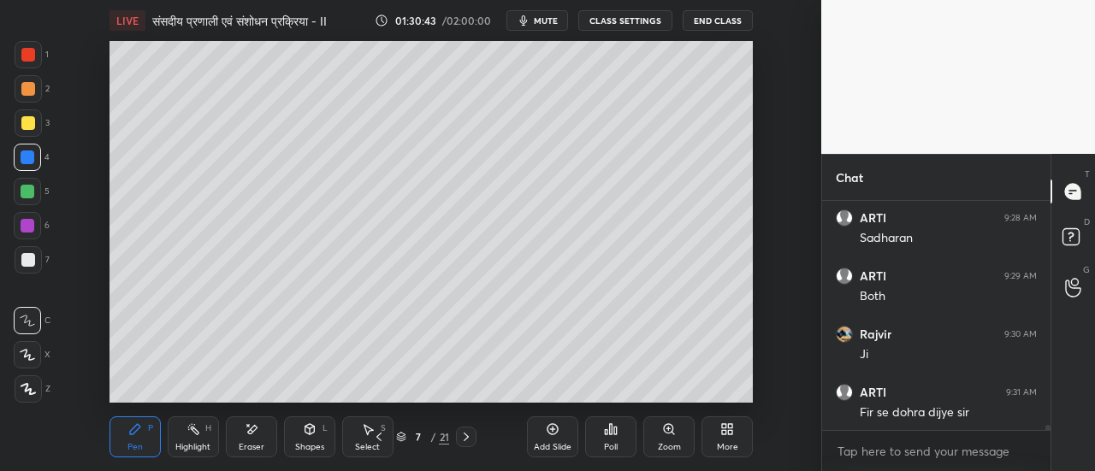
click at [30, 394] on icon at bounding box center [28, 389] width 14 height 10
click at [27, 127] on div at bounding box center [28, 123] width 14 height 14
click at [466, 438] on icon at bounding box center [466, 437] width 14 height 14
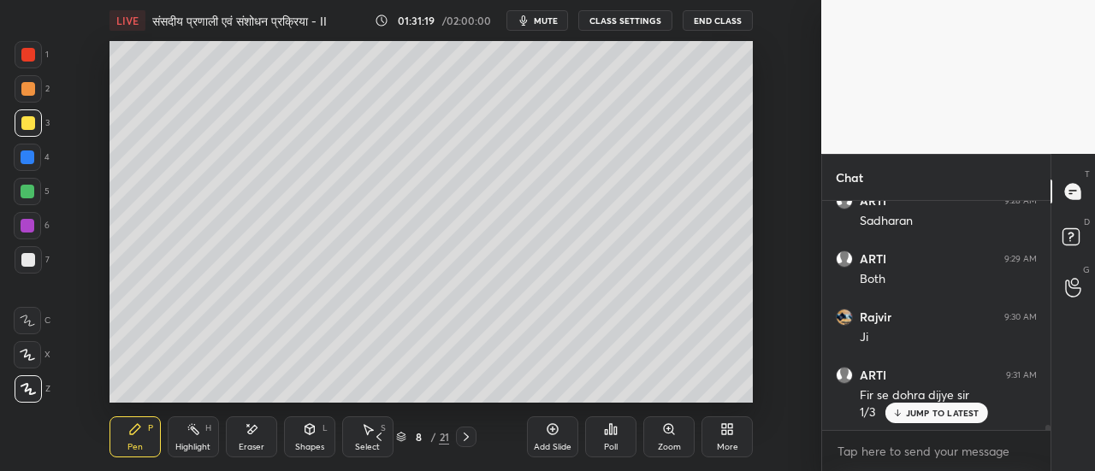
click at [916, 415] on p "JUMP TO LATEST" at bounding box center [943, 413] width 74 height 10
click at [35, 93] on div at bounding box center [28, 88] width 27 height 27
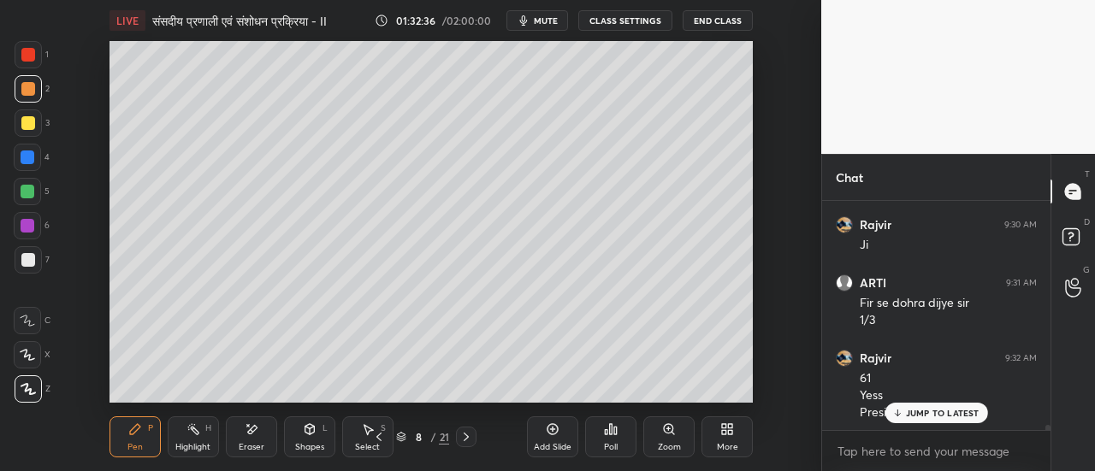
scroll to position [10802, 0]
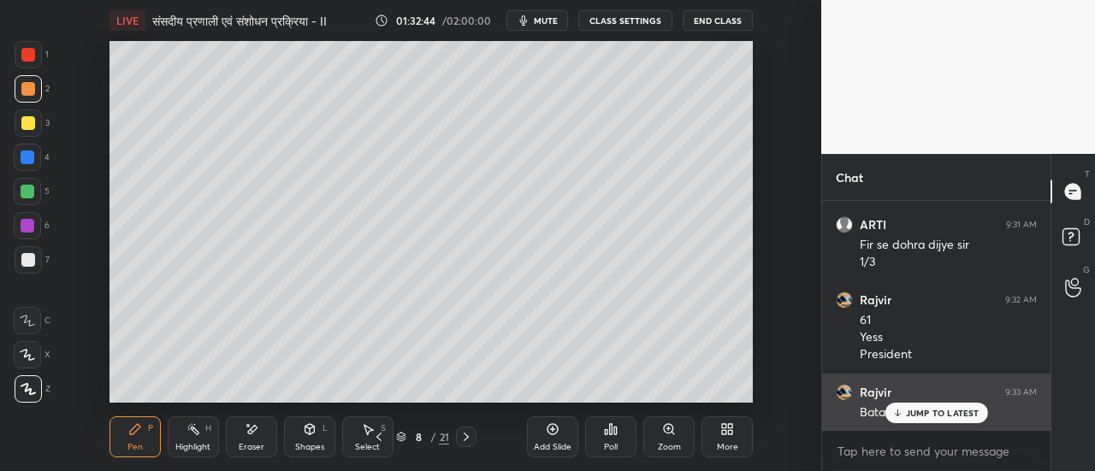
click at [934, 415] on p "JUMP TO LATEST" at bounding box center [943, 413] width 74 height 10
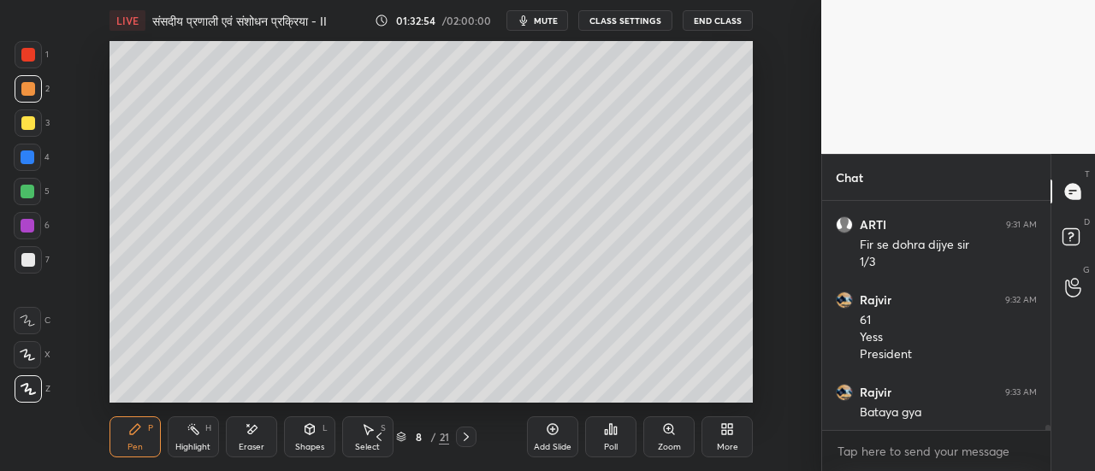
click at [32, 158] on div at bounding box center [28, 157] width 14 height 14
click at [463, 440] on icon at bounding box center [466, 437] width 14 height 14
click at [31, 91] on div at bounding box center [28, 89] width 14 height 14
click at [291, 404] on div "Pen P Highlight H Eraser Shapes L Select S 9 / 21 Add Slide Poll Zoom More" at bounding box center [431, 437] width 644 height 68
click at [330, 404] on div "Pen P Highlight H Eraser Shapes L Select S 9 / 21 Add Slide Poll Zoom More" at bounding box center [431, 437] width 644 height 68
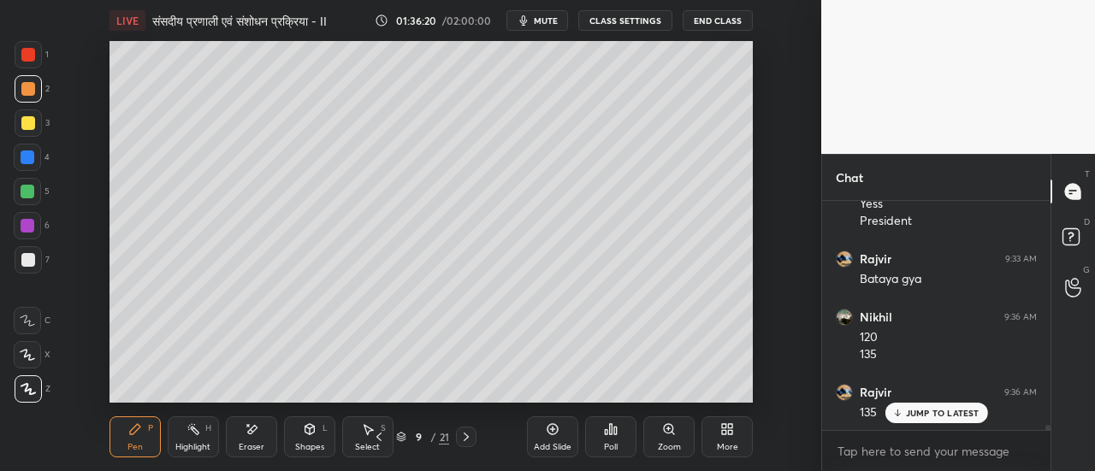
scroll to position [10952, 0]
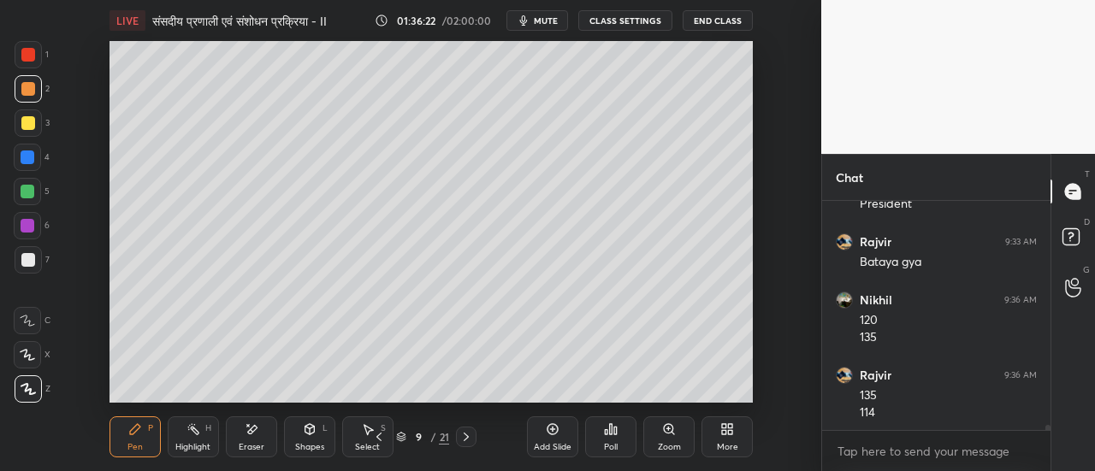
click at [713, 389] on div "Add Slide Poll Zoom More" at bounding box center [640, 437] width 226 height 96
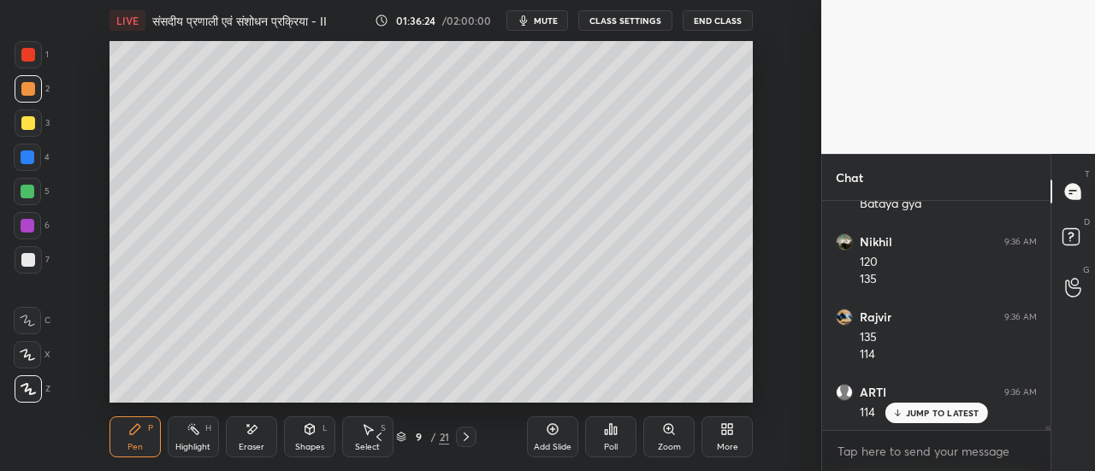
scroll to position [11068, 0]
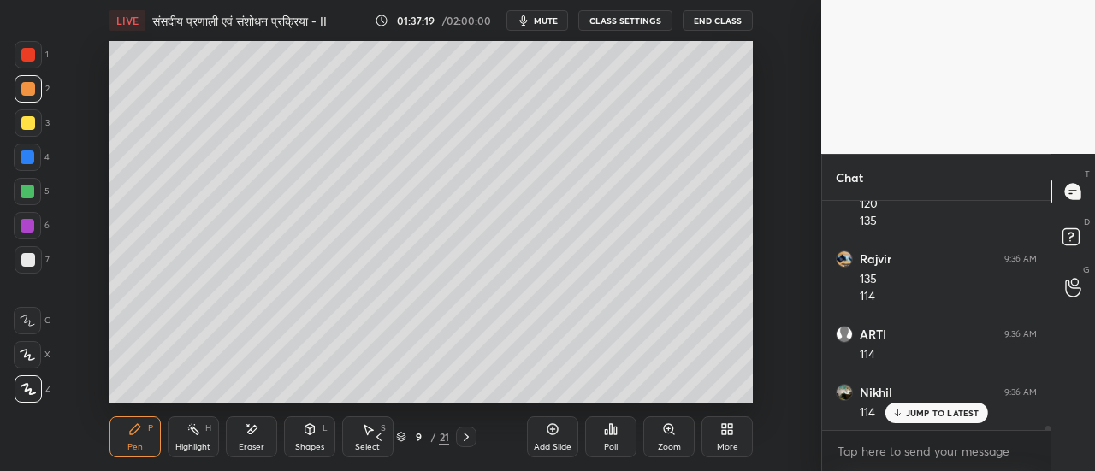
click at [31, 125] on div at bounding box center [28, 123] width 14 height 14
click at [256, 437] on div "Eraser" at bounding box center [251, 436] width 51 height 41
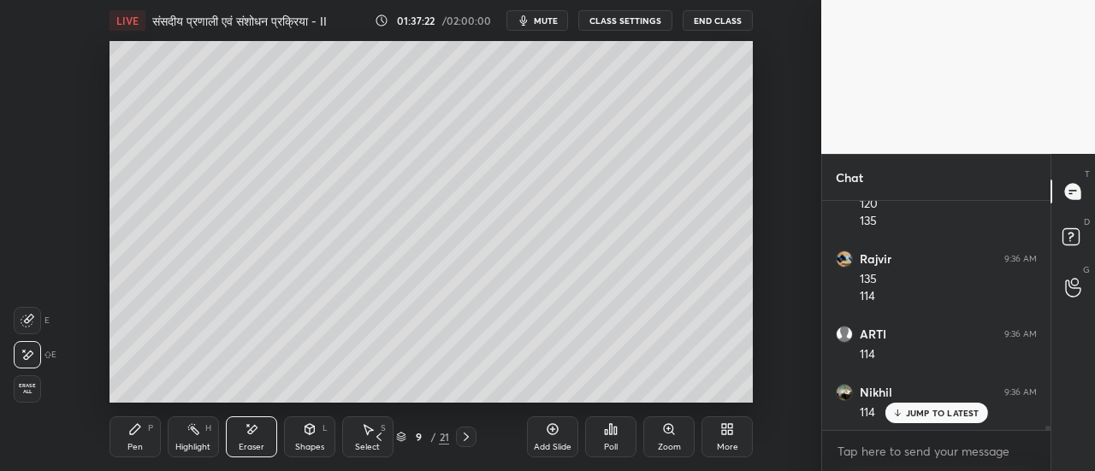
click at [143, 442] on div "Pen P" at bounding box center [134, 436] width 51 height 41
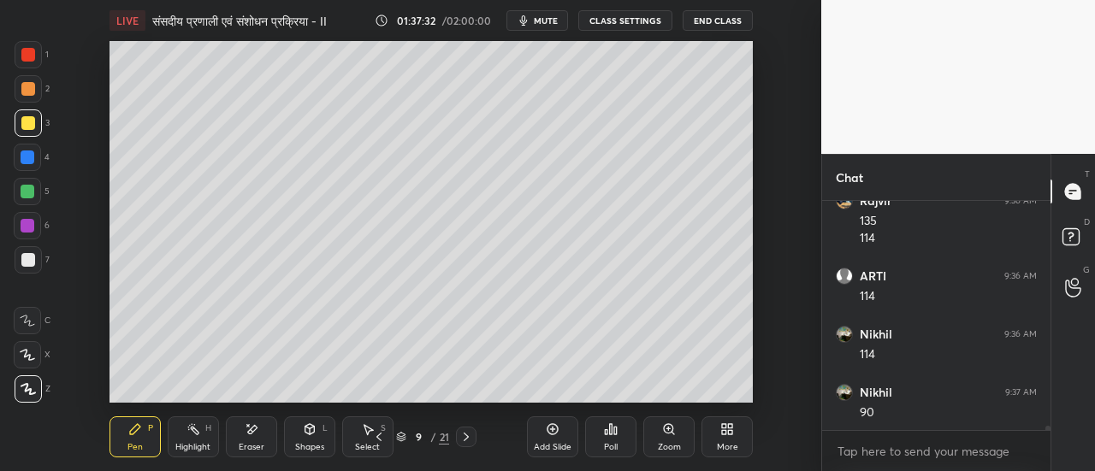
scroll to position [11185, 0]
click at [380, 439] on icon at bounding box center [379, 437] width 14 height 14
click at [466, 436] on icon at bounding box center [465, 437] width 5 height 9
click at [379, 435] on icon at bounding box center [378, 437] width 5 height 9
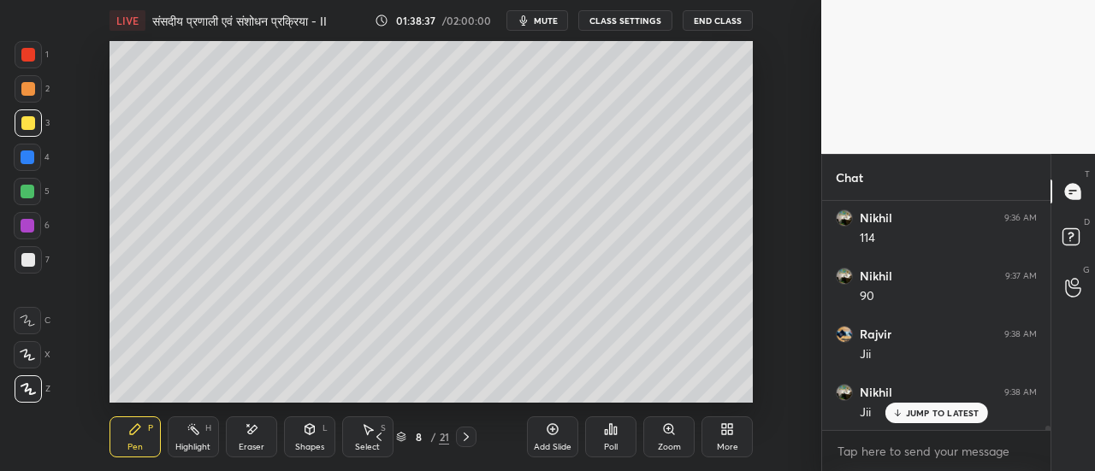
click at [467, 438] on icon at bounding box center [465, 437] width 5 height 9
click at [380, 435] on icon at bounding box center [379, 437] width 14 height 14
click at [467, 438] on icon at bounding box center [465, 437] width 5 height 9
click at [380, 439] on icon at bounding box center [379, 437] width 14 height 14
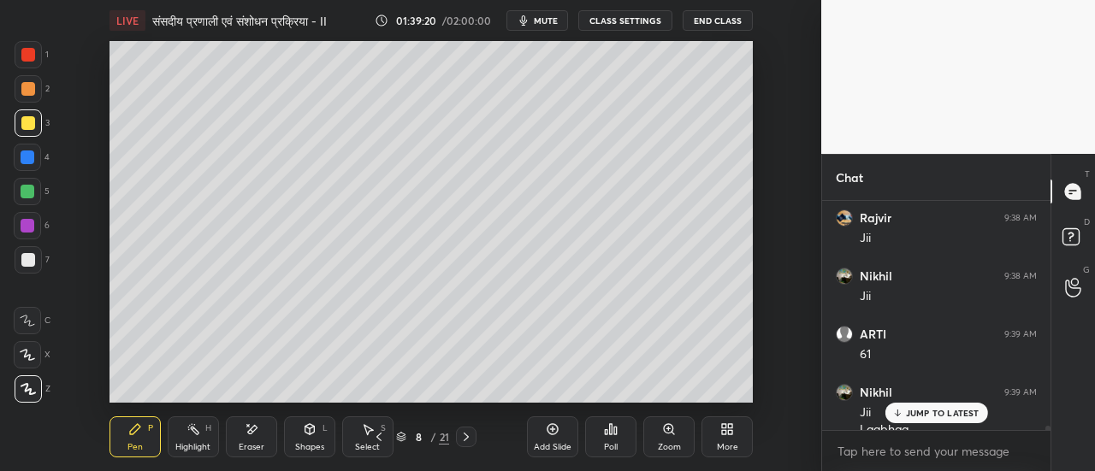
scroll to position [11376, 0]
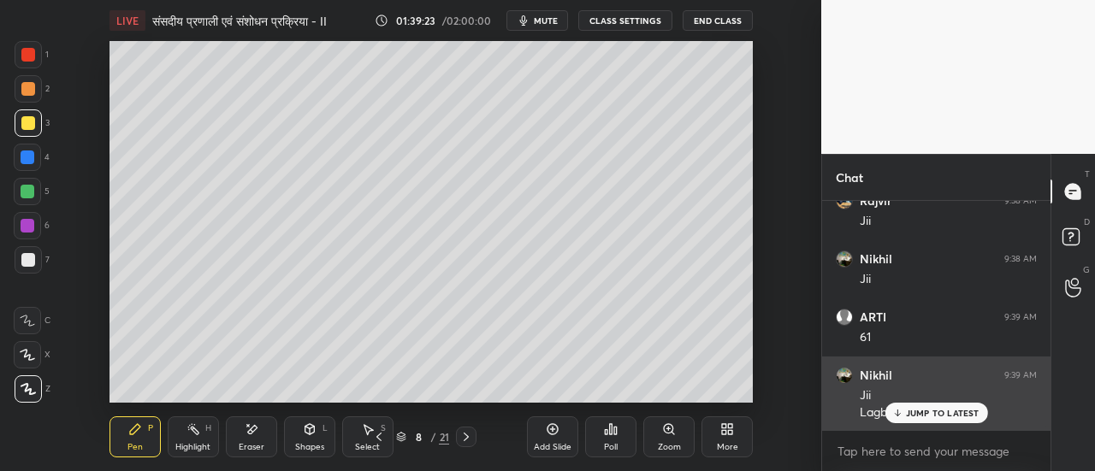
click at [930, 416] on p "JUMP TO LATEST" at bounding box center [943, 413] width 74 height 10
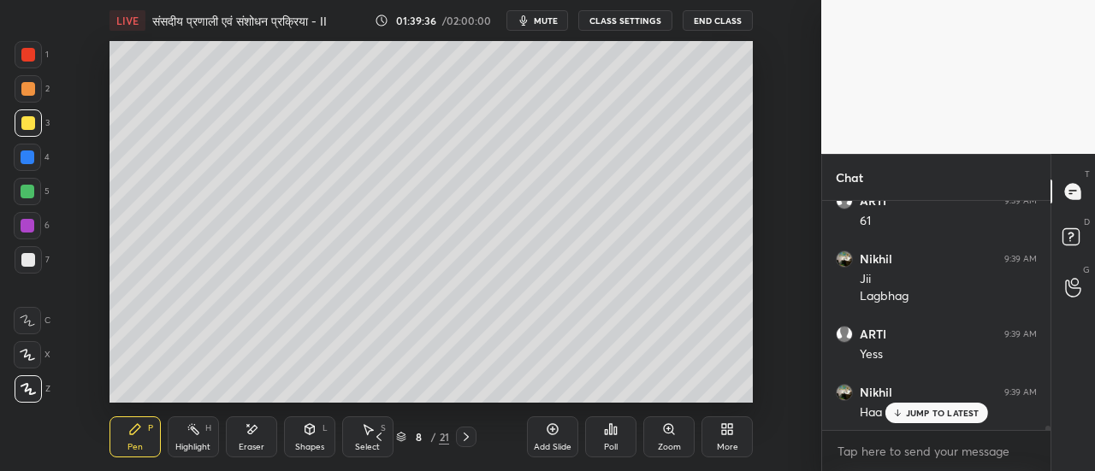
scroll to position [11551, 0]
click at [468, 439] on icon at bounding box center [466, 437] width 14 height 14
click at [381, 435] on icon at bounding box center [379, 437] width 14 height 14
click at [554, 433] on icon at bounding box center [553, 429] width 14 height 14
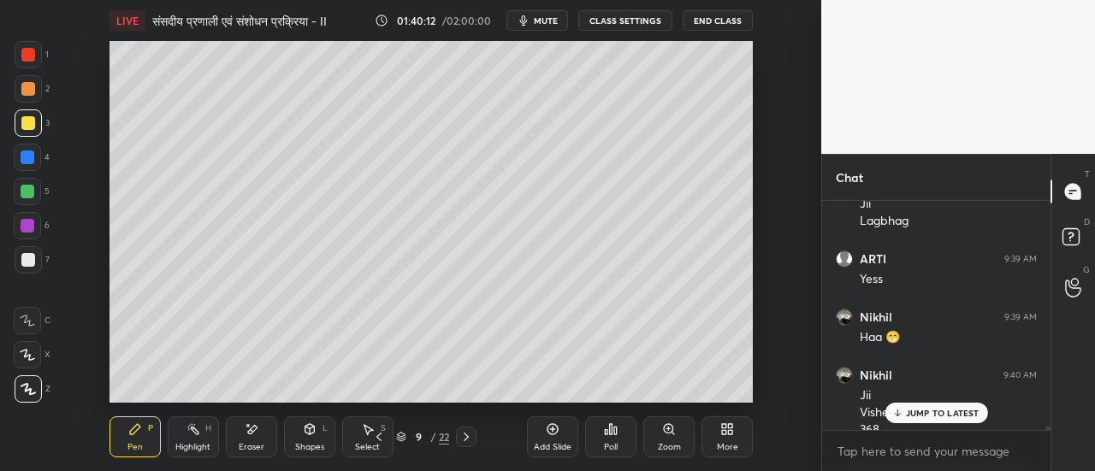
scroll to position [11585, 0]
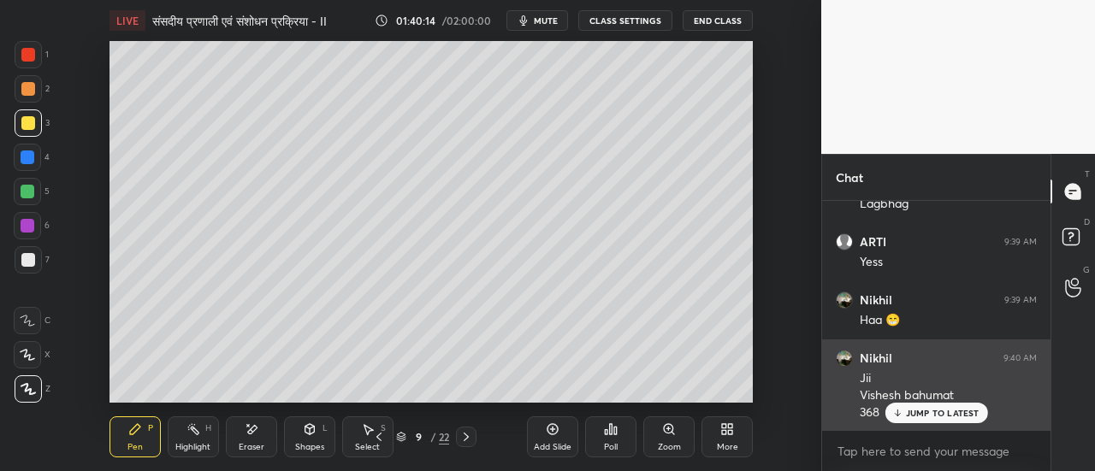
click at [902, 417] on icon at bounding box center [896, 413] width 11 height 10
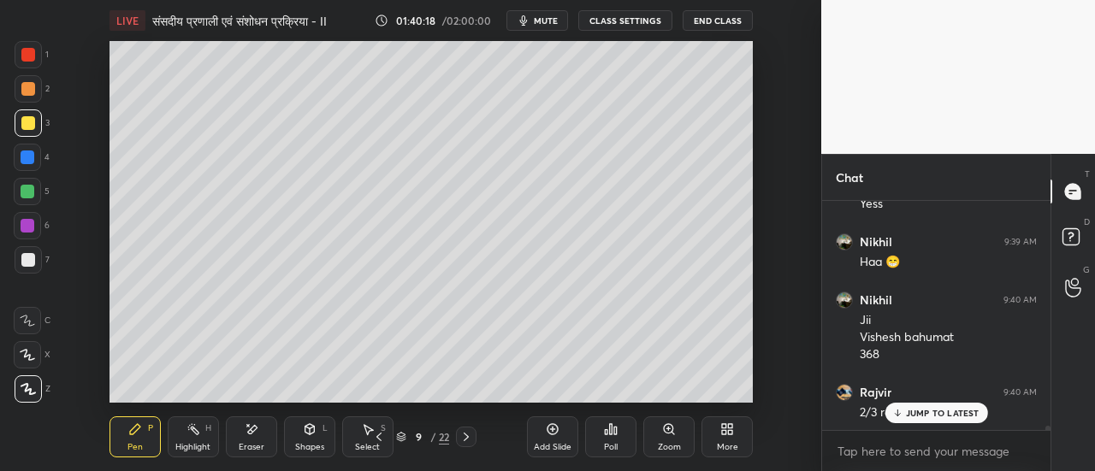
click at [27, 92] on div at bounding box center [28, 89] width 14 height 14
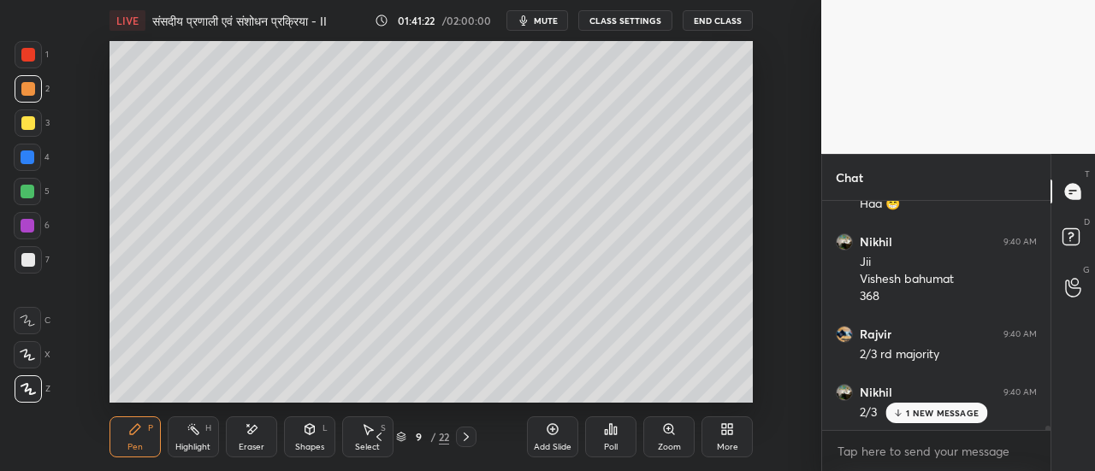
scroll to position [11759, 0]
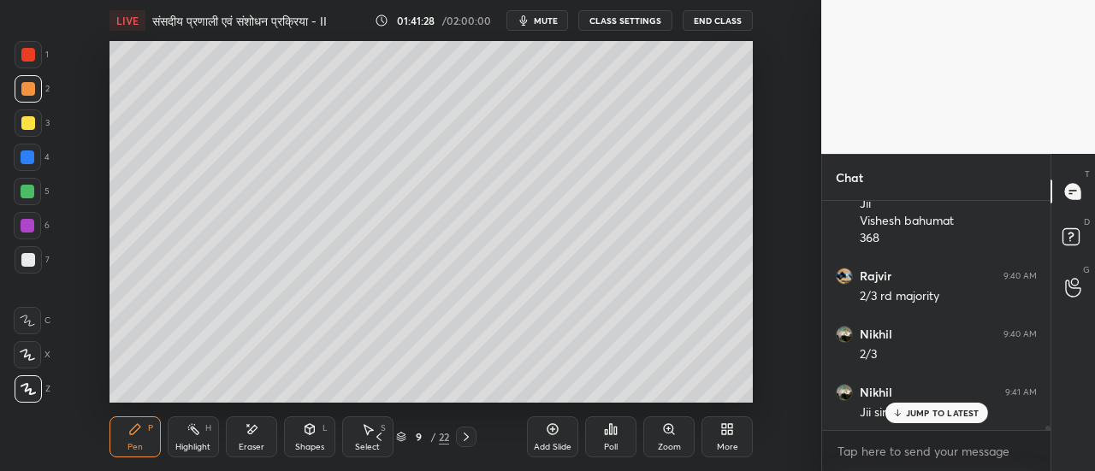
click at [24, 164] on div at bounding box center [27, 157] width 27 height 27
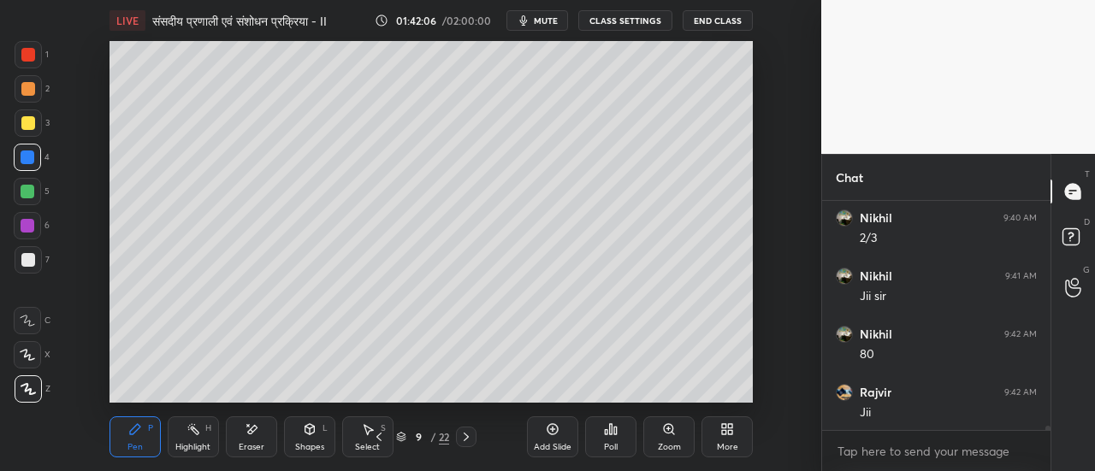
scroll to position [11934, 0]
click at [375, 436] on icon at bounding box center [379, 437] width 14 height 14
click at [465, 442] on icon at bounding box center [466, 437] width 14 height 14
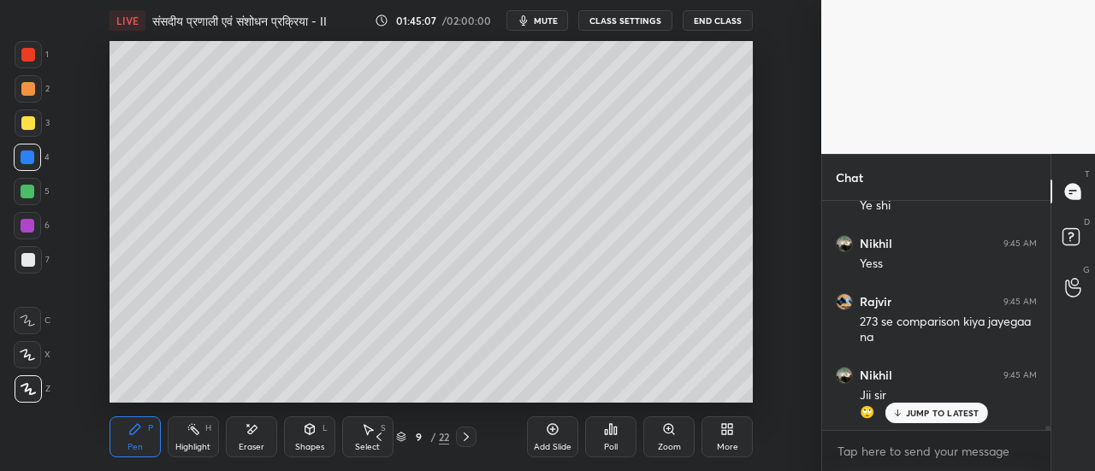
scroll to position [12623, 0]
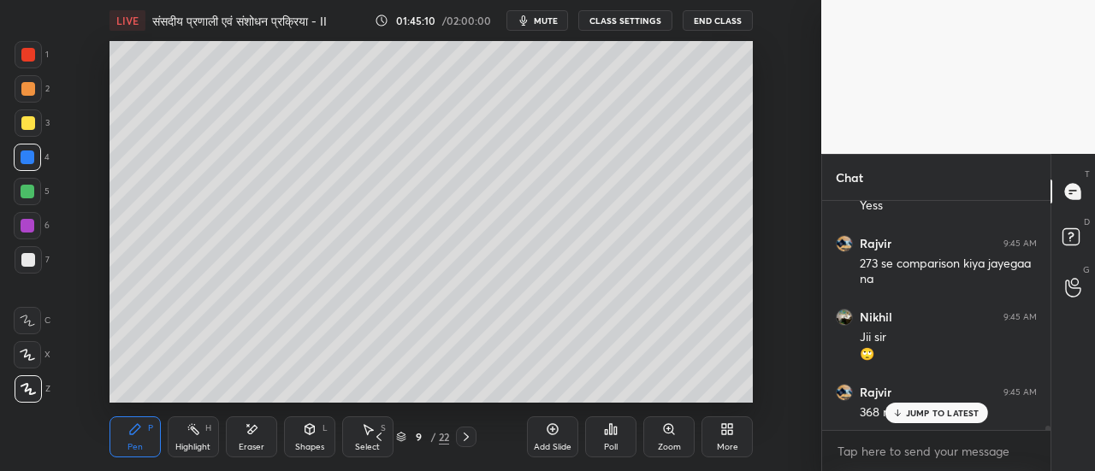
click at [927, 415] on p "JUMP TO LATEST" at bounding box center [943, 413] width 74 height 10
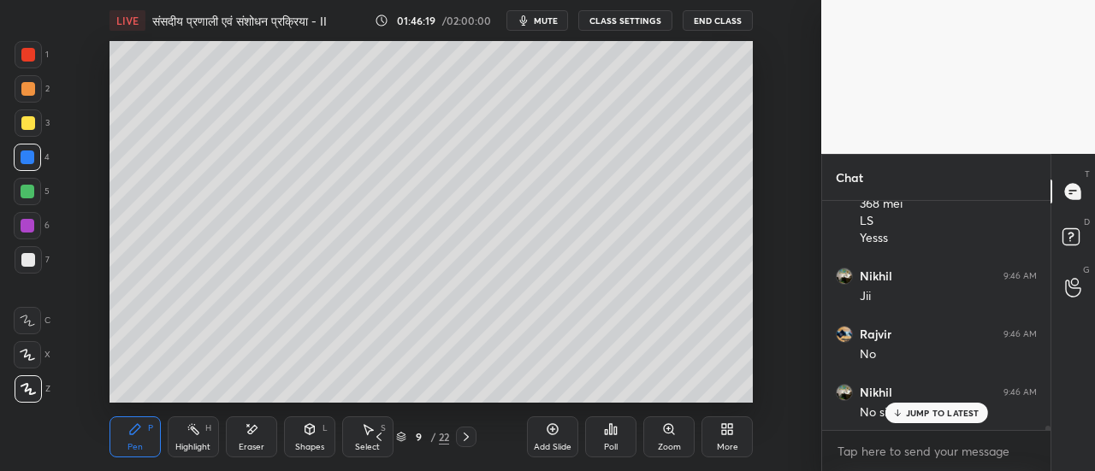
scroll to position [12905, 0]
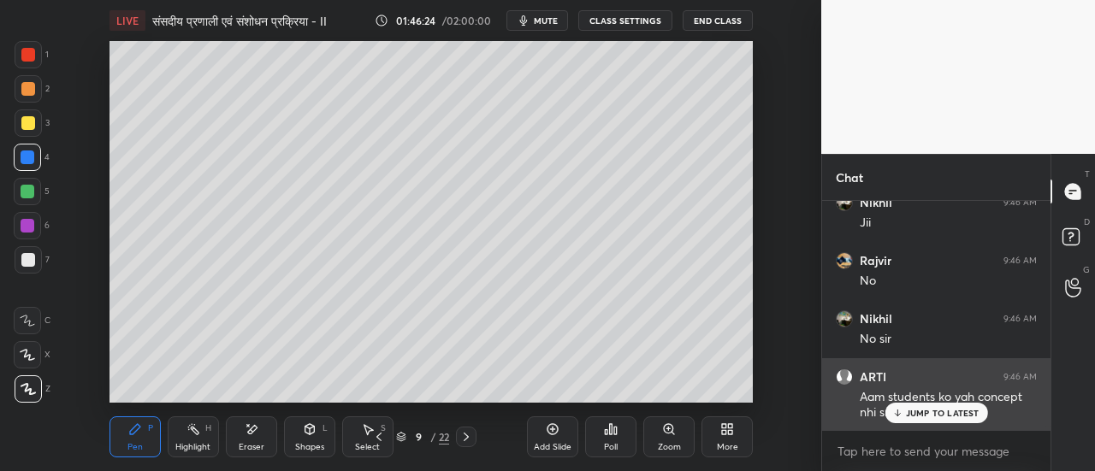
click at [912, 411] on p "JUMP TO LATEST" at bounding box center [943, 413] width 74 height 10
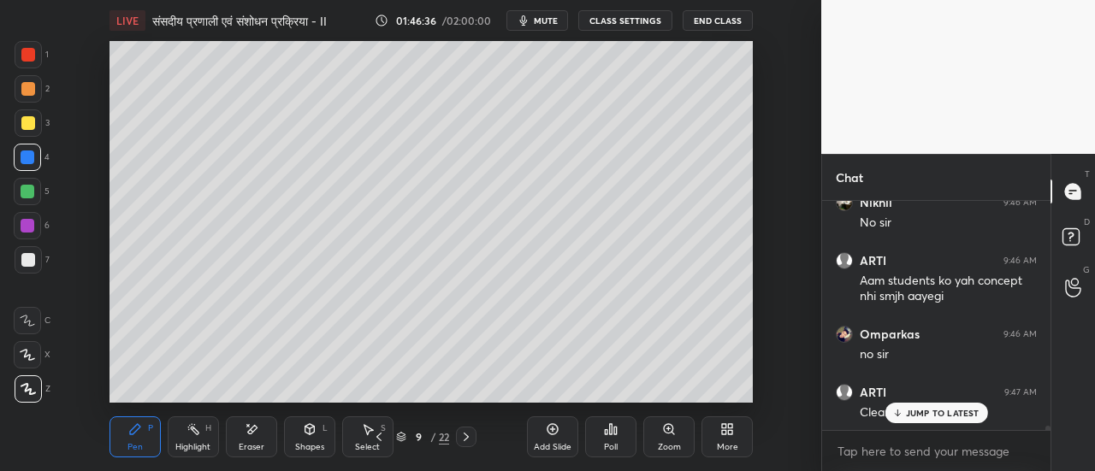
scroll to position [13080, 0]
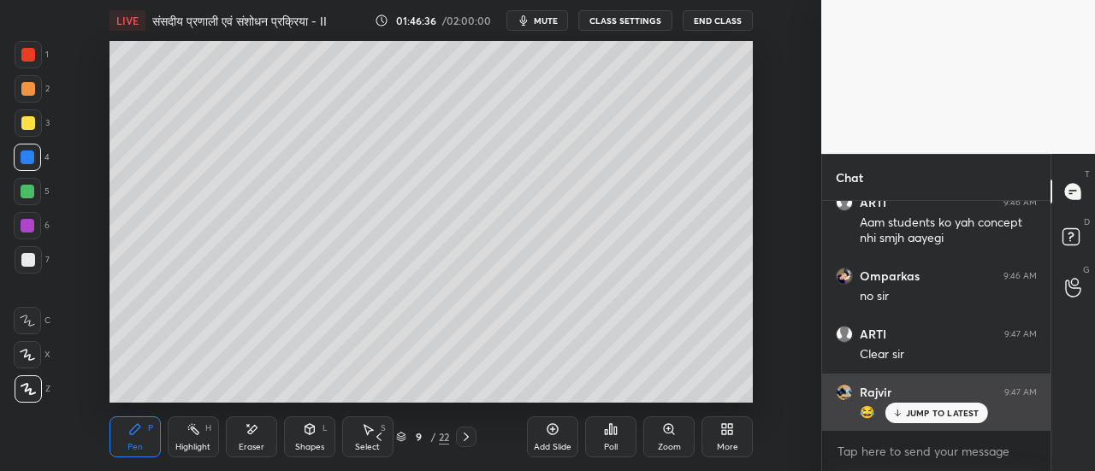
click at [935, 410] on p "JUMP TO LATEST" at bounding box center [943, 413] width 74 height 10
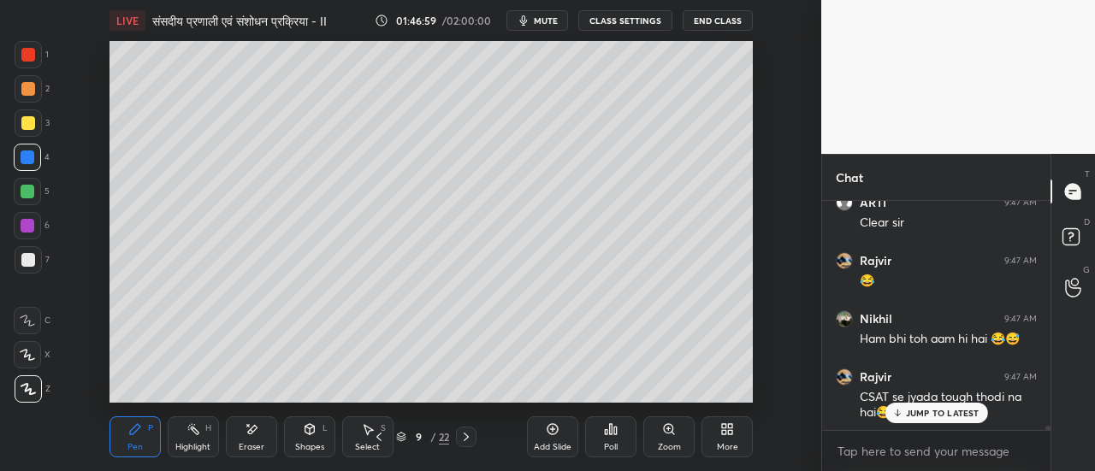
scroll to position [13285, 0]
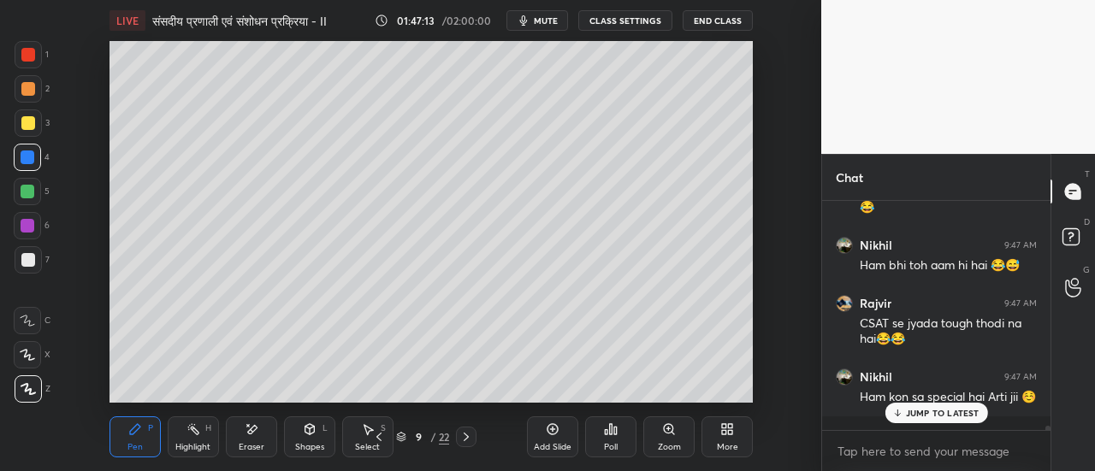
click at [935, 410] on p "JUMP TO LATEST" at bounding box center [943, 413] width 74 height 10
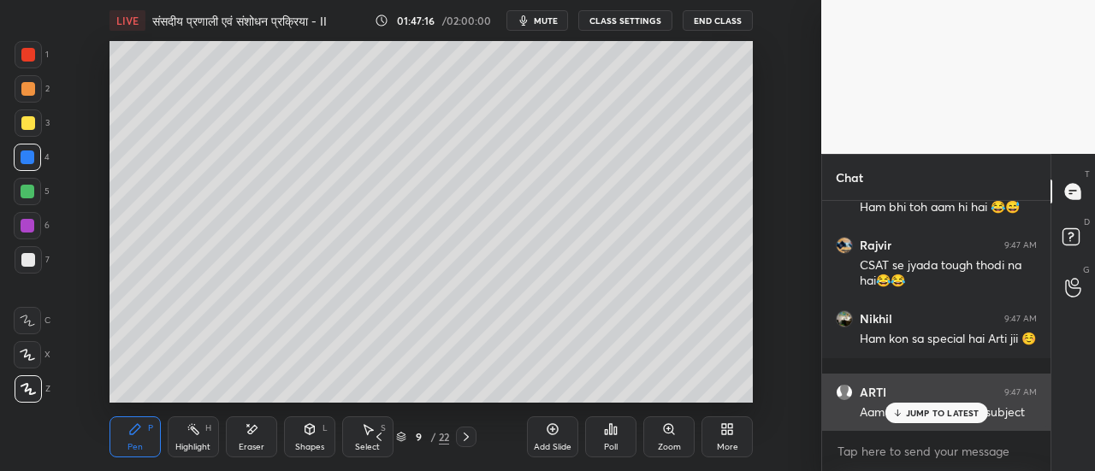
click at [921, 410] on p "JUMP TO LATEST" at bounding box center [943, 413] width 74 height 10
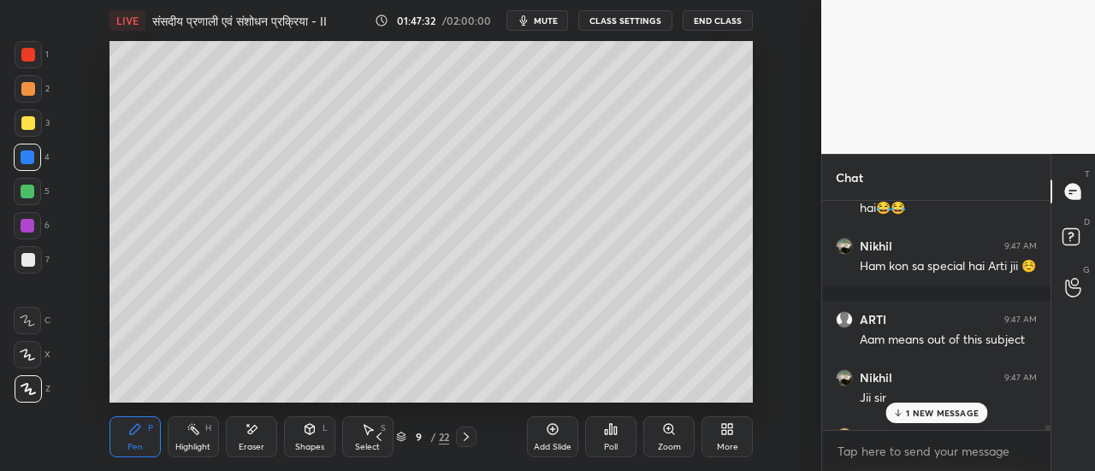
scroll to position [13459, 0]
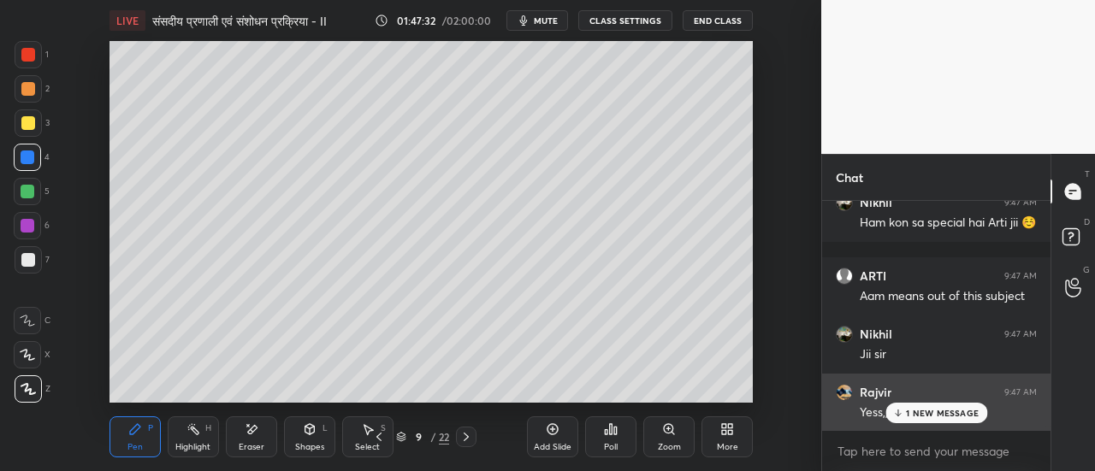
click at [927, 411] on p "1 NEW MESSAGE" at bounding box center [942, 413] width 73 height 10
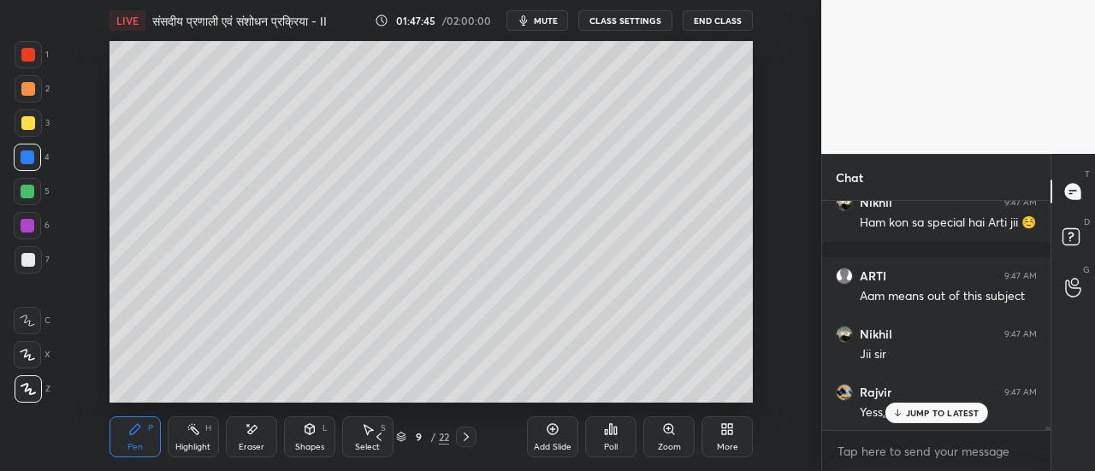
scroll to position [13548, 0]
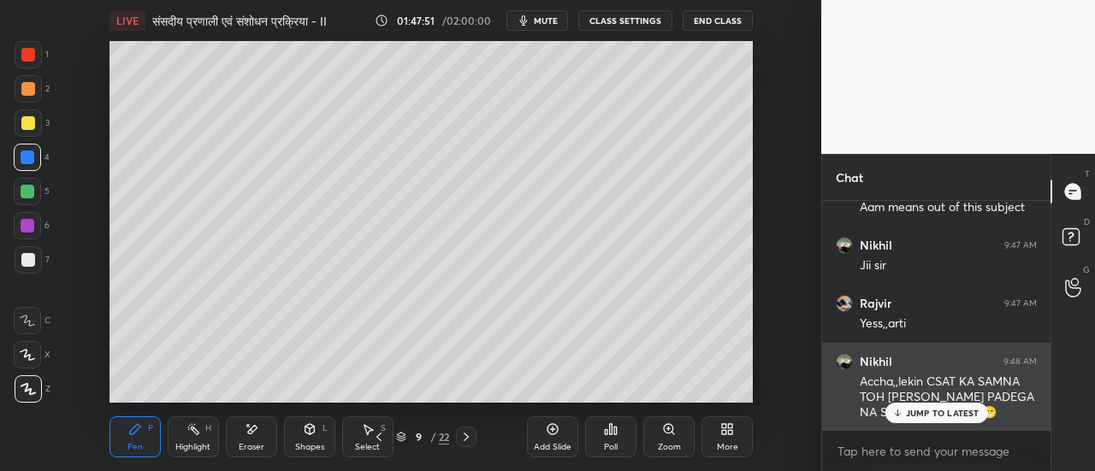
click at [918, 413] on p "JUMP TO LATEST" at bounding box center [943, 413] width 74 height 10
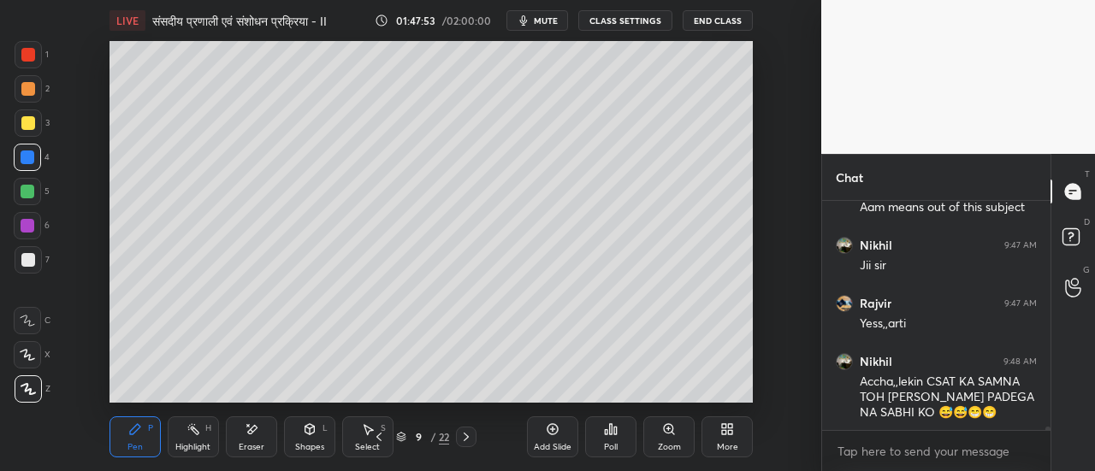
click at [373, 439] on icon at bounding box center [379, 437] width 14 height 14
click at [376, 436] on icon at bounding box center [379, 437] width 14 height 14
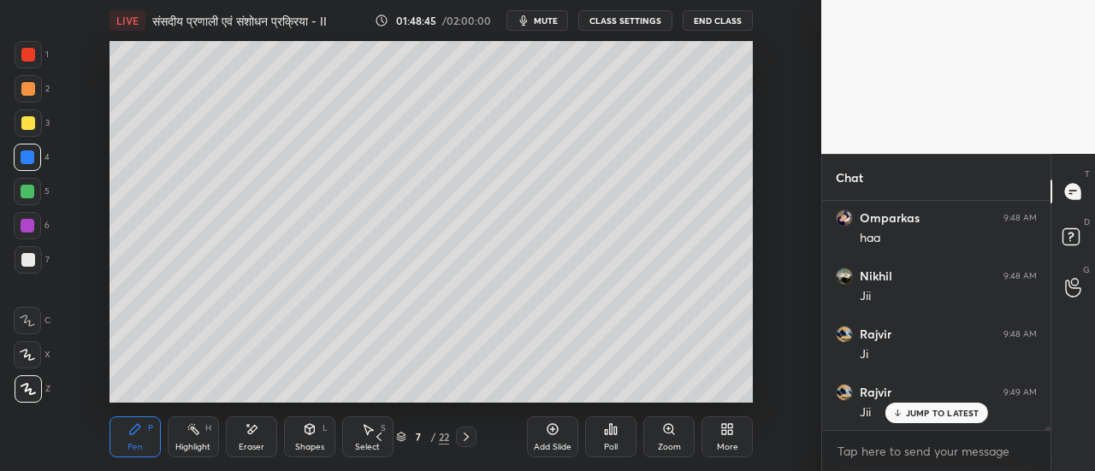
scroll to position [13870, 0]
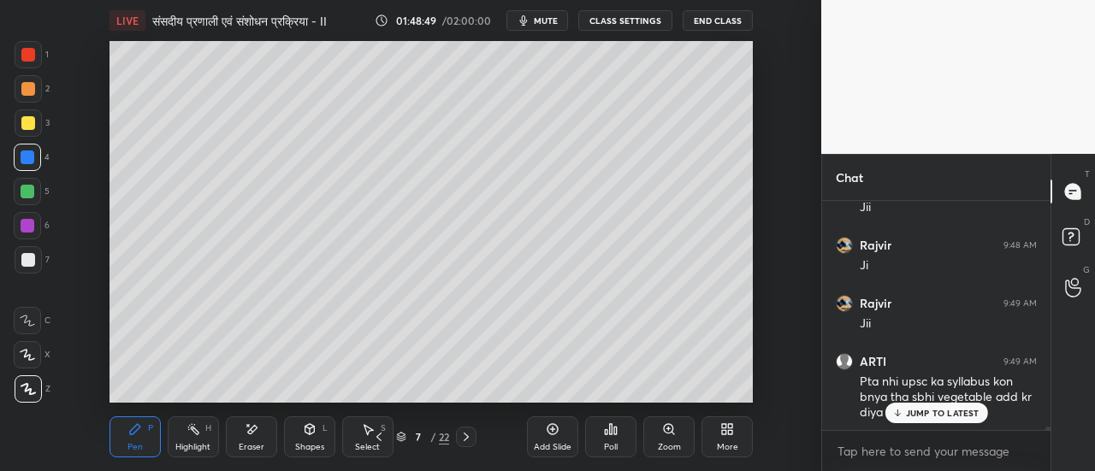
click at [915, 413] on p "JUMP TO LATEST" at bounding box center [943, 413] width 74 height 10
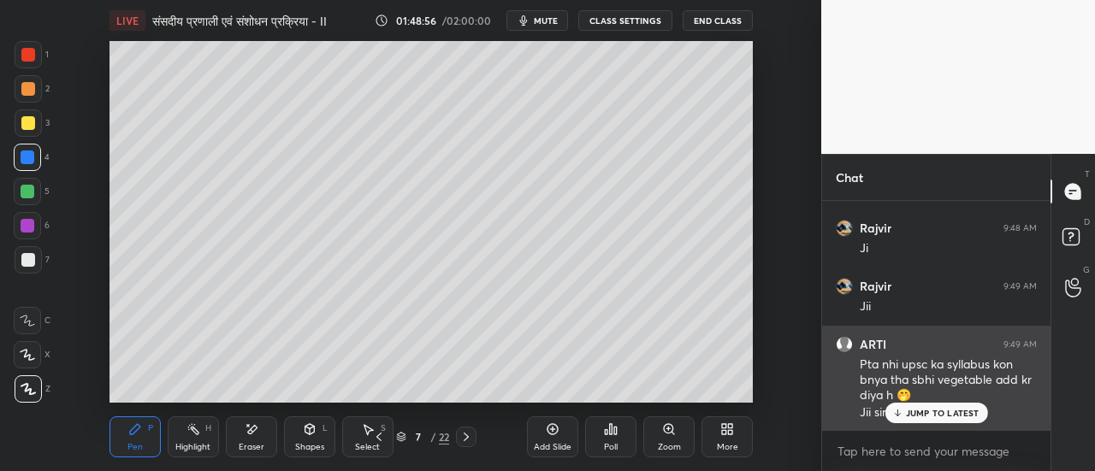
click at [910, 412] on p "JUMP TO LATEST" at bounding box center [943, 413] width 74 height 10
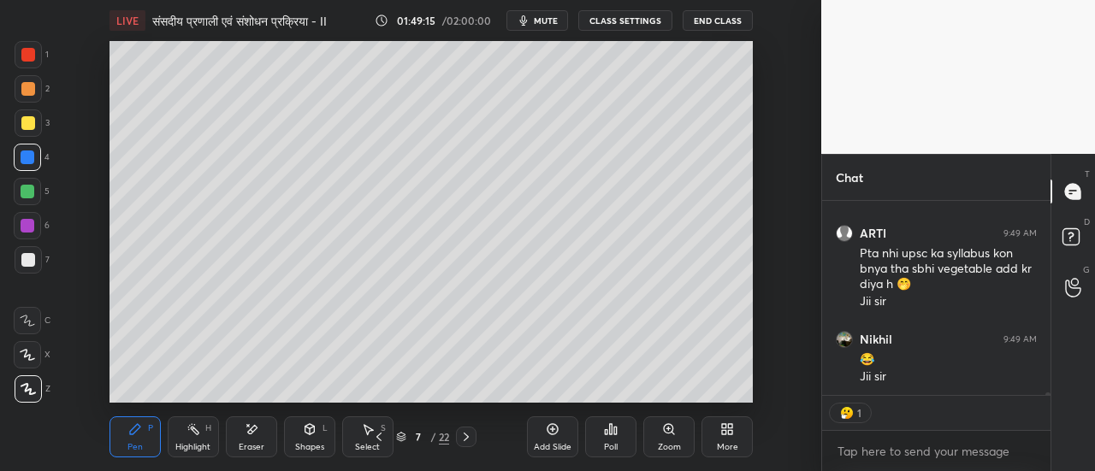
scroll to position [14056, 0]
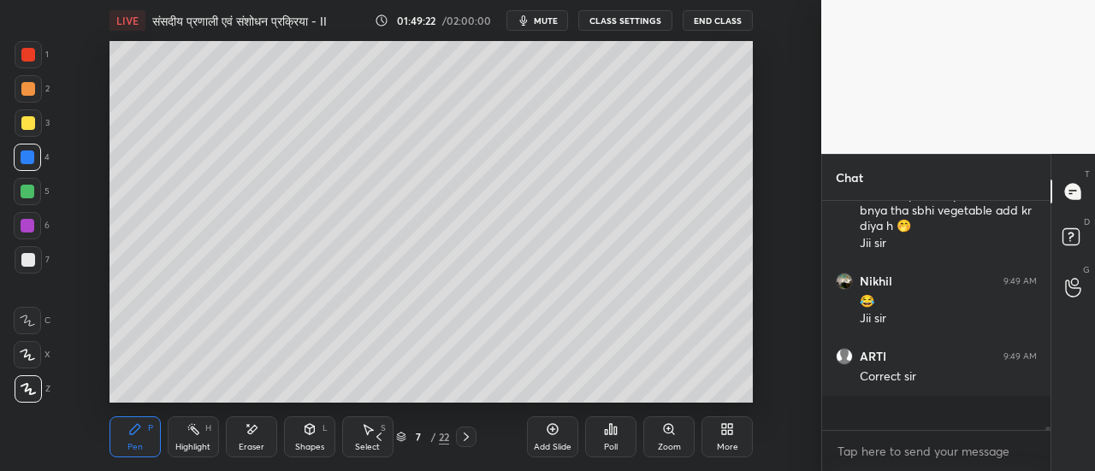
click at [847, 396] on div "Rajvir 9:49 AM Jii ARTI 9:49 AM Pta nhi upsc ka syllabus kon bnya tha sbhi vege…" at bounding box center [936, 298] width 228 height 195
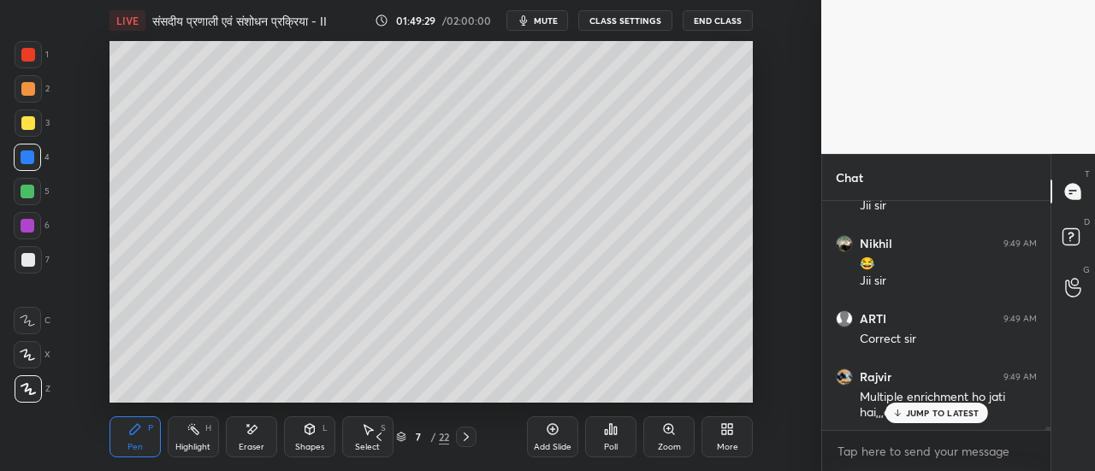
scroll to position [14155, 0]
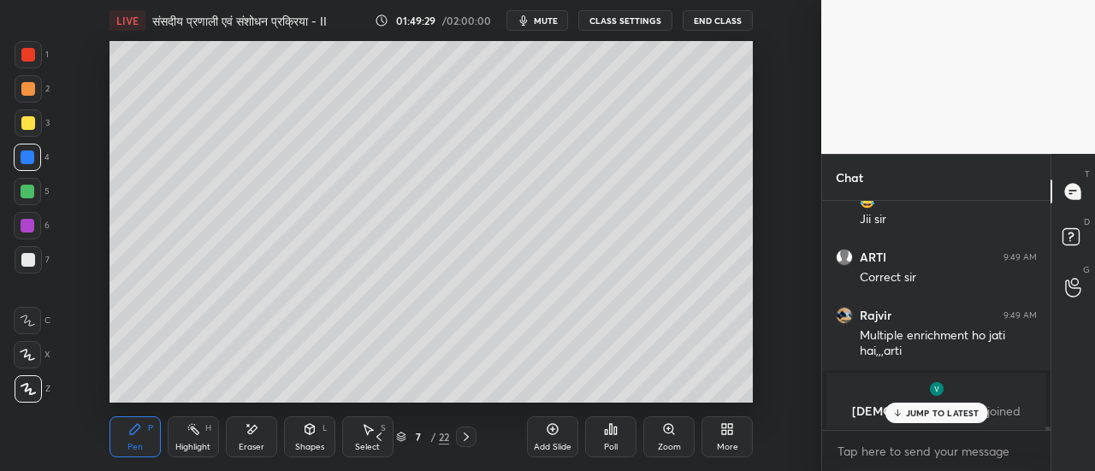
click at [936, 409] on p "JUMP TO LATEST" at bounding box center [943, 413] width 74 height 10
click at [1071, 194] on icon at bounding box center [1072, 191] width 15 height 15
click at [1071, 193] on icon at bounding box center [1070, 193] width 3 height 0
click at [1071, 237] on icon at bounding box center [1070, 236] width 6 height 7
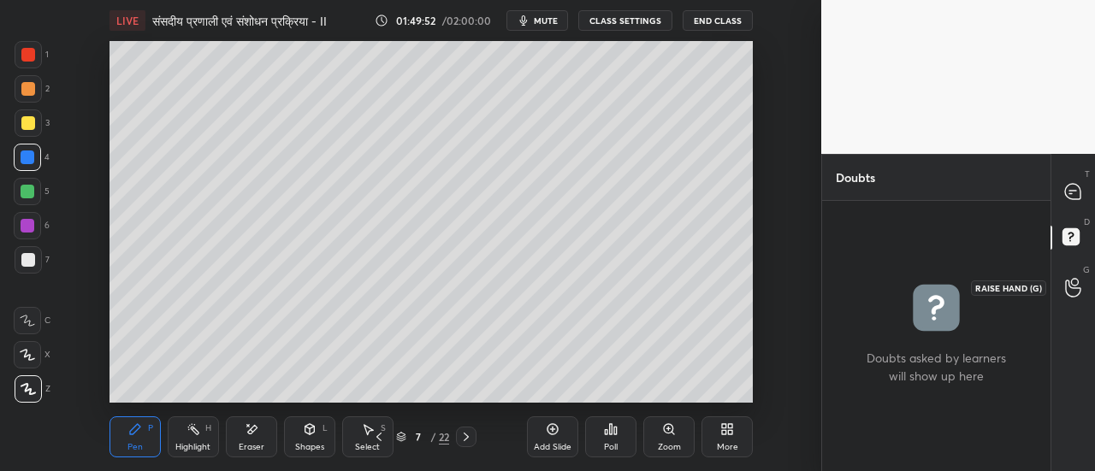
click at [1069, 286] on icon at bounding box center [1072, 288] width 15 height 17
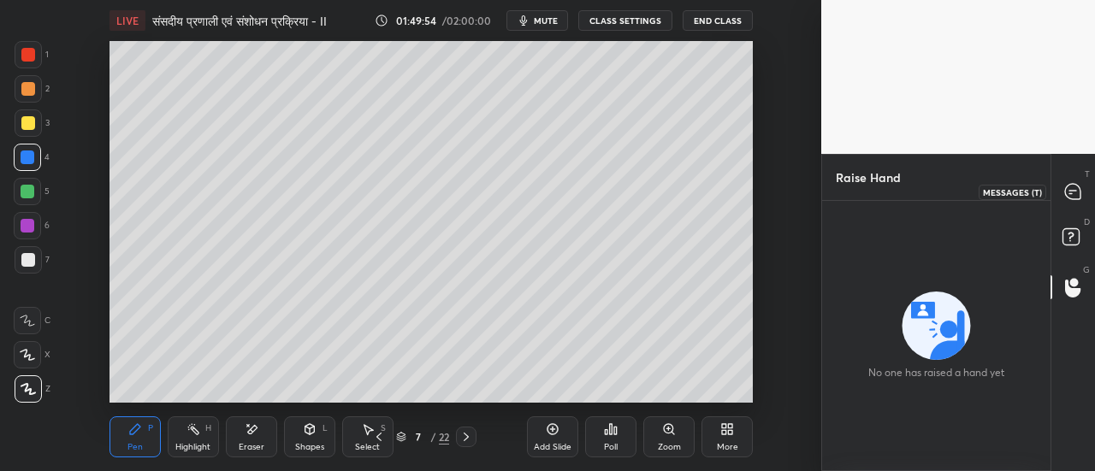
click at [1070, 191] on icon at bounding box center [1072, 191] width 15 height 15
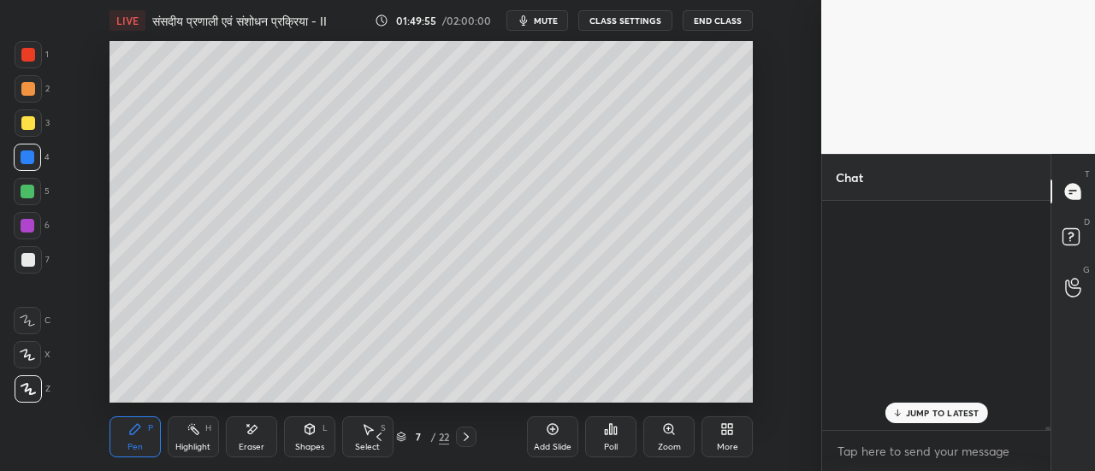
scroll to position [224, 223]
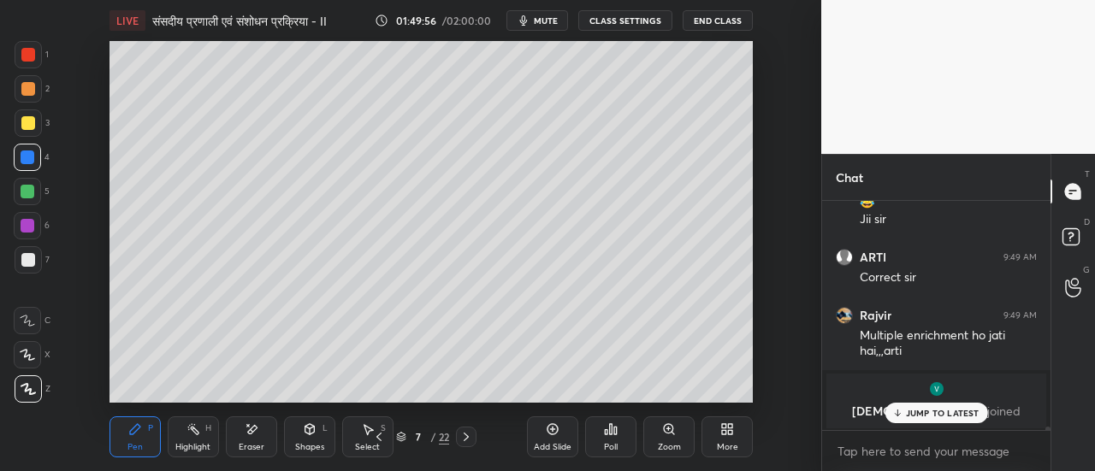
click at [948, 410] on p "JUMP TO LATEST" at bounding box center [943, 413] width 74 height 10
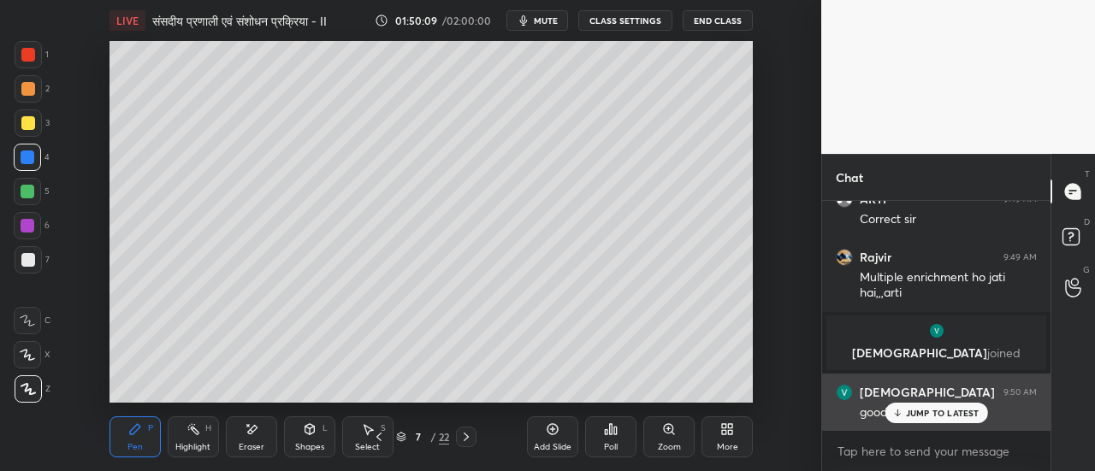
click at [920, 416] on p "JUMP TO LATEST" at bounding box center [943, 413] width 74 height 10
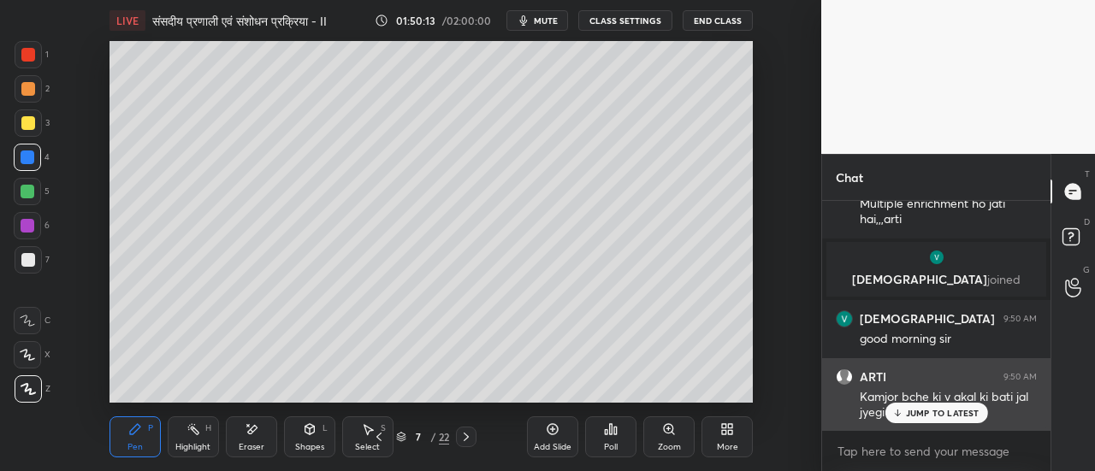
click at [924, 409] on p "JUMP TO LATEST" at bounding box center [943, 413] width 74 height 10
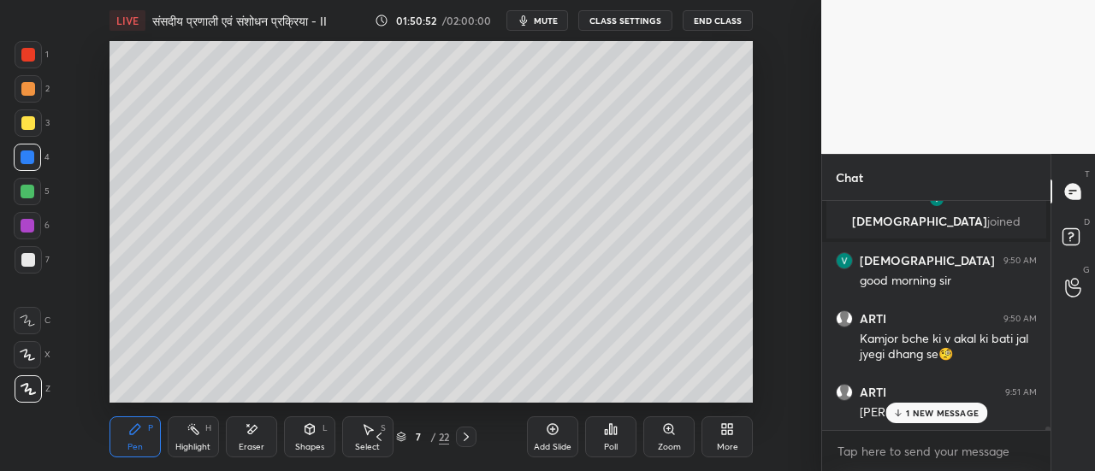
scroll to position [14403, 0]
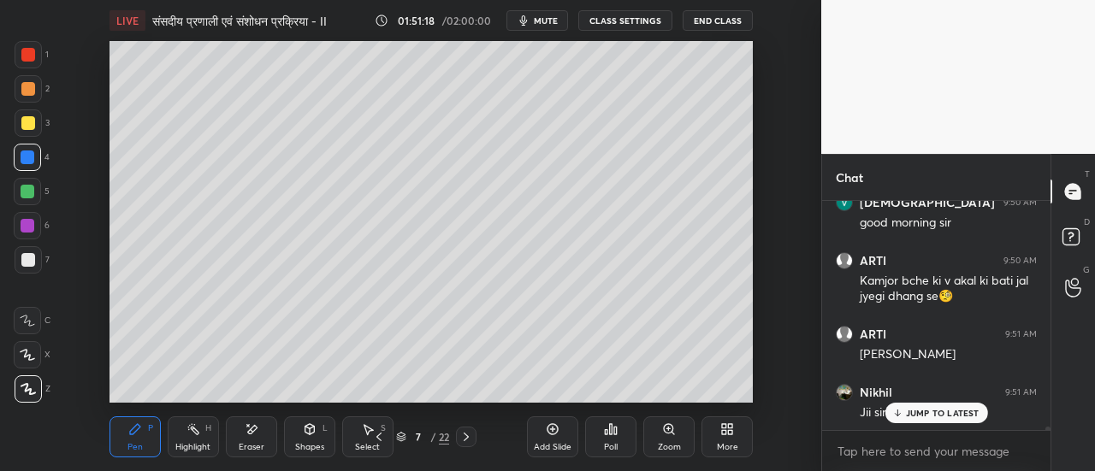
click at [599, 394] on div "Poll" at bounding box center [610, 437] width 51 height 96
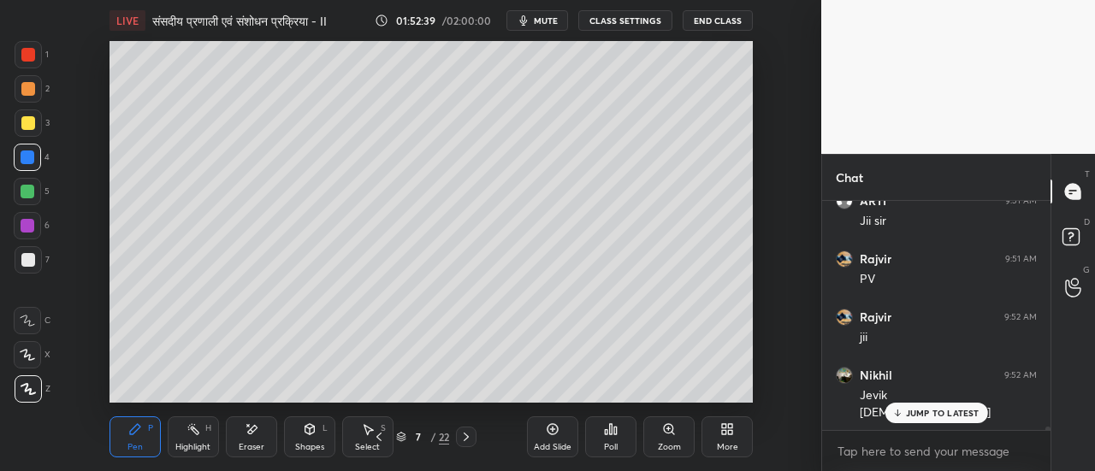
scroll to position [14711, 0]
click at [30, 91] on div at bounding box center [28, 89] width 14 height 14
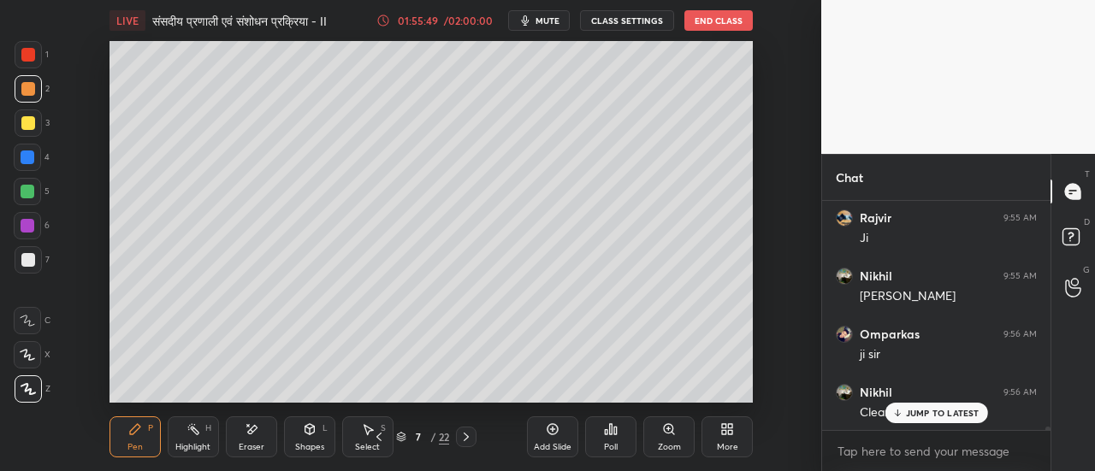
scroll to position [15135, 0]
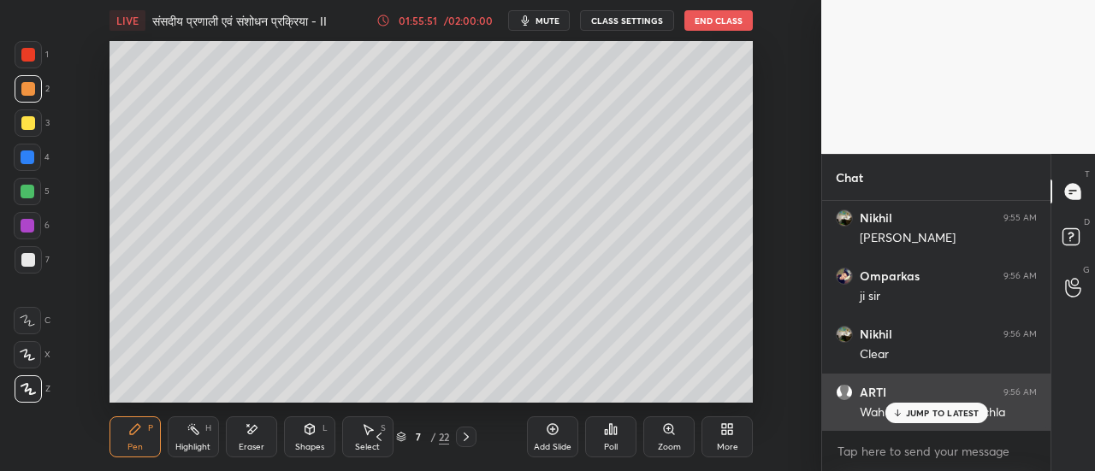
click at [932, 416] on p "JUMP TO LATEST" at bounding box center [943, 413] width 74 height 10
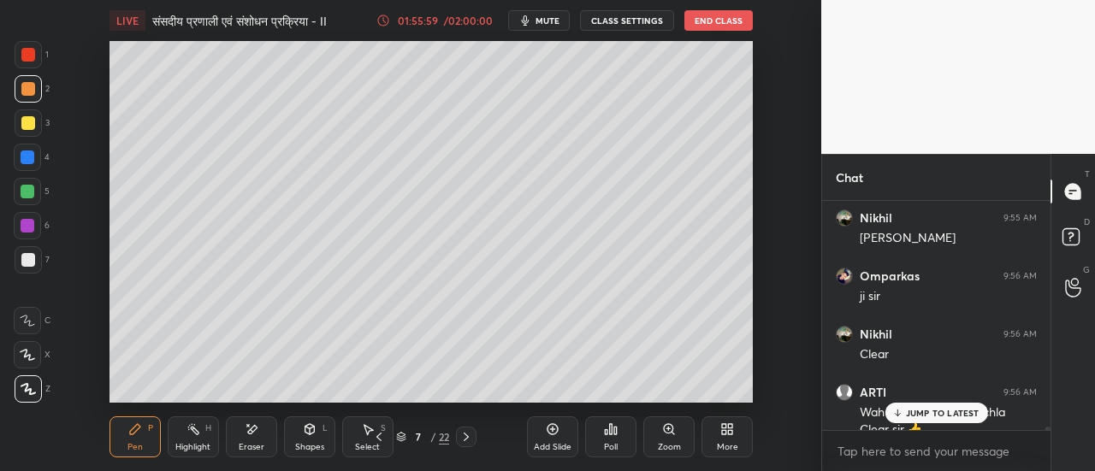
scroll to position [15152, 0]
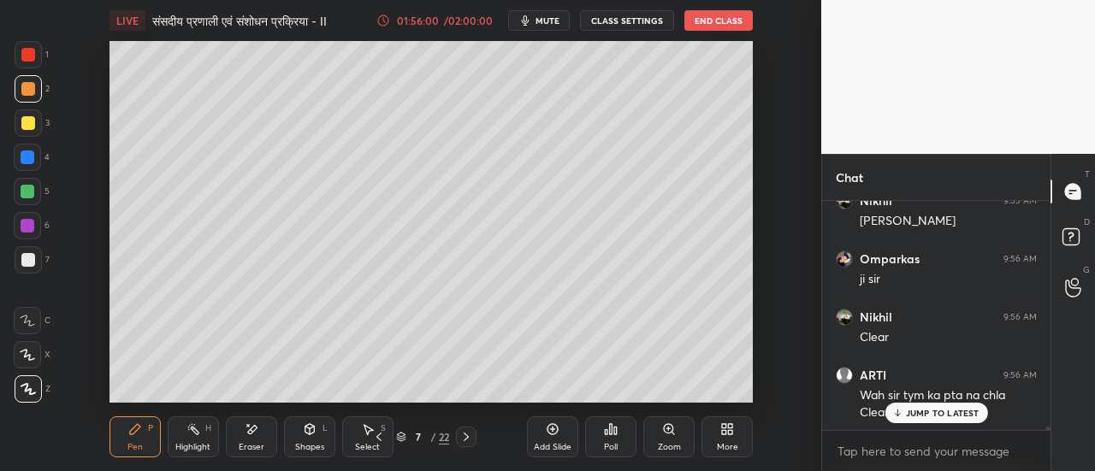
click at [917, 410] on p "JUMP TO LATEST" at bounding box center [943, 413] width 74 height 10
click at [467, 438] on icon at bounding box center [465, 437] width 5 height 9
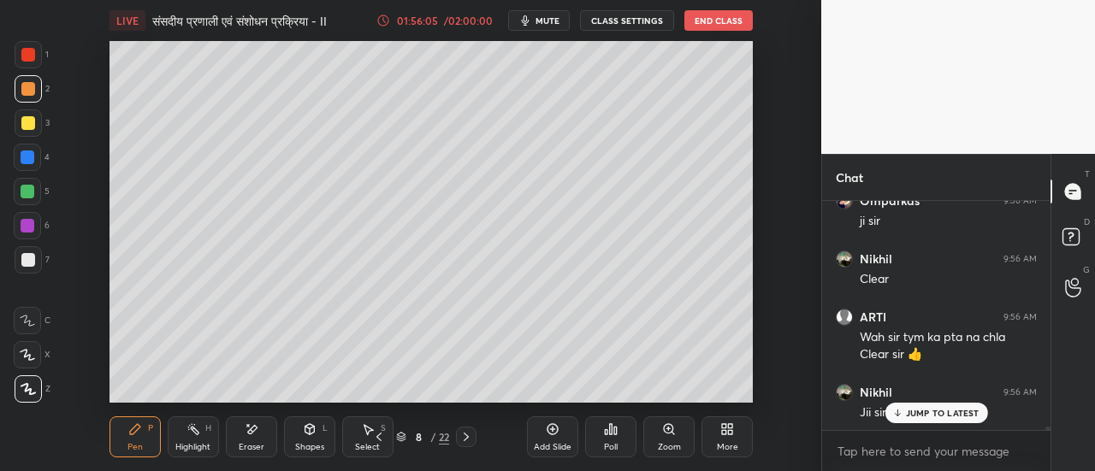
click at [465, 437] on icon at bounding box center [466, 437] width 14 height 14
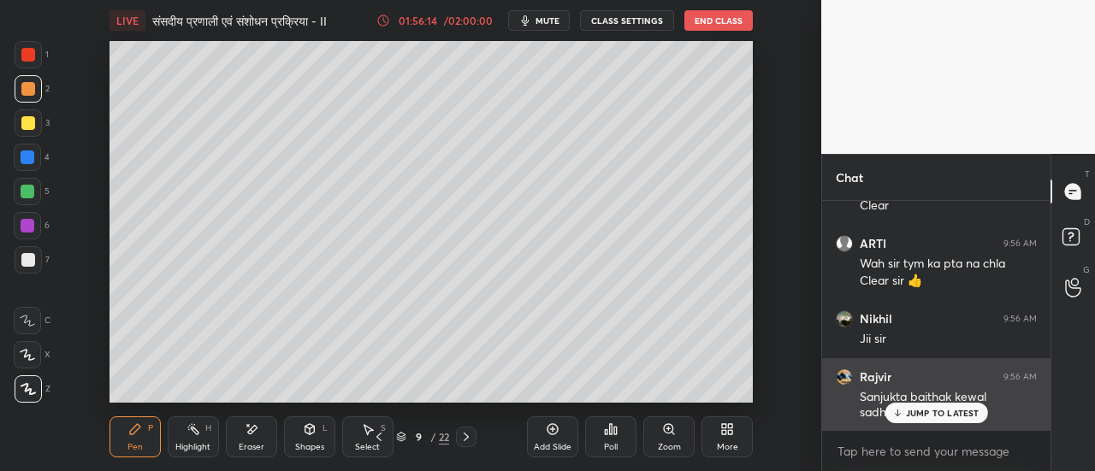
click at [924, 411] on p "JUMP TO LATEST" at bounding box center [943, 413] width 74 height 10
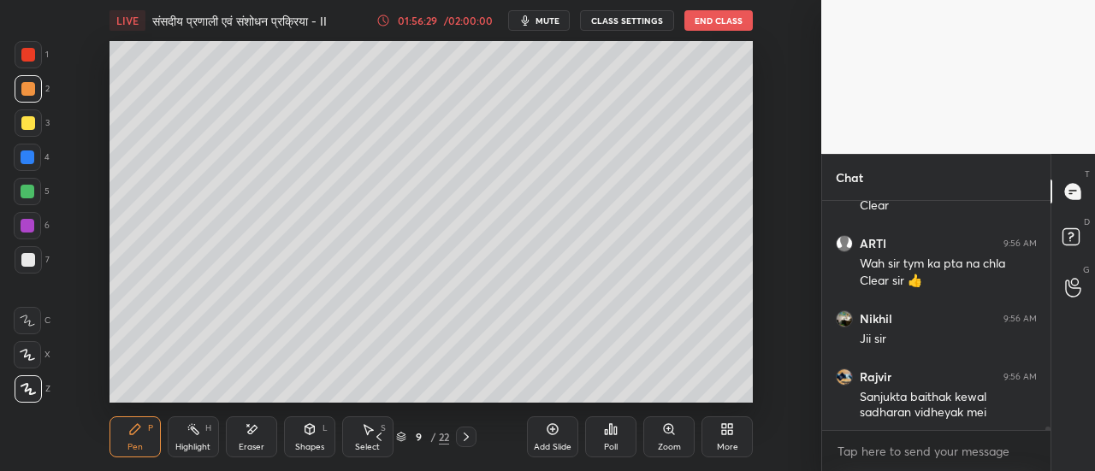
click at [373, 442] on icon at bounding box center [379, 437] width 14 height 14
click at [381, 438] on icon at bounding box center [379, 437] width 14 height 14
click at [382, 437] on icon at bounding box center [379, 437] width 14 height 14
click at [380, 434] on icon at bounding box center [378, 437] width 5 height 9
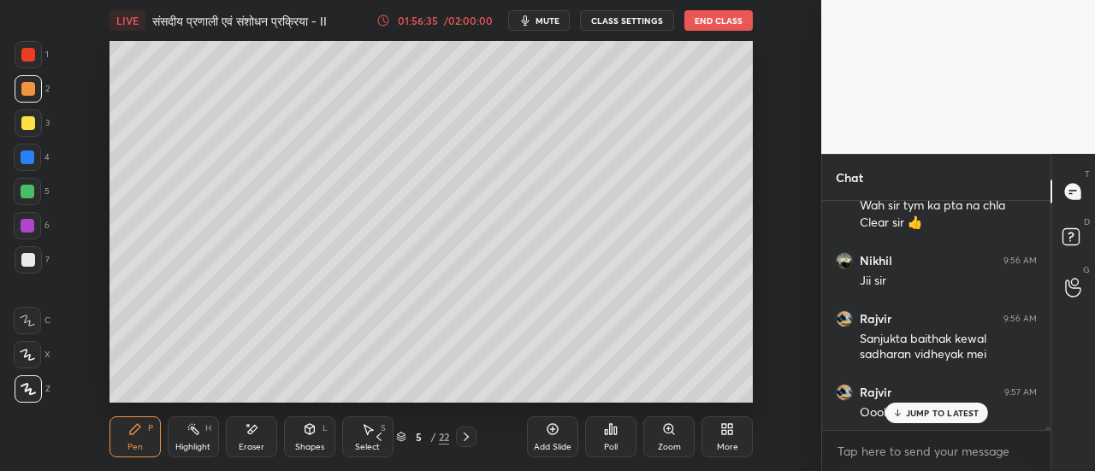
scroll to position [15400, 0]
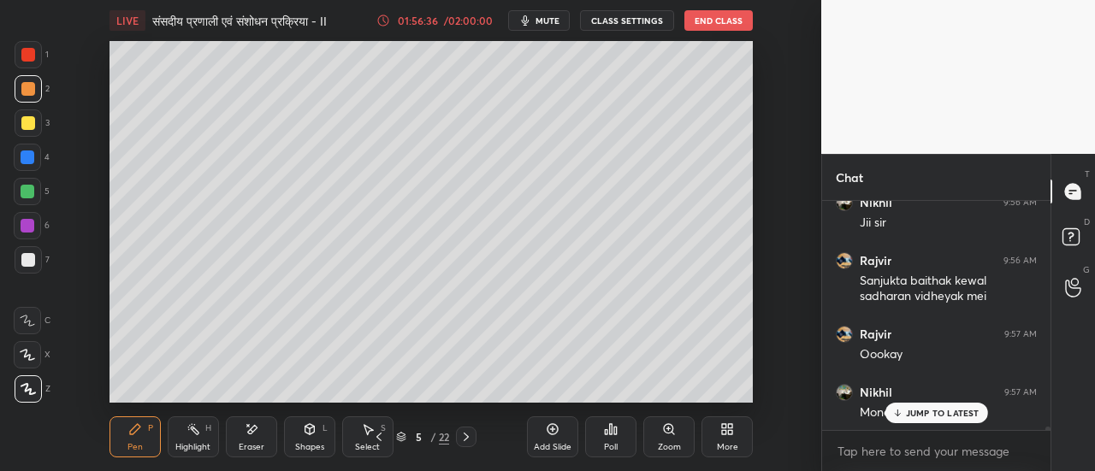
click at [469, 436] on icon at bounding box center [466, 437] width 14 height 14
click at [373, 436] on icon at bounding box center [379, 437] width 14 height 14
click at [467, 437] on icon at bounding box center [466, 437] width 14 height 14
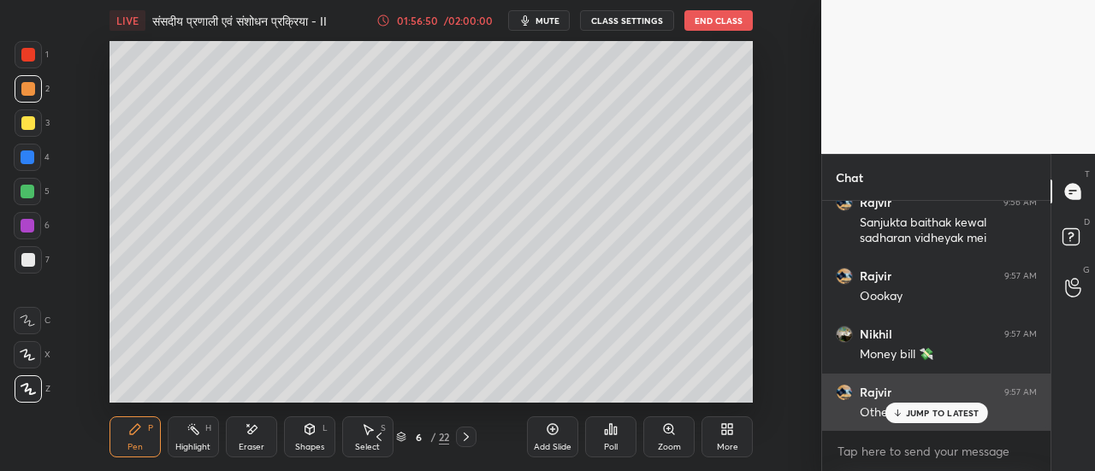
click at [966, 418] on p "JUMP TO LATEST" at bounding box center [943, 413] width 74 height 10
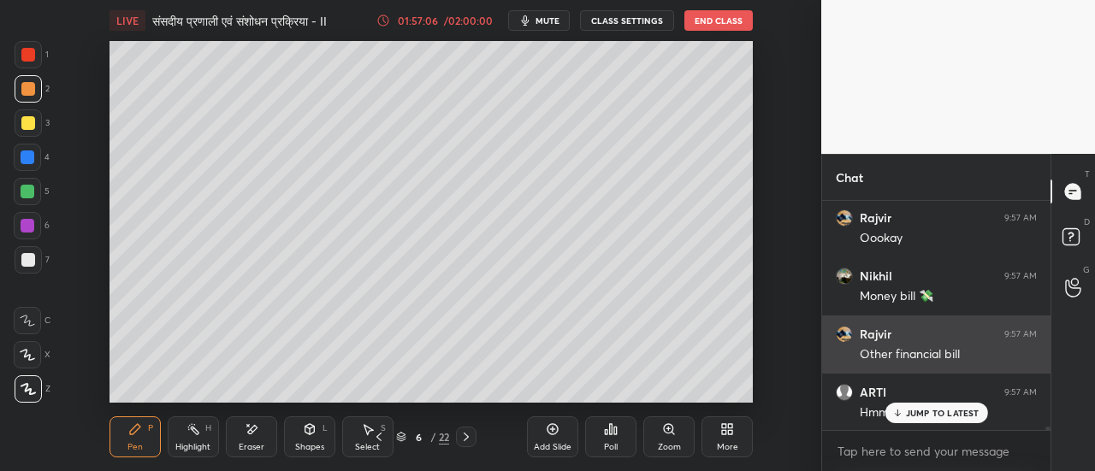
scroll to position [15575, 0]
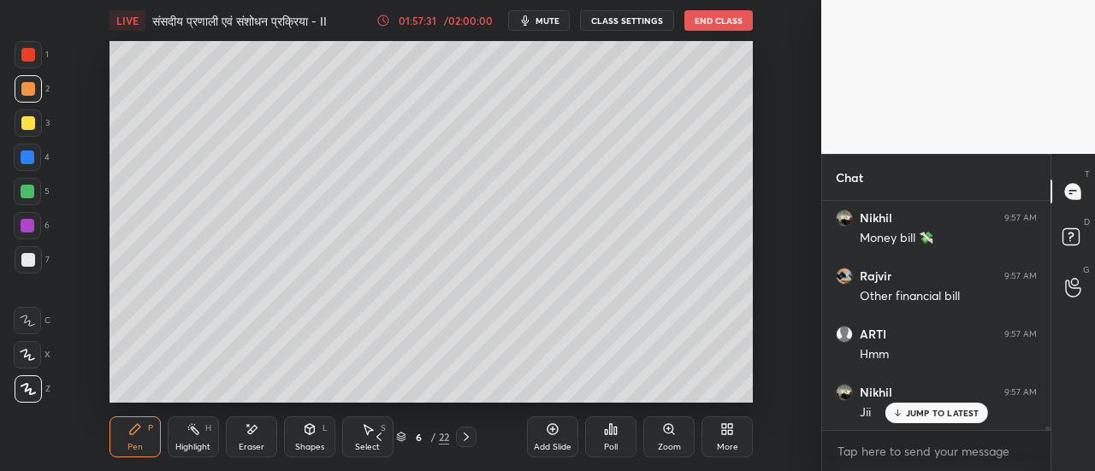
click at [468, 436] on icon at bounding box center [465, 437] width 5 height 9
click at [469, 440] on icon at bounding box center [466, 437] width 14 height 14
click at [468, 436] on icon at bounding box center [465, 437] width 5 height 9
click at [467, 437] on icon at bounding box center [466, 437] width 14 height 14
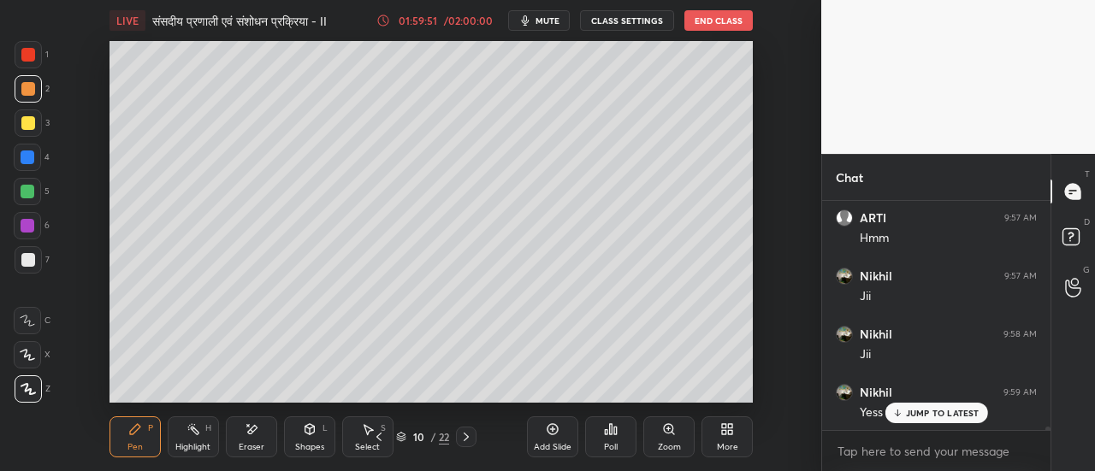
click at [467, 437] on icon at bounding box center [465, 437] width 5 height 9
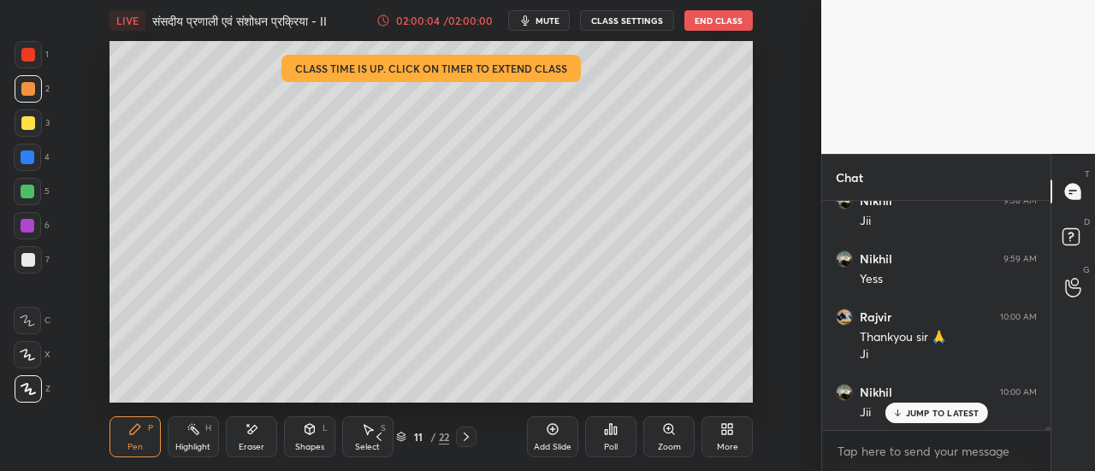
scroll to position [15914, 0]
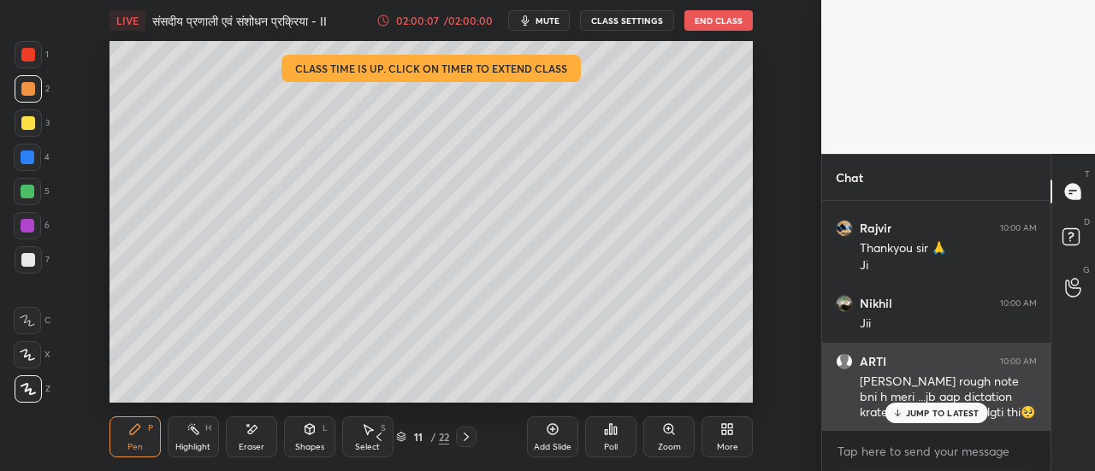
click at [928, 414] on p "JUMP TO LATEST" at bounding box center [943, 413] width 74 height 10
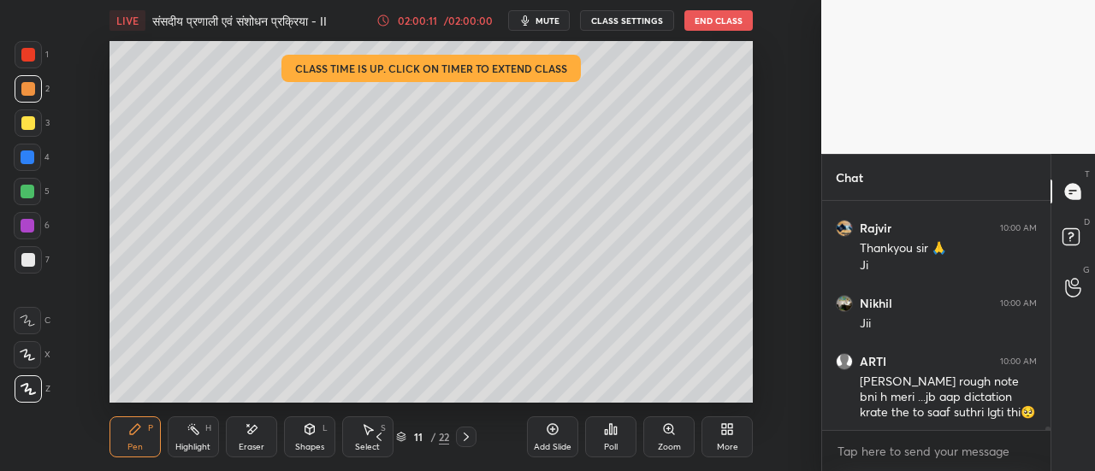
scroll to position [15987, 0]
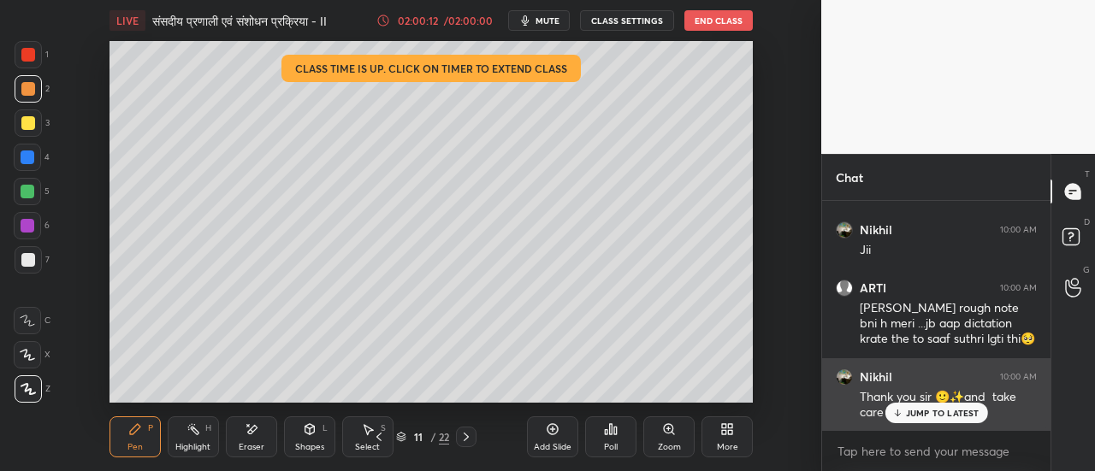
click at [913, 405] on div "JUMP TO LATEST" at bounding box center [935, 413] width 103 height 21
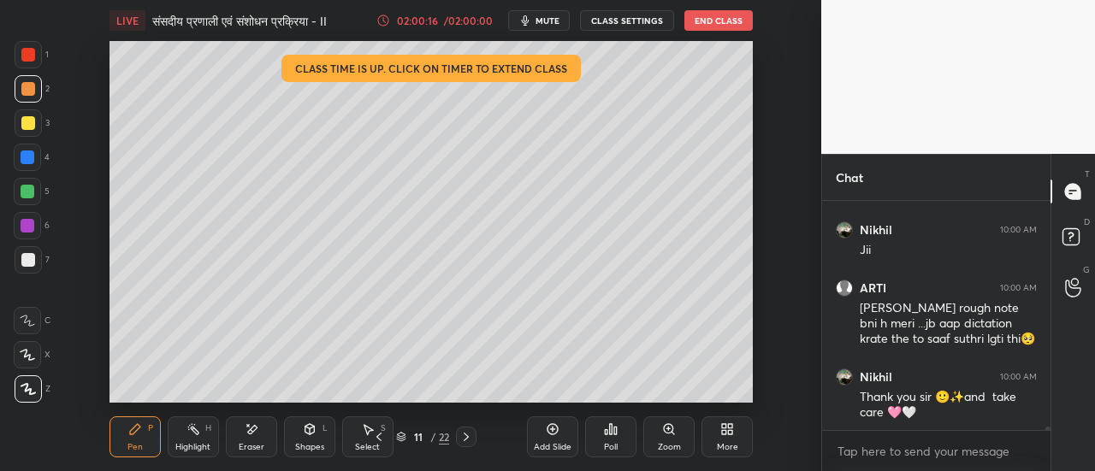
click at [728, 21] on button "End Class" at bounding box center [718, 20] width 68 height 21
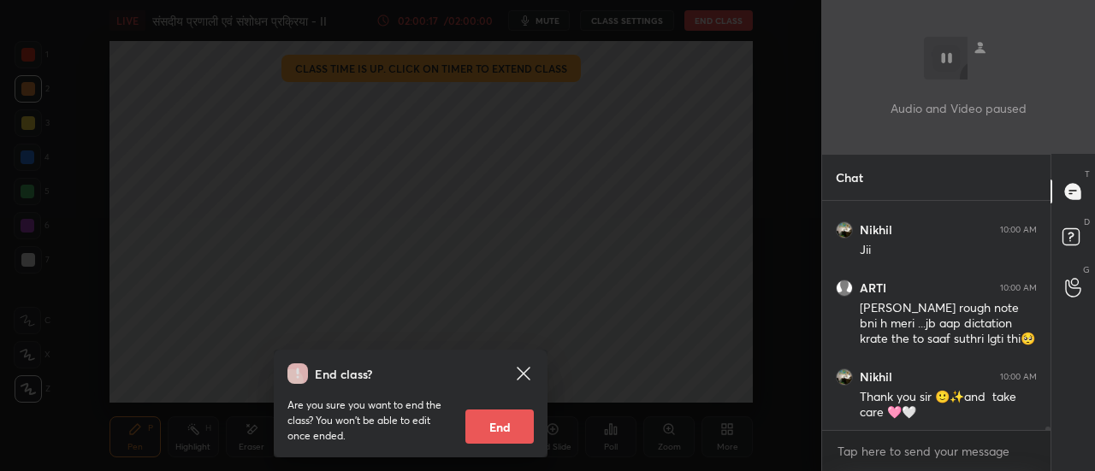
click at [528, 428] on button "End" at bounding box center [499, 427] width 68 height 34
type textarea "x"
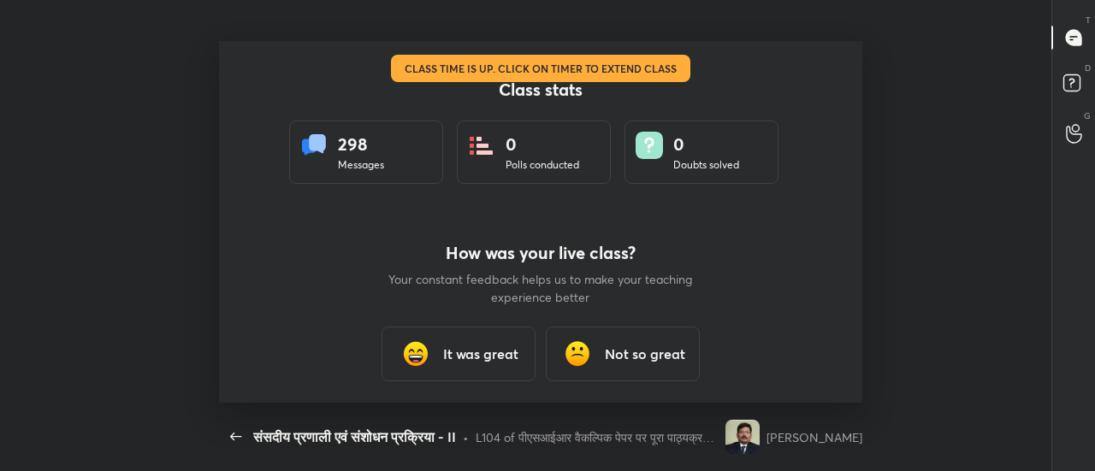
scroll to position [362, 1081]
click at [506, 360] on h3 "It was great" at bounding box center [480, 354] width 75 height 21
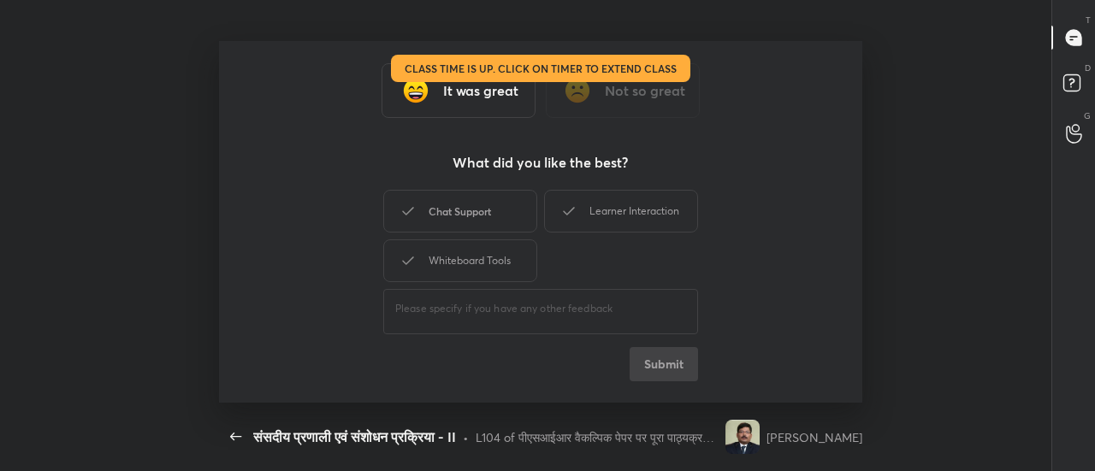
click at [497, 211] on div "Chat Support" at bounding box center [460, 211] width 154 height 43
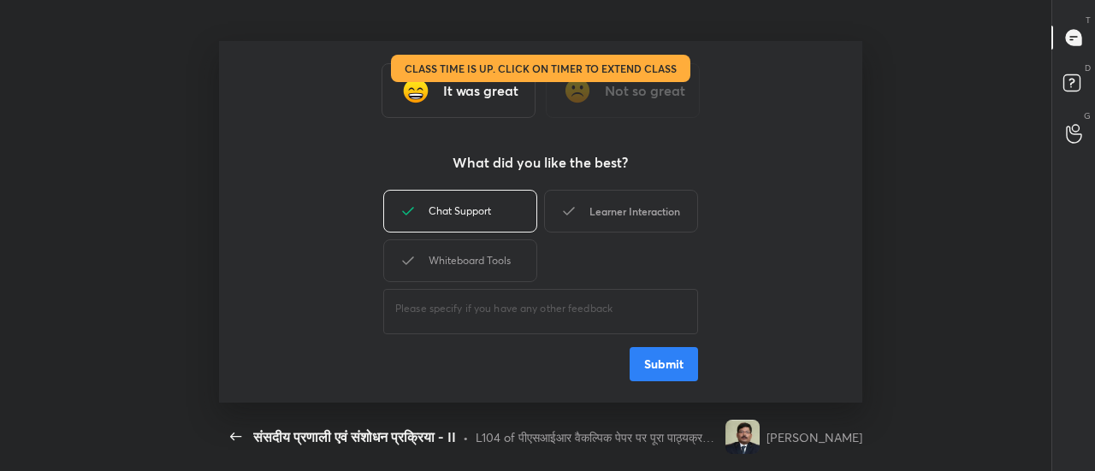
click at [610, 206] on div "Learner Interaction" at bounding box center [621, 211] width 154 height 43
click at [523, 271] on div "Whiteboard Tools" at bounding box center [460, 260] width 154 height 43
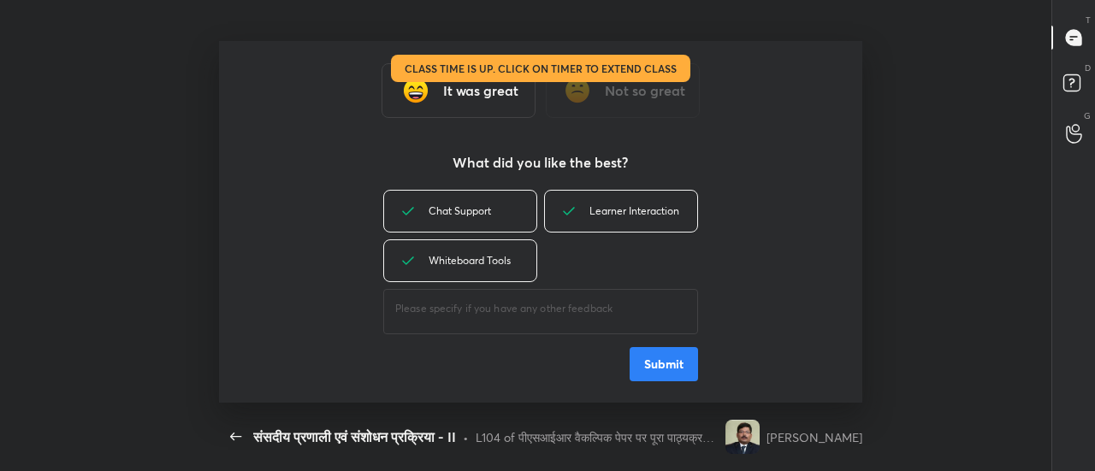
click at [656, 362] on button "Submit" at bounding box center [663, 364] width 68 height 34
